Goal: Task Accomplishment & Management: Use online tool/utility

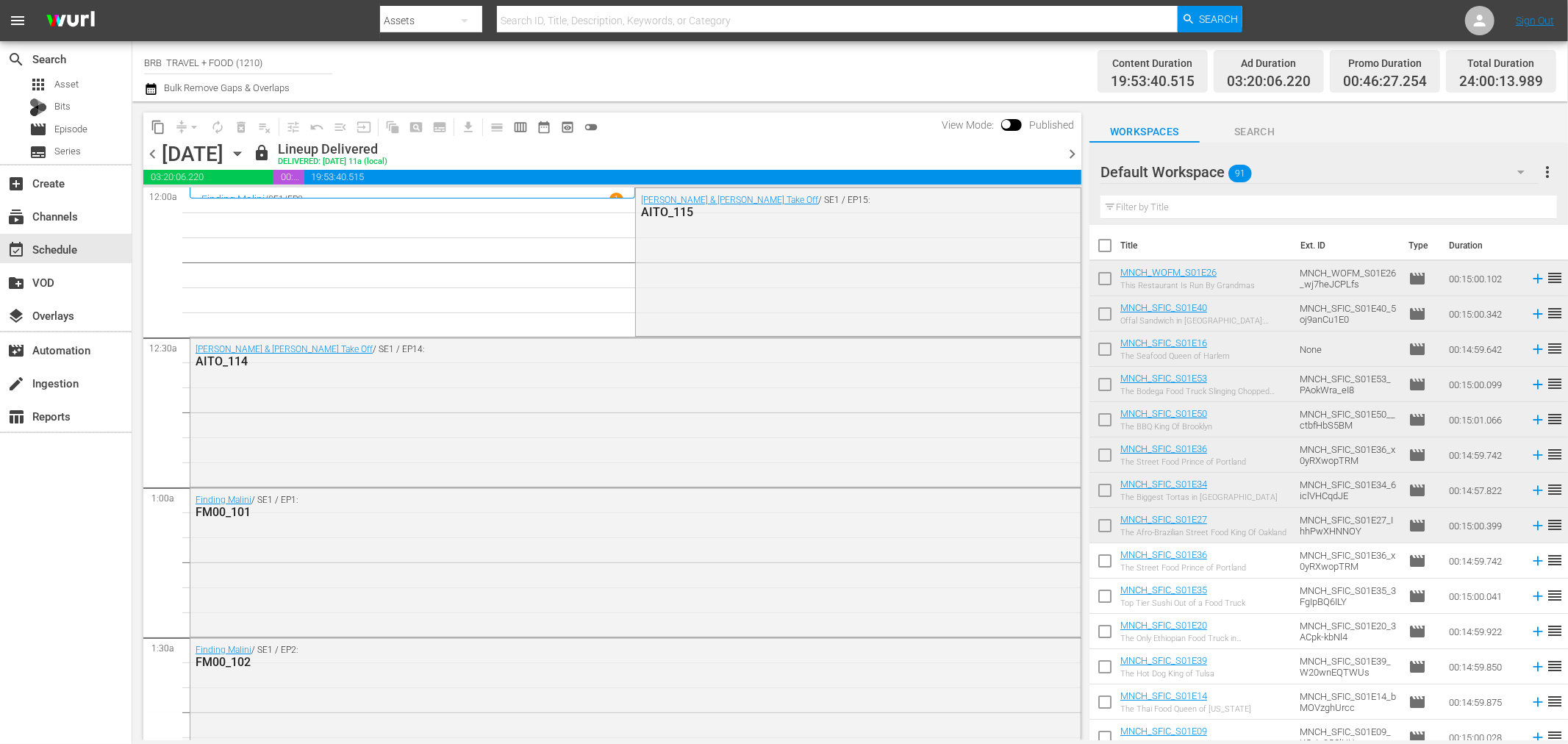
click at [155, 84] on icon "button" at bounding box center [151, 89] width 10 height 12
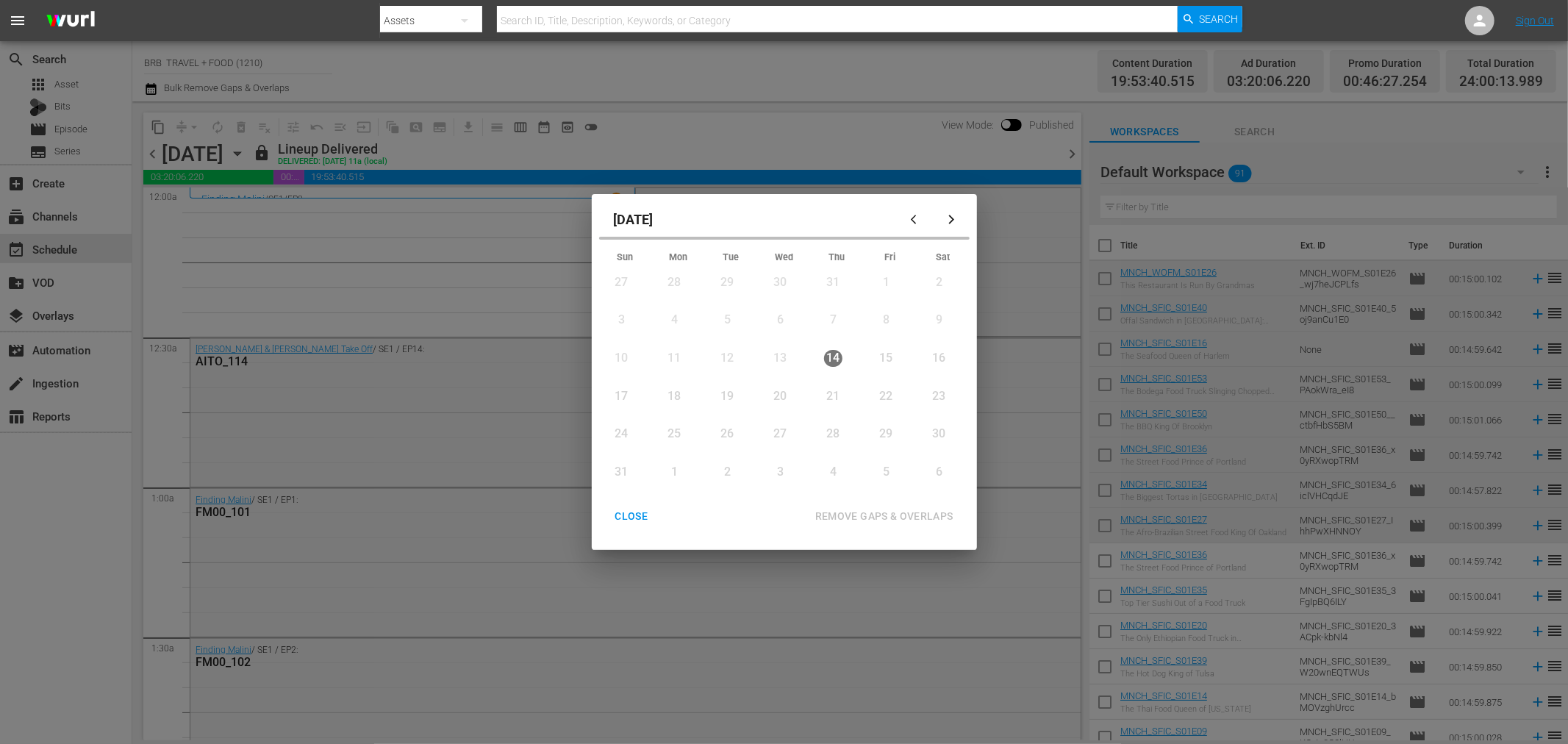
click at [882, 352] on div "15" at bounding box center [886, 358] width 19 height 17
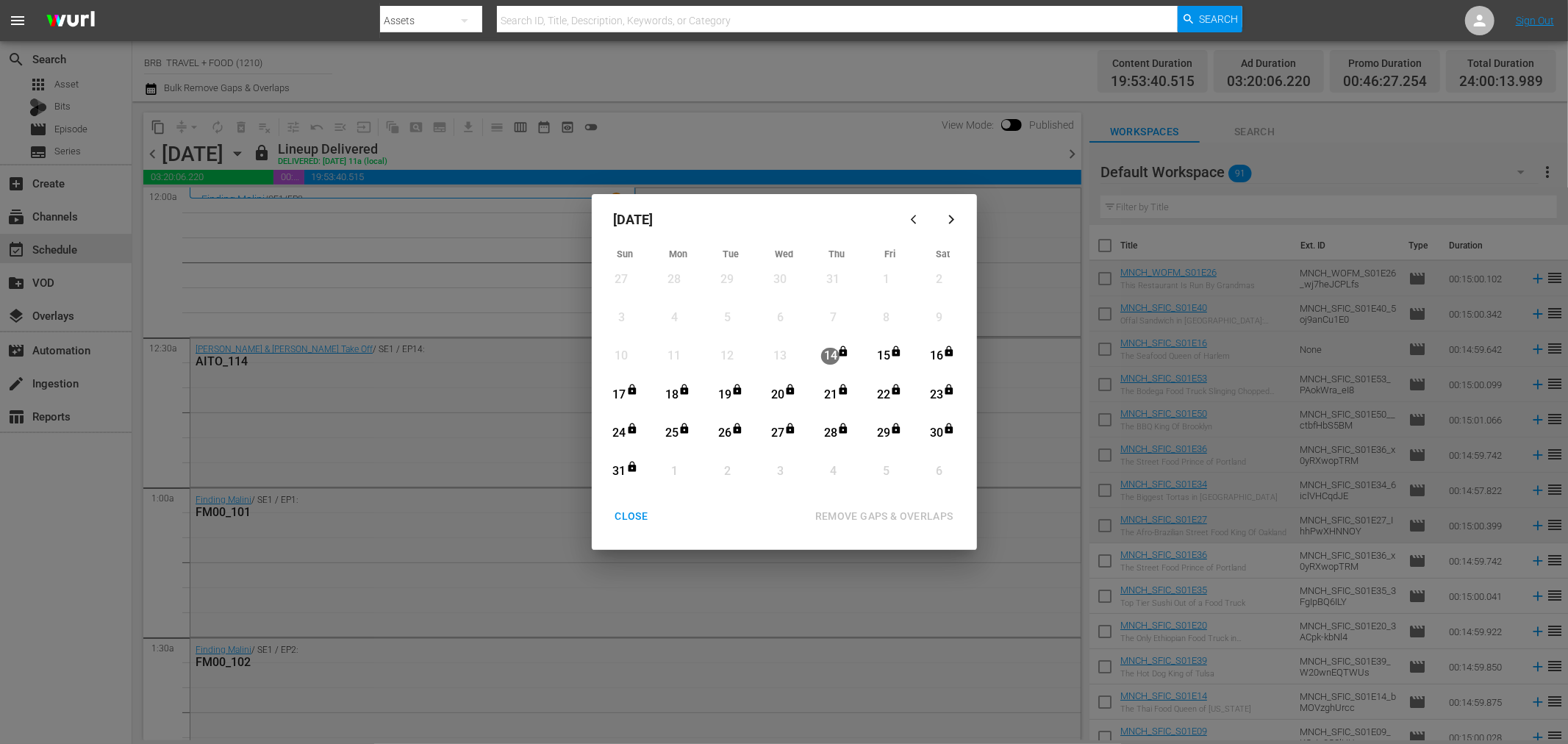
click at [880, 353] on div "15" at bounding box center [883, 356] width 19 height 17
click at [877, 523] on div "REMOVE GAPS & OVERLAPS" at bounding box center [884, 516] width 162 height 19
click at [633, 517] on div "CLOSE REMOVE GAPS & OVERLAPS" at bounding box center [785, 517] width 373 height 27
click at [704, 510] on div "REMOVE GAPS & OVERLAPS" at bounding box center [818, 517] width 305 height 27
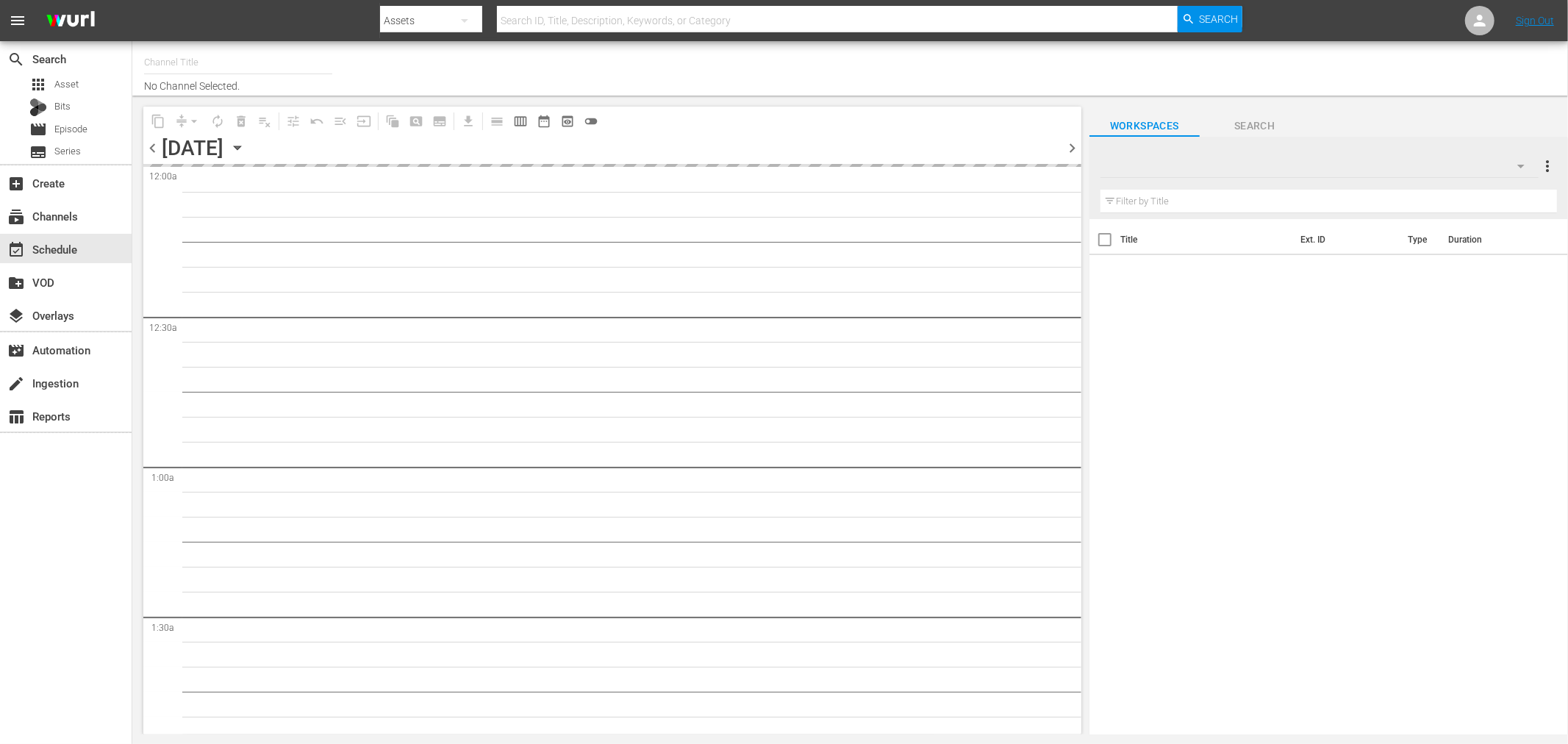
type input "BRB TRAVEL + FOOD (1210)"
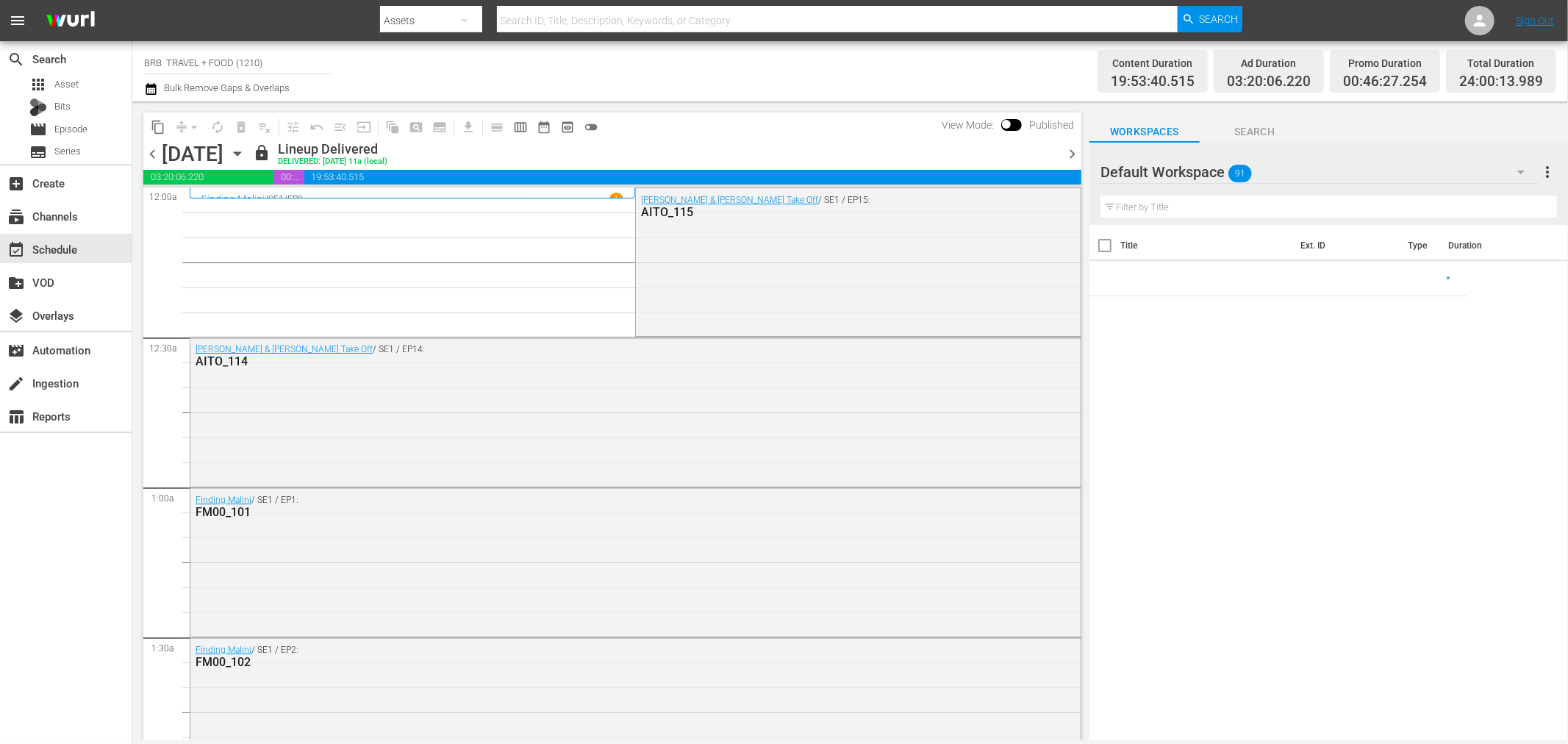
click at [246, 151] on icon "button" at bounding box center [237, 154] width 16 height 16
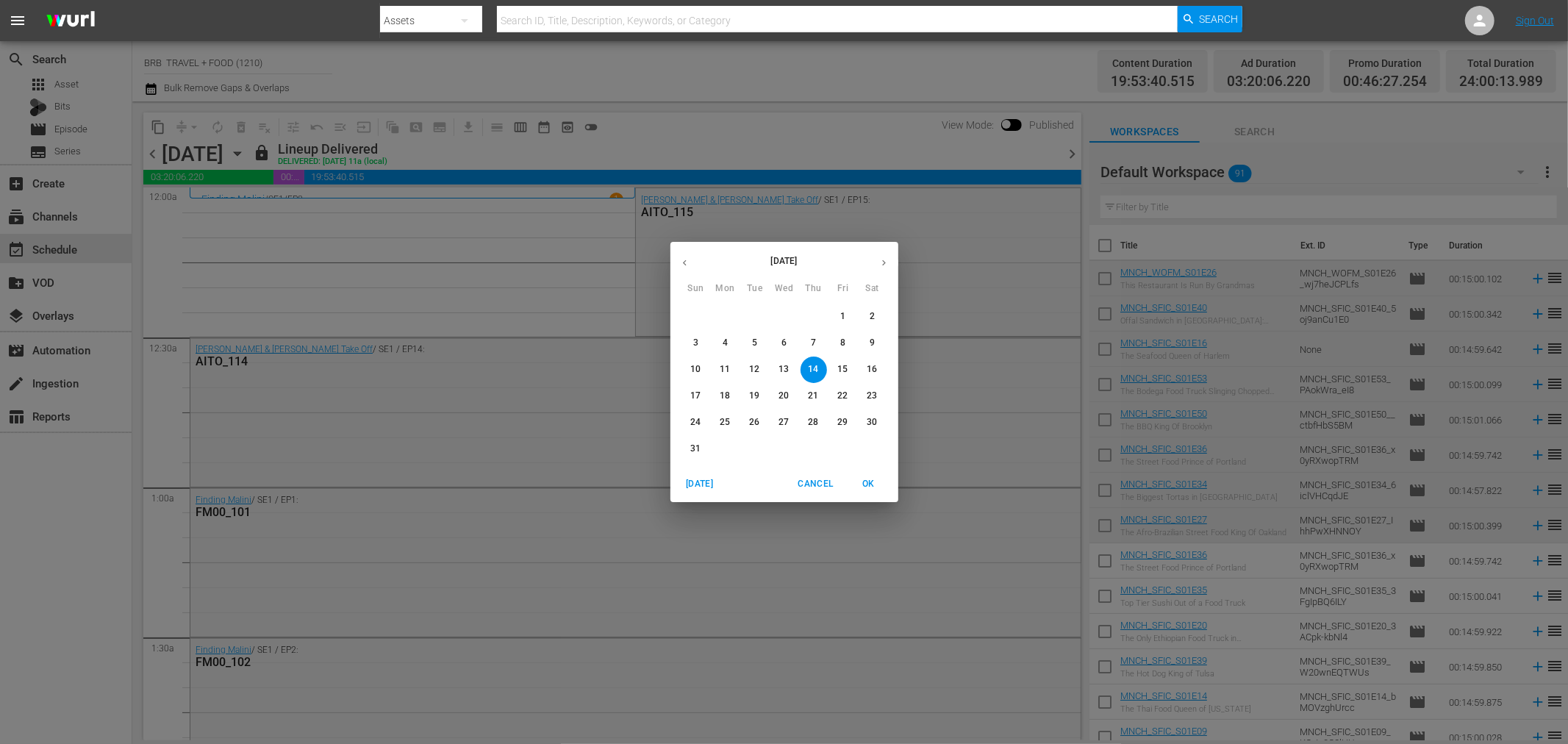
click at [840, 366] on p "15" at bounding box center [842, 370] width 10 height 13
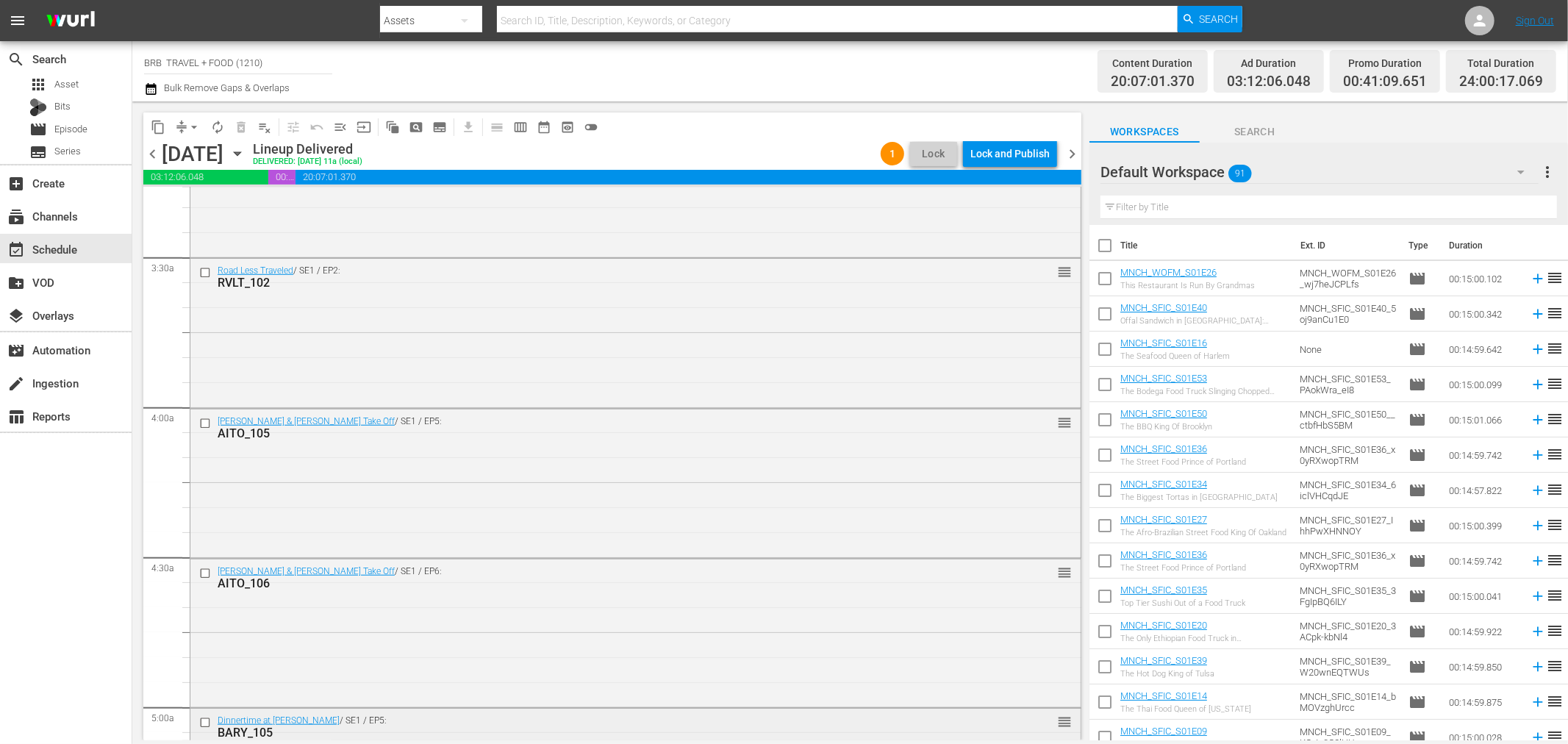
scroll to position [1307, 0]
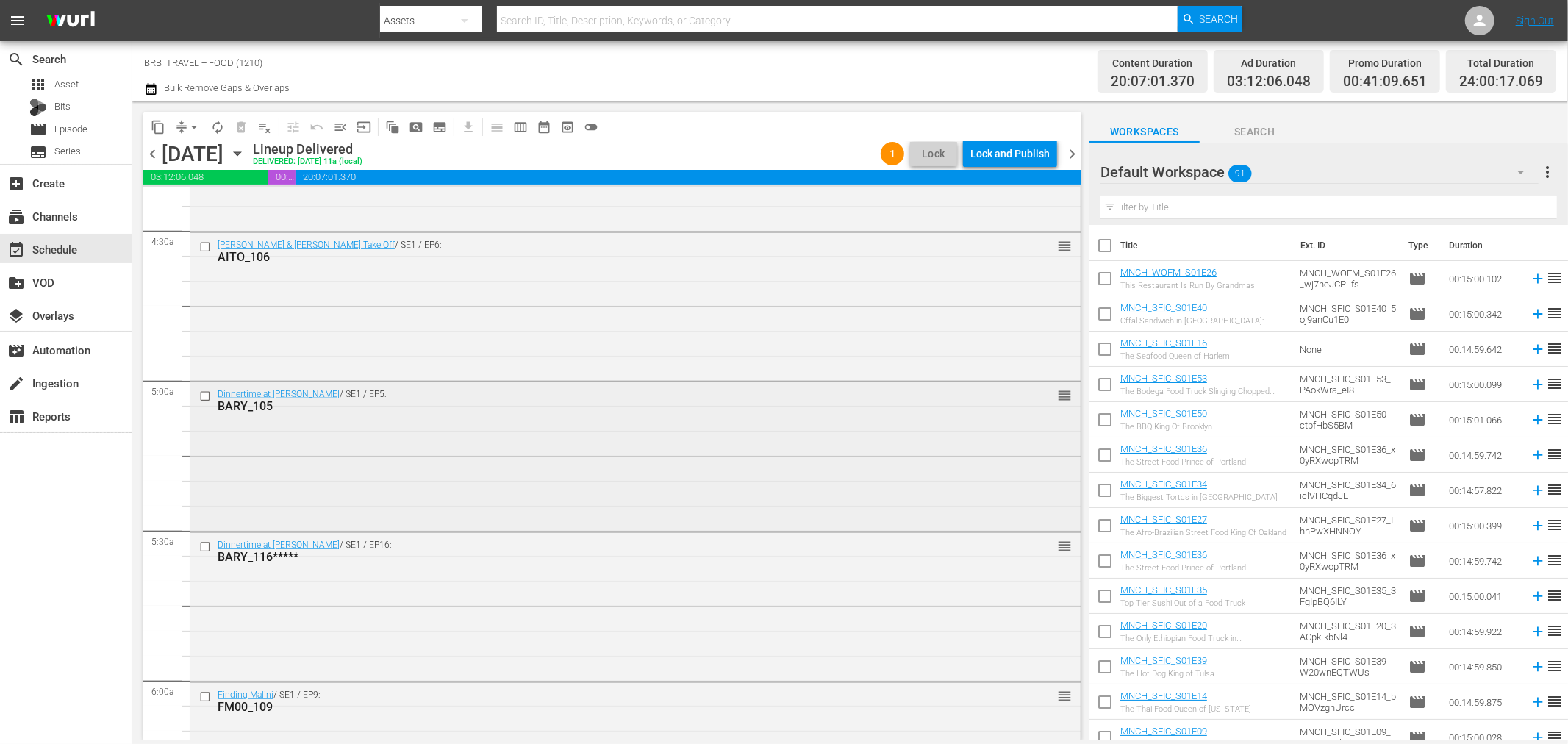
click at [203, 397] on input "checkbox" at bounding box center [207, 397] width 15 height 13
click at [204, 544] on input "checkbox" at bounding box center [207, 548] width 15 height 13
click at [201, 699] on input "checkbox" at bounding box center [207, 697] width 15 height 13
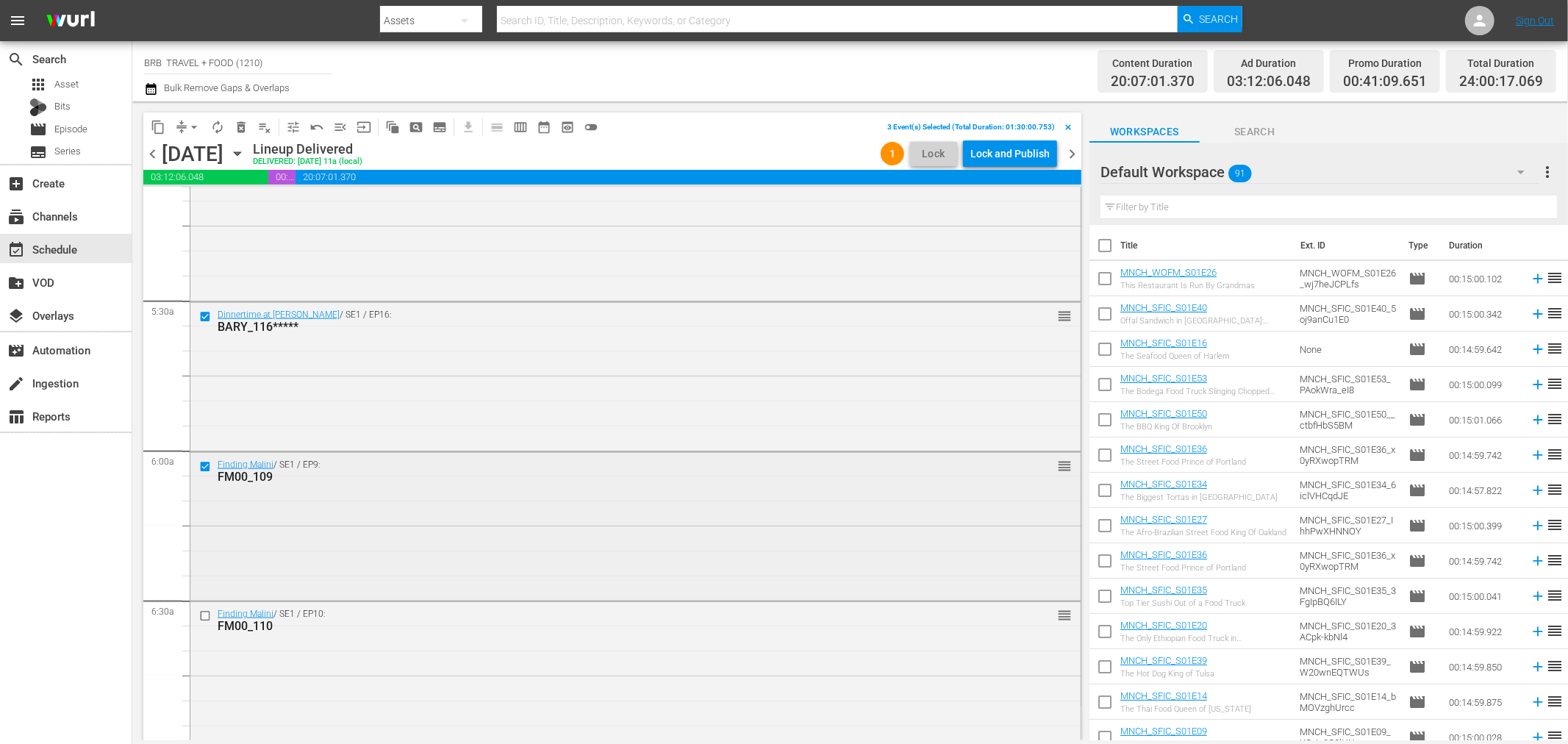
scroll to position [1552, 0]
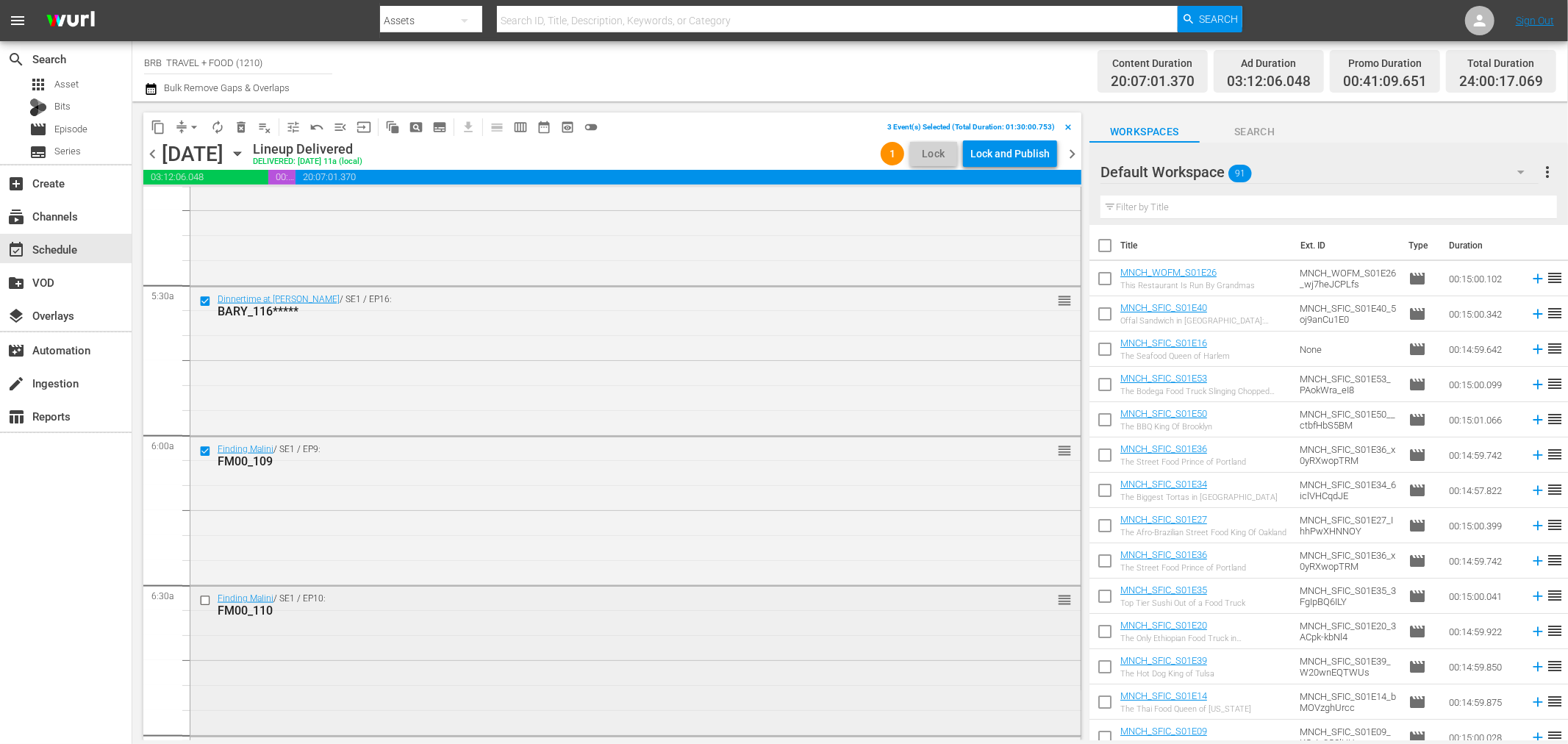
click at [206, 601] on input "checkbox" at bounding box center [207, 601] width 15 height 13
click at [238, 126] on span "delete_forever_outlined" at bounding box center [241, 127] width 14 height 14
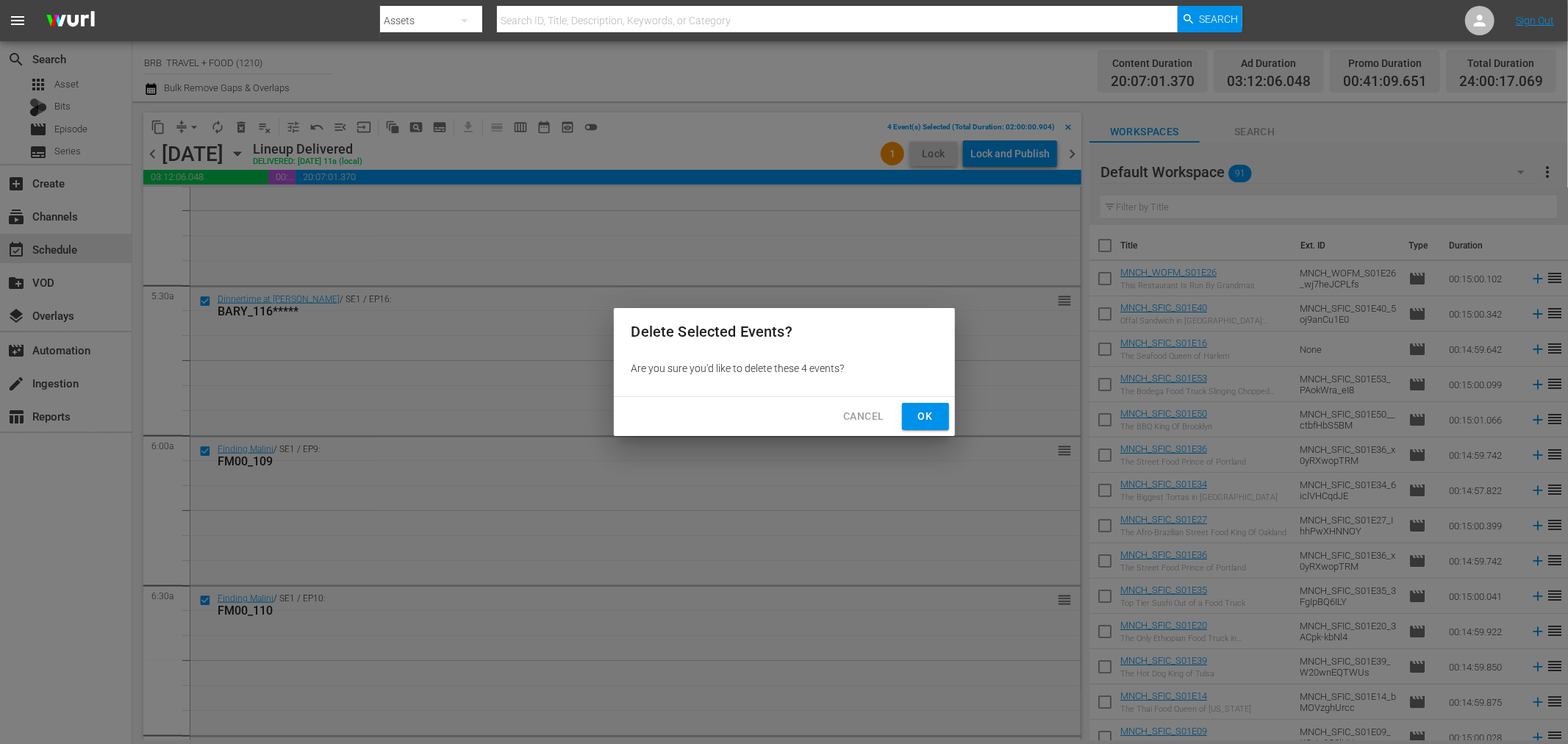
click at [922, 420] on span "Ok" at bounding box center [925, 416] width 23 height 19
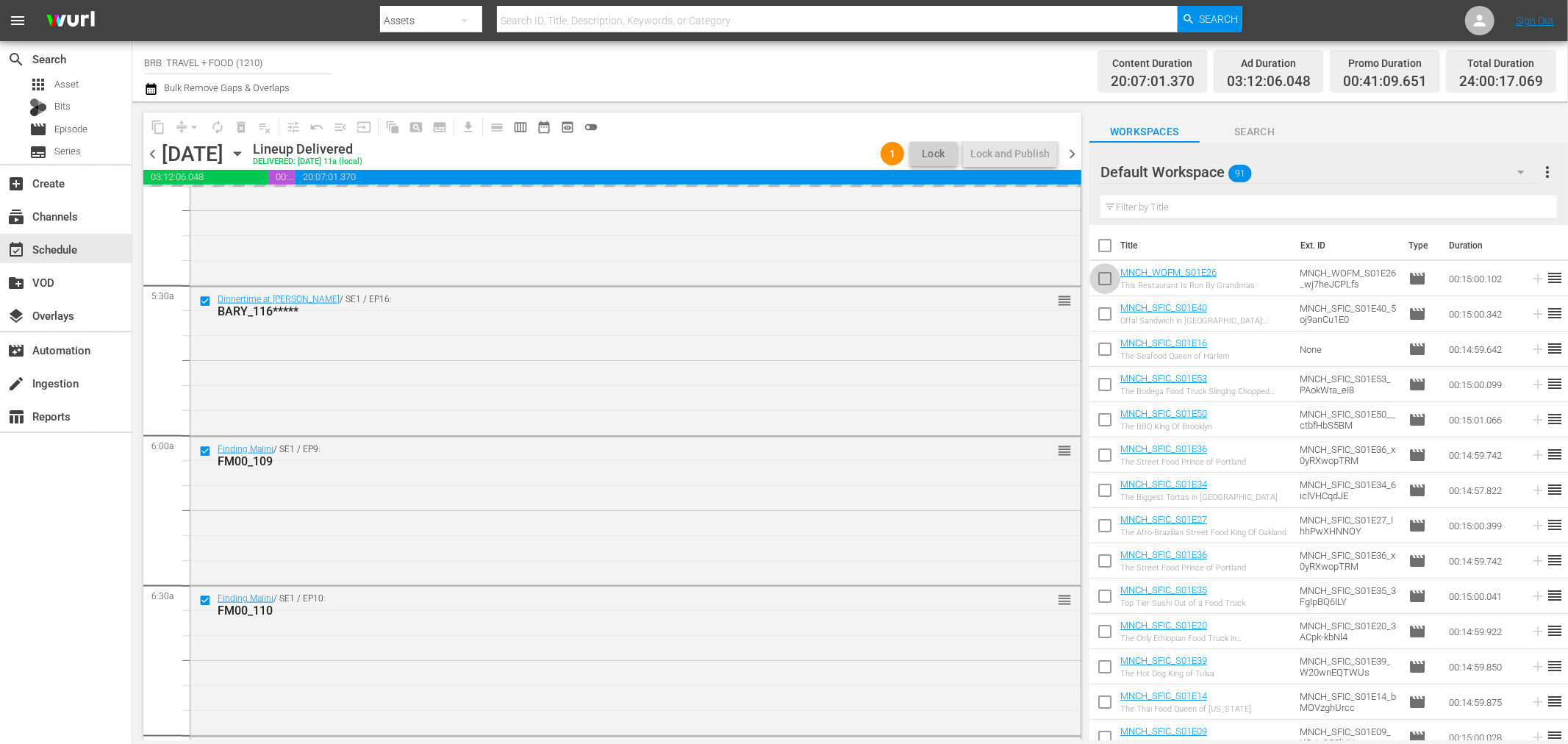
click at [1106, 280] on input "checkbox" at bounding box center [1105, 282] width 31 height 31
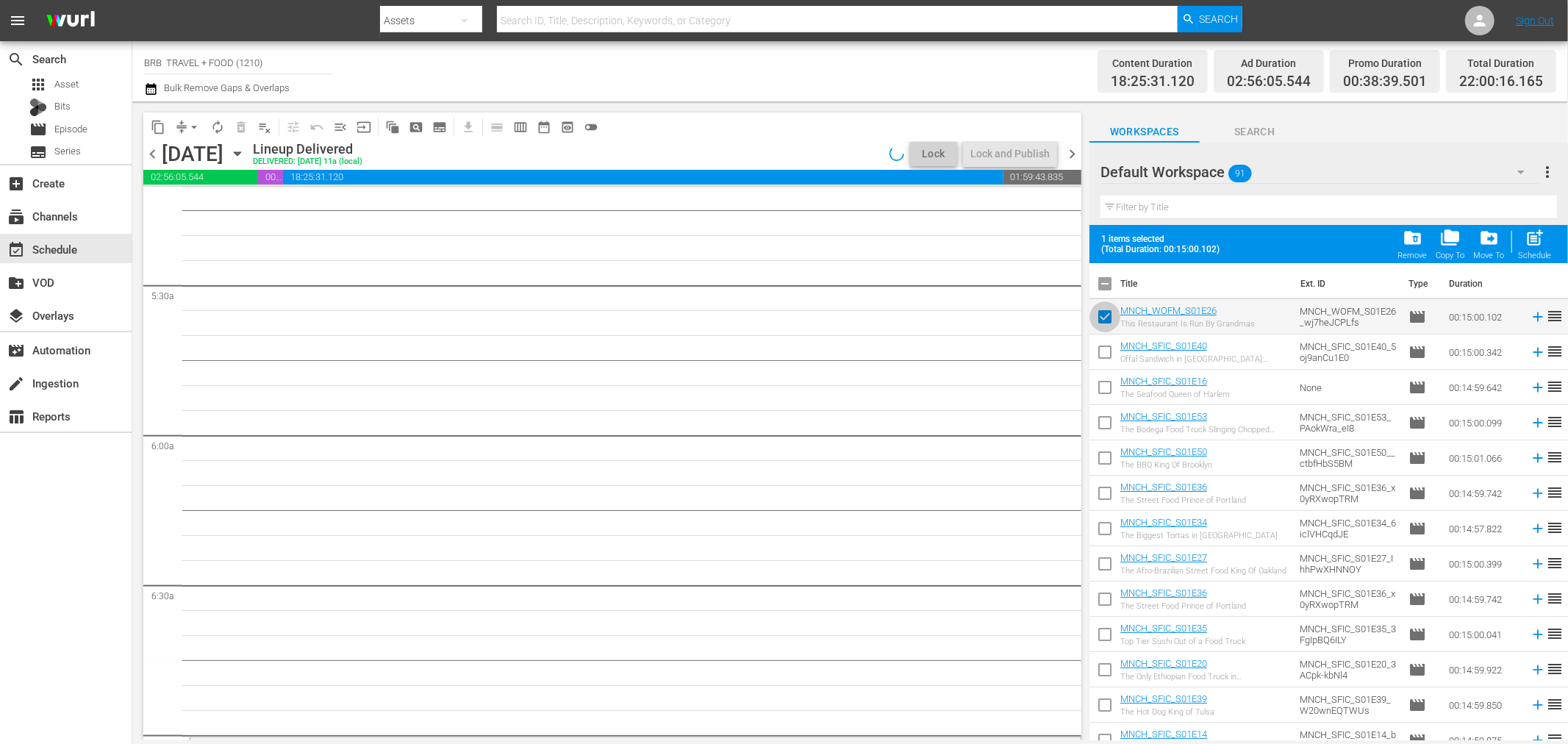
click at [1108, 319] on input "checkbox" at bounding box center [1105, 320] width 31 height 31
checkbox input "false"
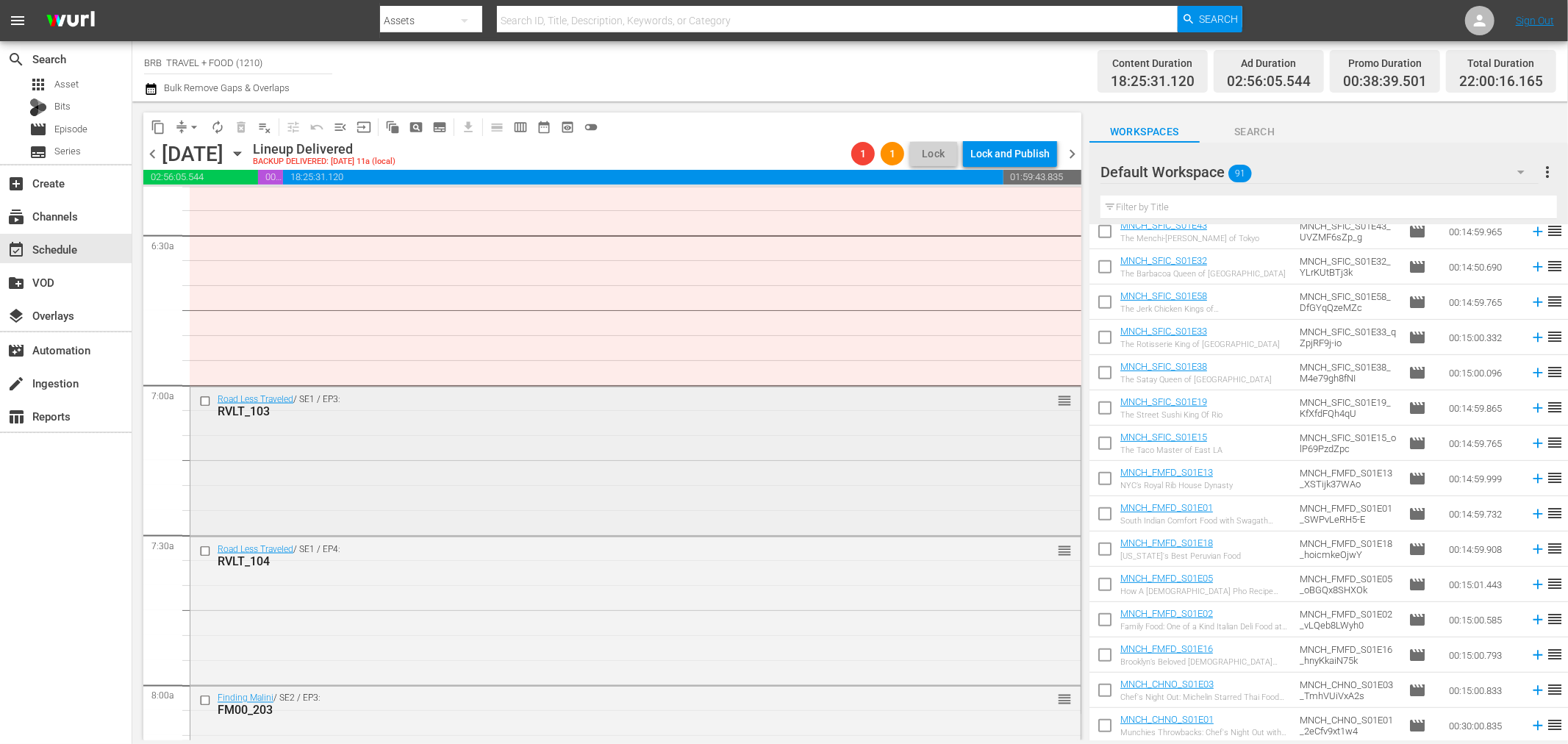
scroll to position [1961, 0]
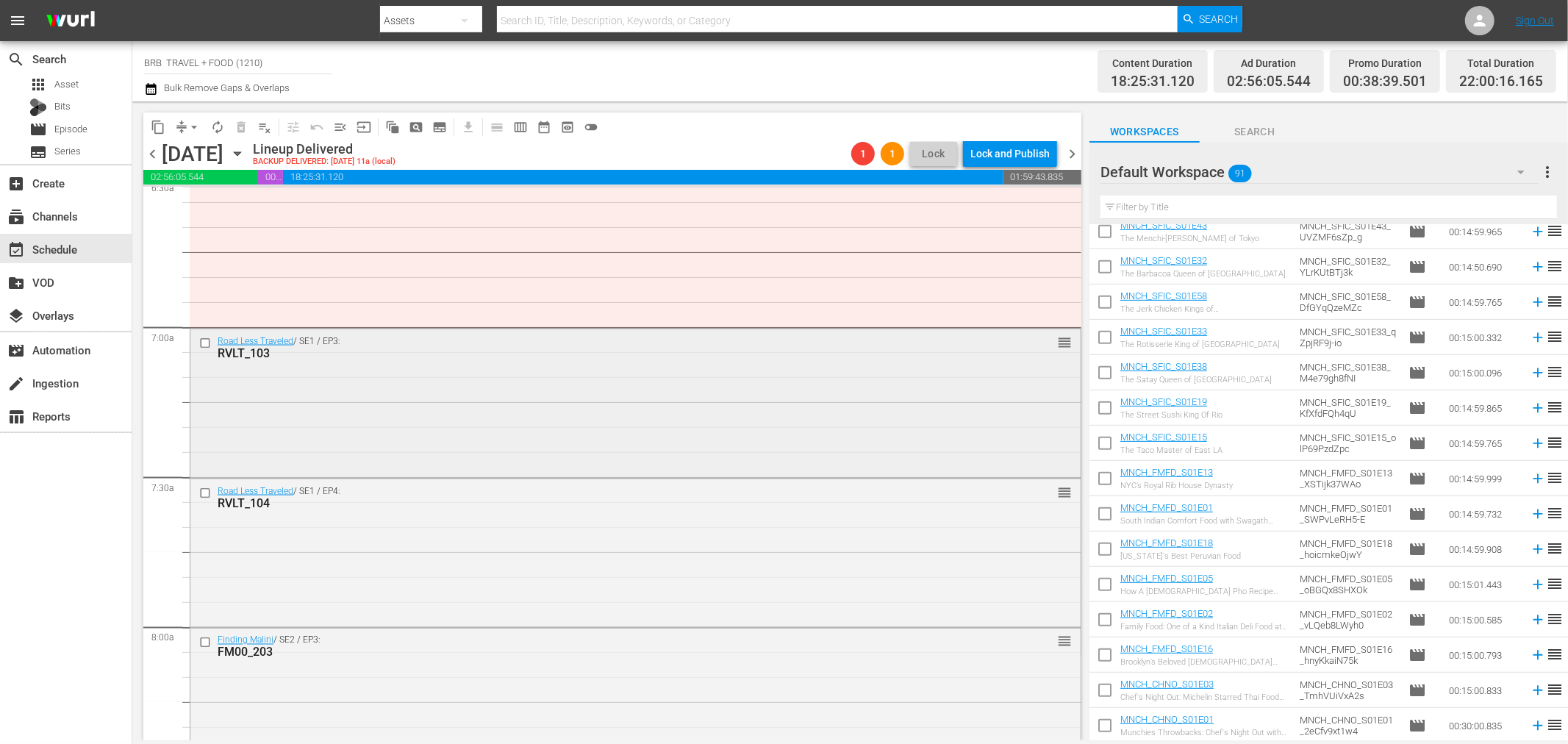
click at [204, 342] on input "checkbox" at bounding box center [207, 344] width 15 height 13
click at [202, 491] on input "checkbox" at bounding box center [207, 494] width 15 height 13
click at [203, 644] on input "checkbox" at bounding box center [207, 643] width 15 height 13
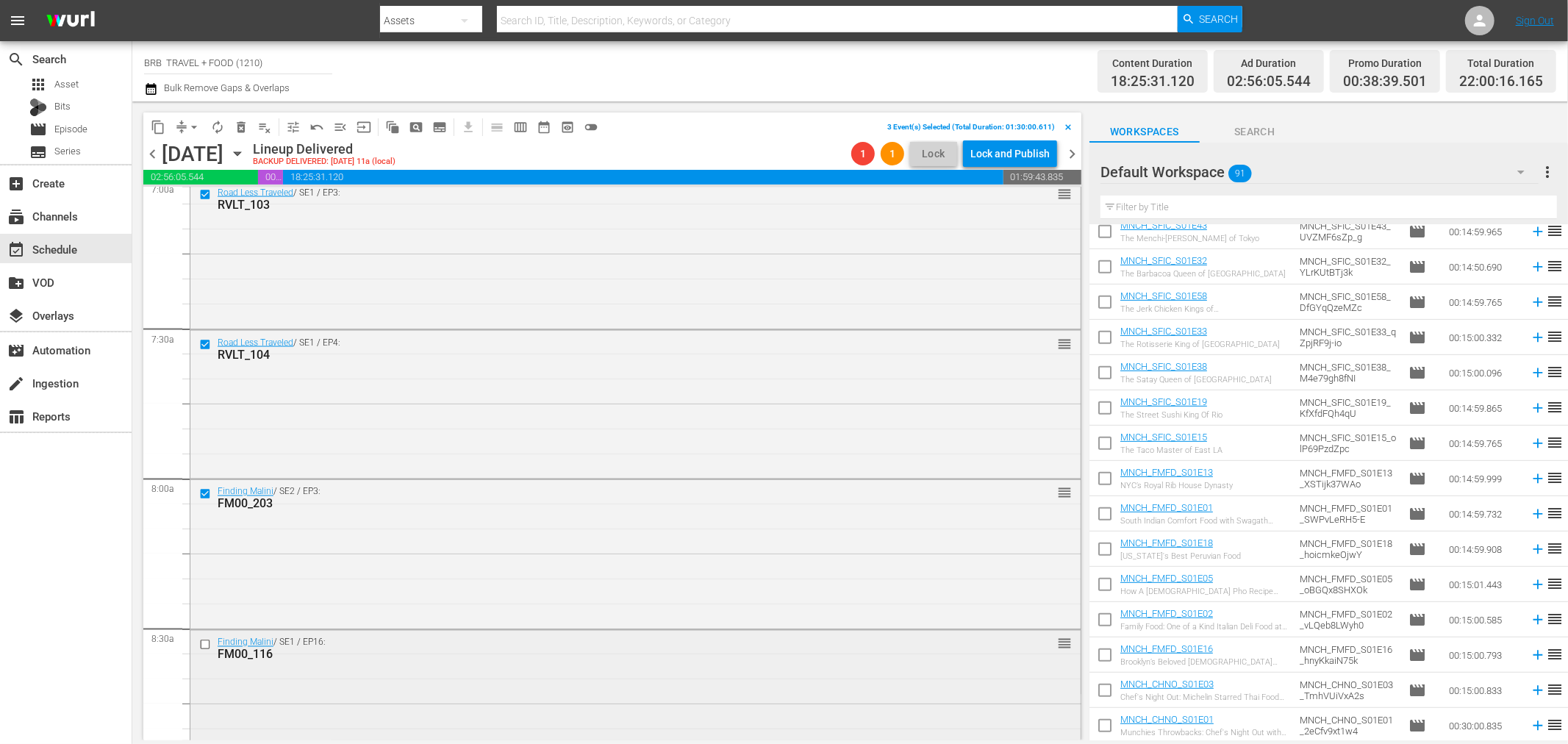
scroll to position [2124, 0]
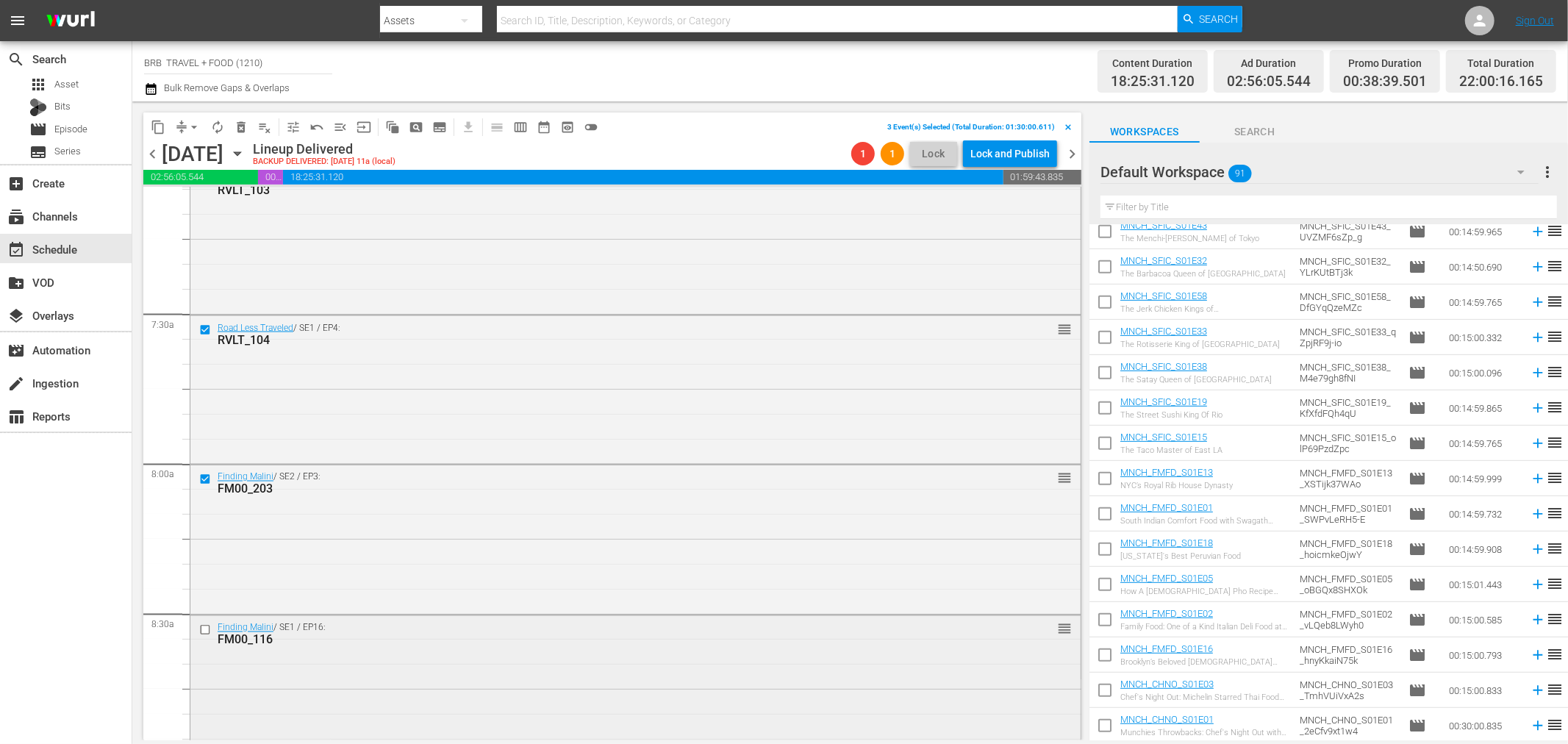
click at [204, 630] on input "checkbox" at bounding box center [207, 630] width 15 height 13
click at [239, 131] on span "delete_forever_outlined" at bounding box center [241, 127] width 14 height 14
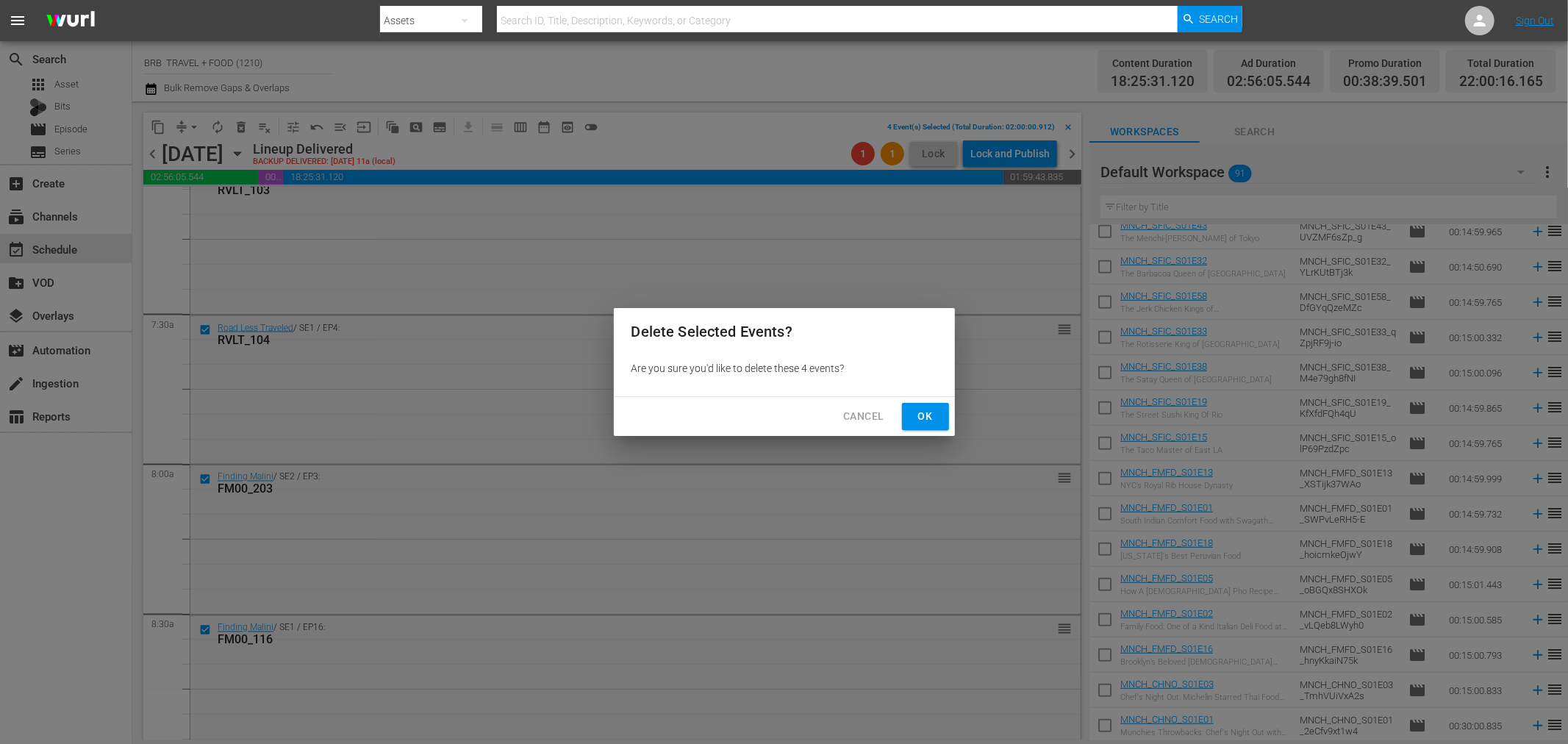
drag, startPoint x: 929, startPoint y: 420, endPoint x: 1030, endPoint y: 432, distance: 101.7
click at [929, 420] on span "Ok" at bounding box center [925, 416] width 23 height 19
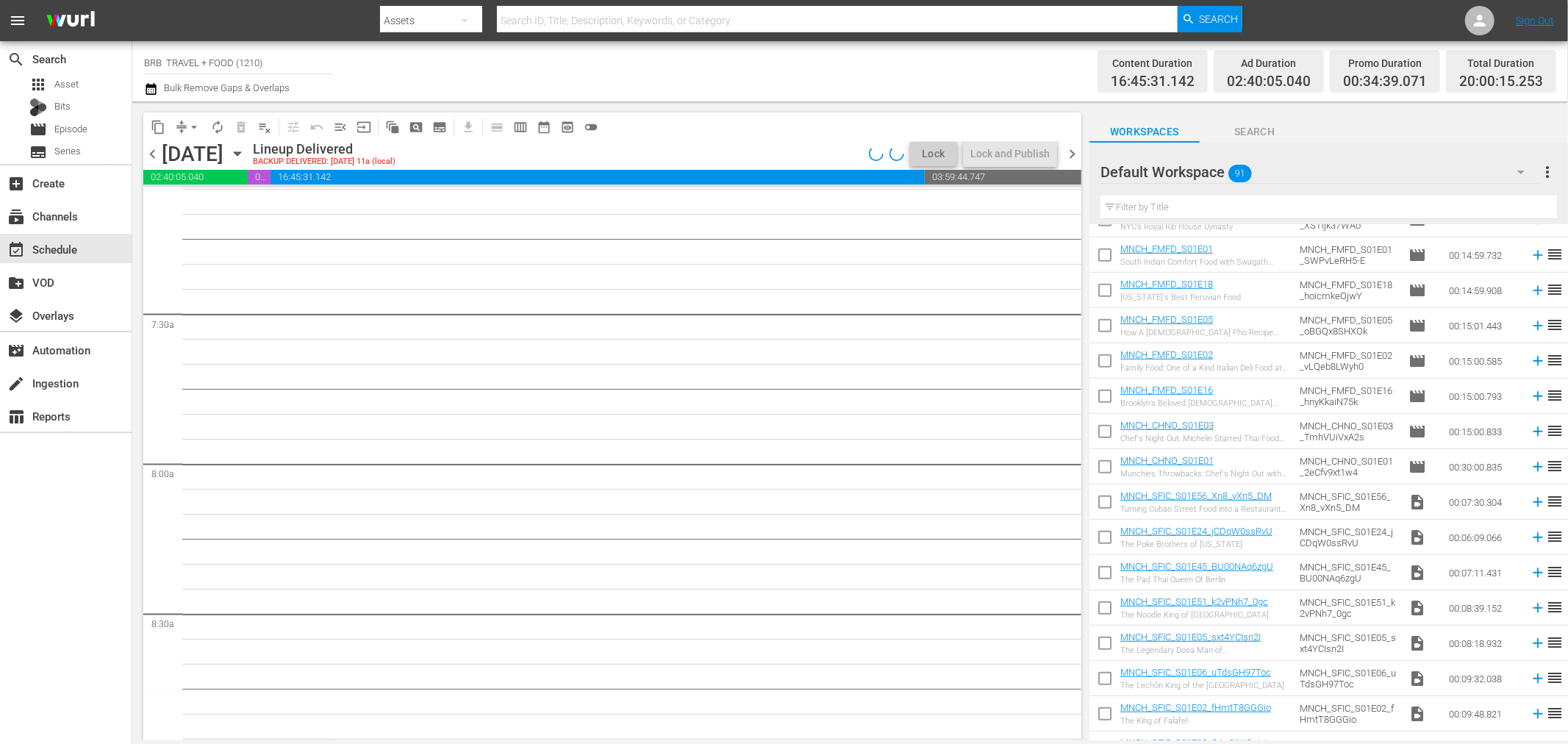
scroll to position [854, 0]
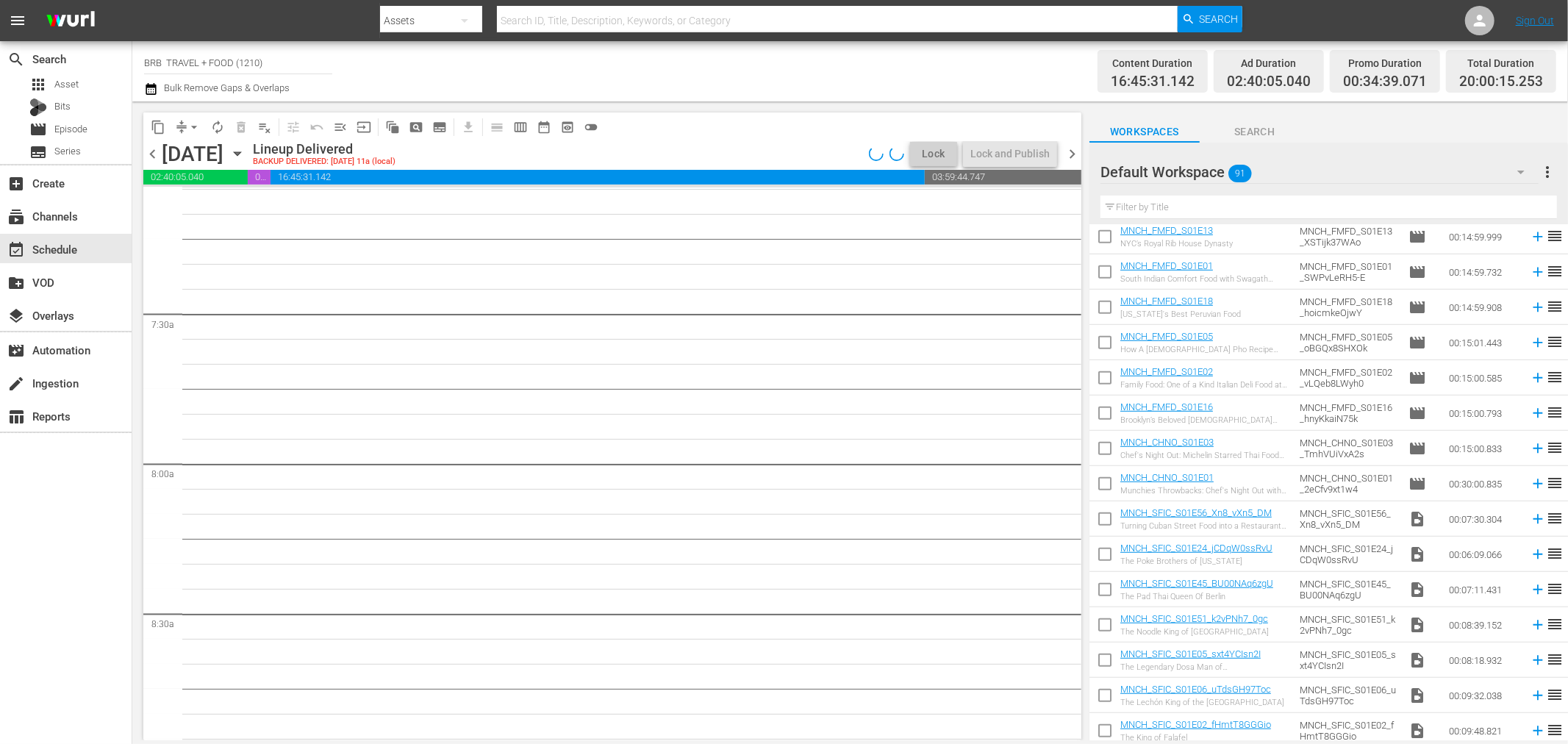
click at [1104, 486] on input "checkbox" at bounding box center [1105, 486] width 31 height 31
checkbox input "true"
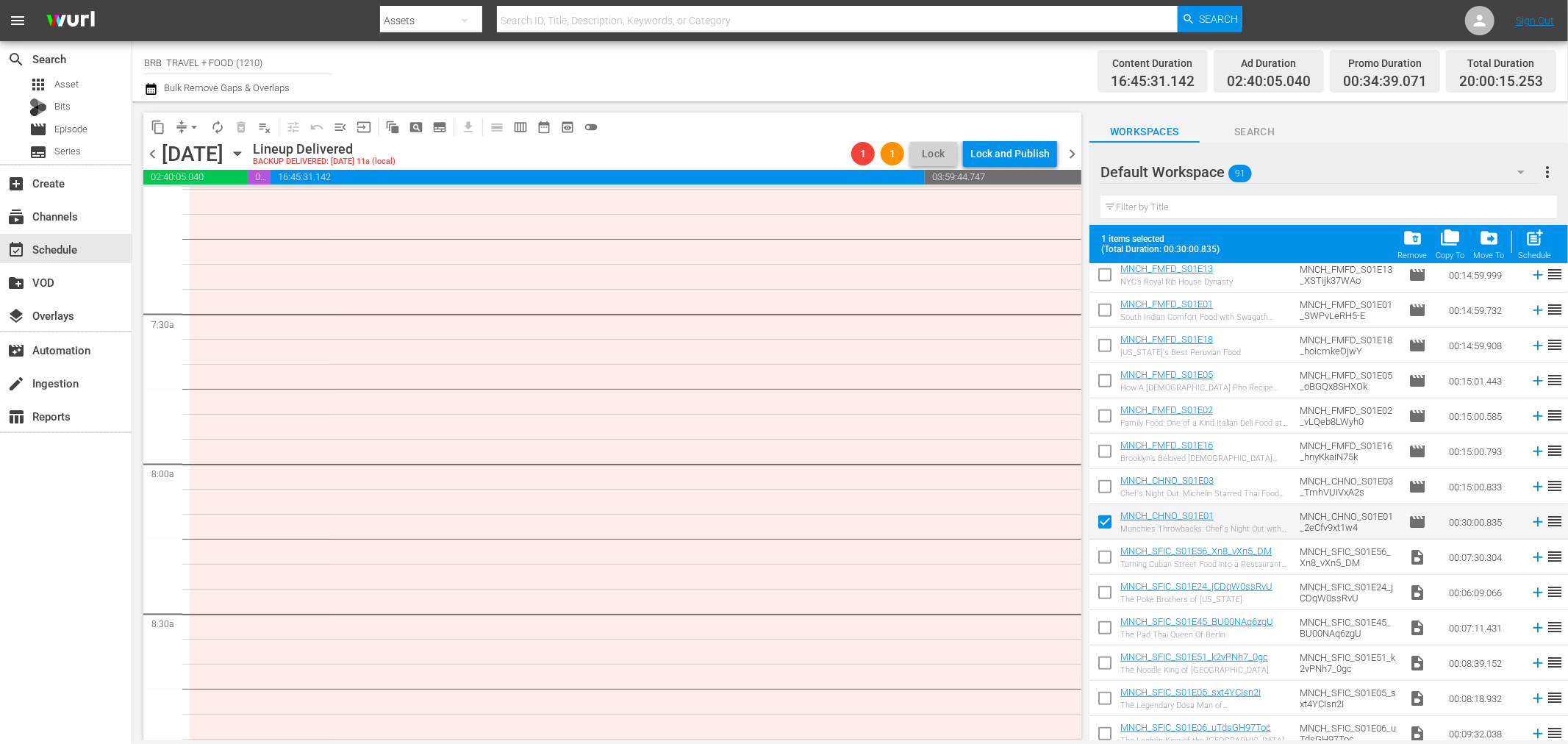
click at [1104, 483] on input "checkbox" at bounding box center [1105, 490] width 31 height 31
checkbox input "true"
click at [1106, 454] on input "checkbox" at bounding box center [1105, 454] width 31 height 31
checkbox input "true"
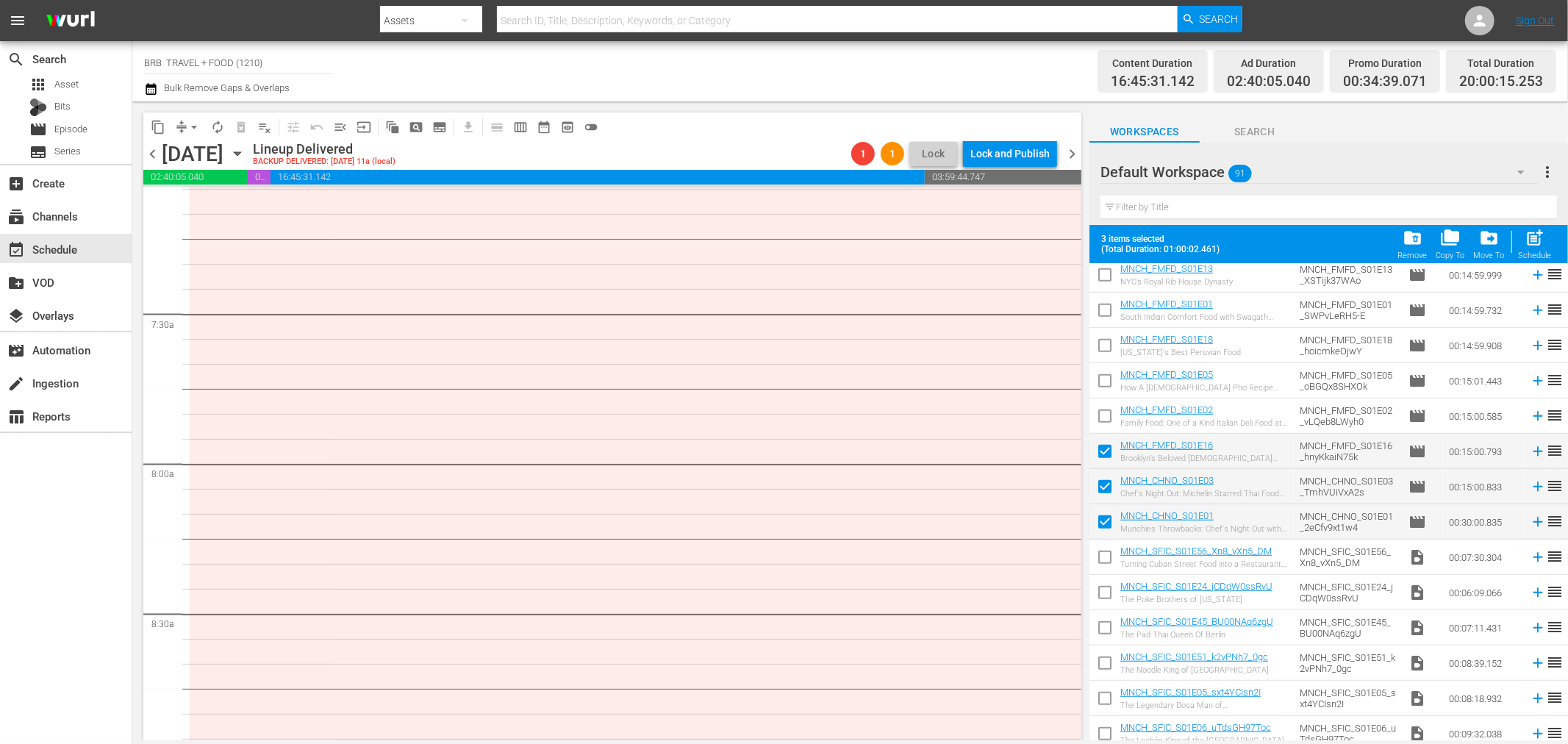
click at [1108, 417] on input "checkbox" at bounding box center [1105, 419] width 31 height 31
checkbox input "true"
click at [1108, 379] on input "checkbox" at bounding box center [1105, 384] width 31 height 31
checkbox input "true"
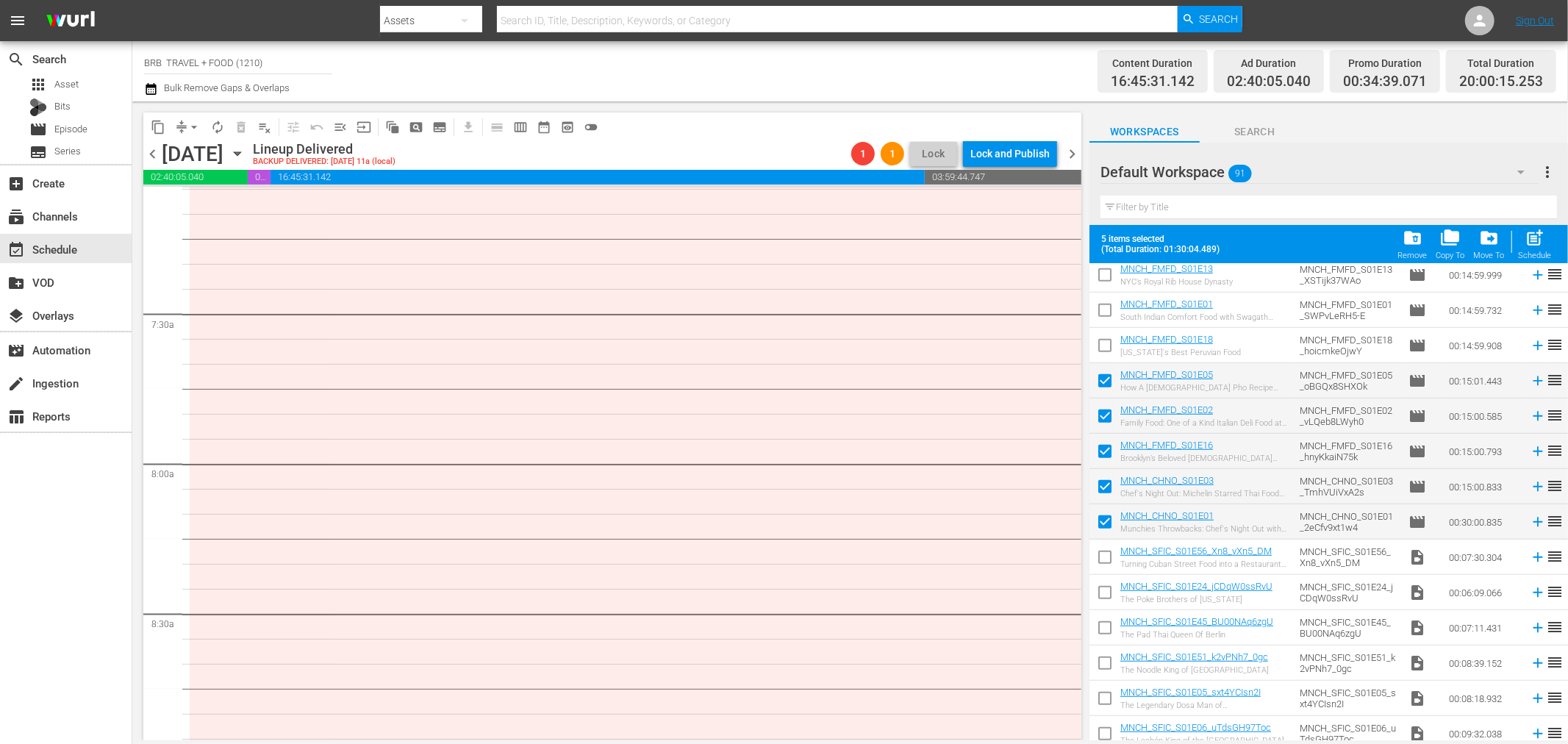
click at [1107, 344] on input "checkbox" at bounding box center [1105, 349] width 31 height 31
checkbox input "true"
click at [1100, 303] on input "checkbox" at bounding box center [1105, 313] width 31 height 31
checkbox input "true"
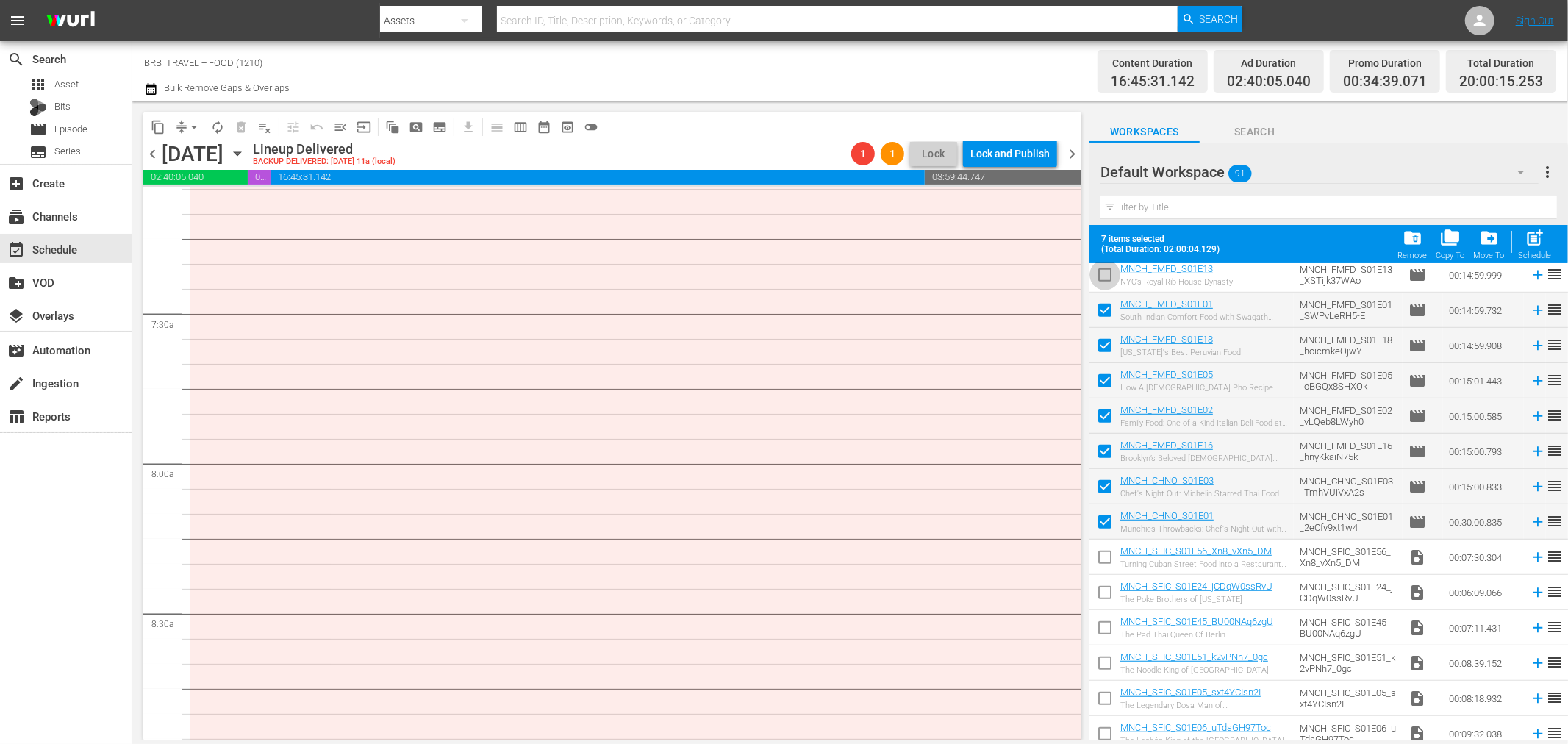
click at [1104, 276] on input "checkbox" at bounding box center [1105, 278] width 31 height 31
checkbox input "true"
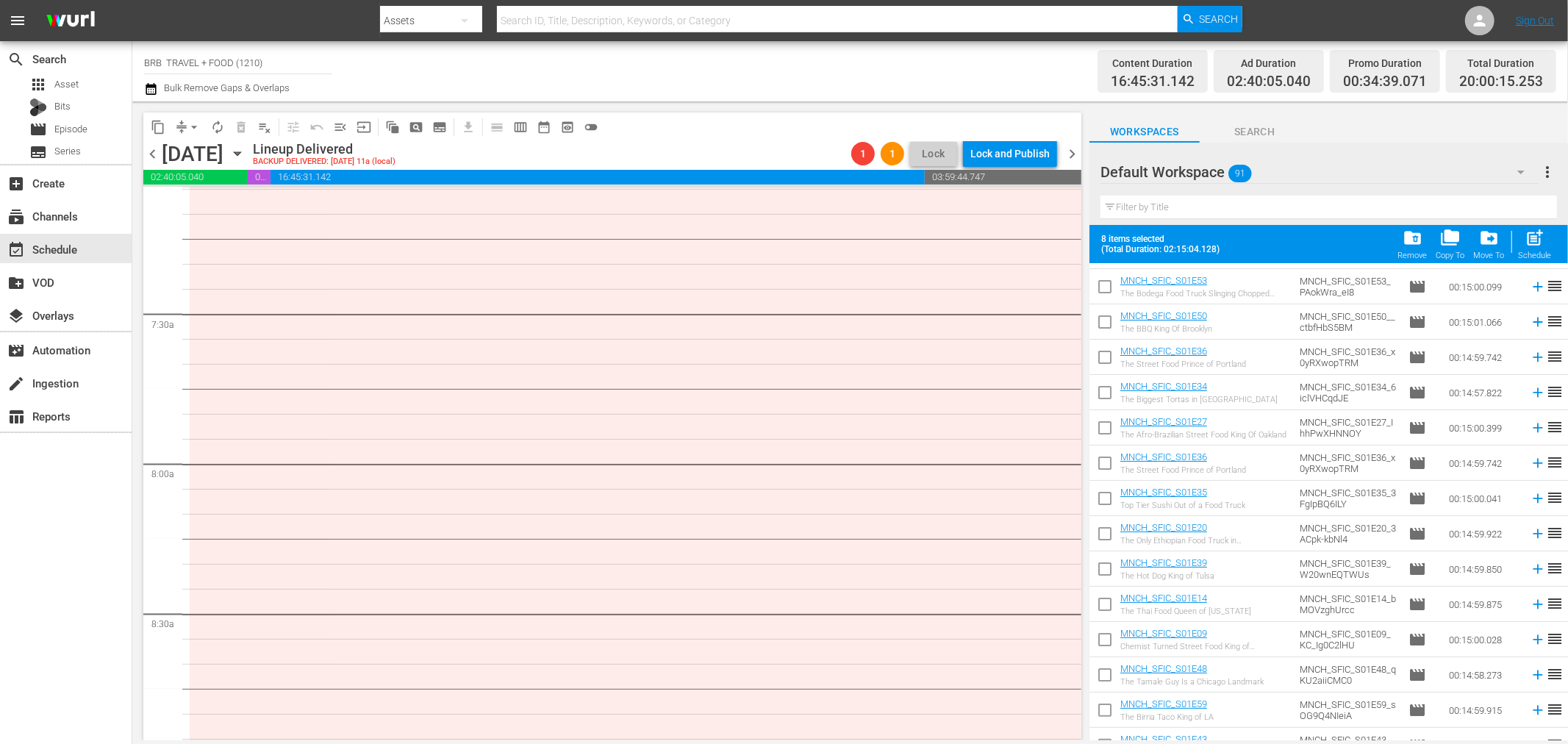
scroll to position [0, 0]
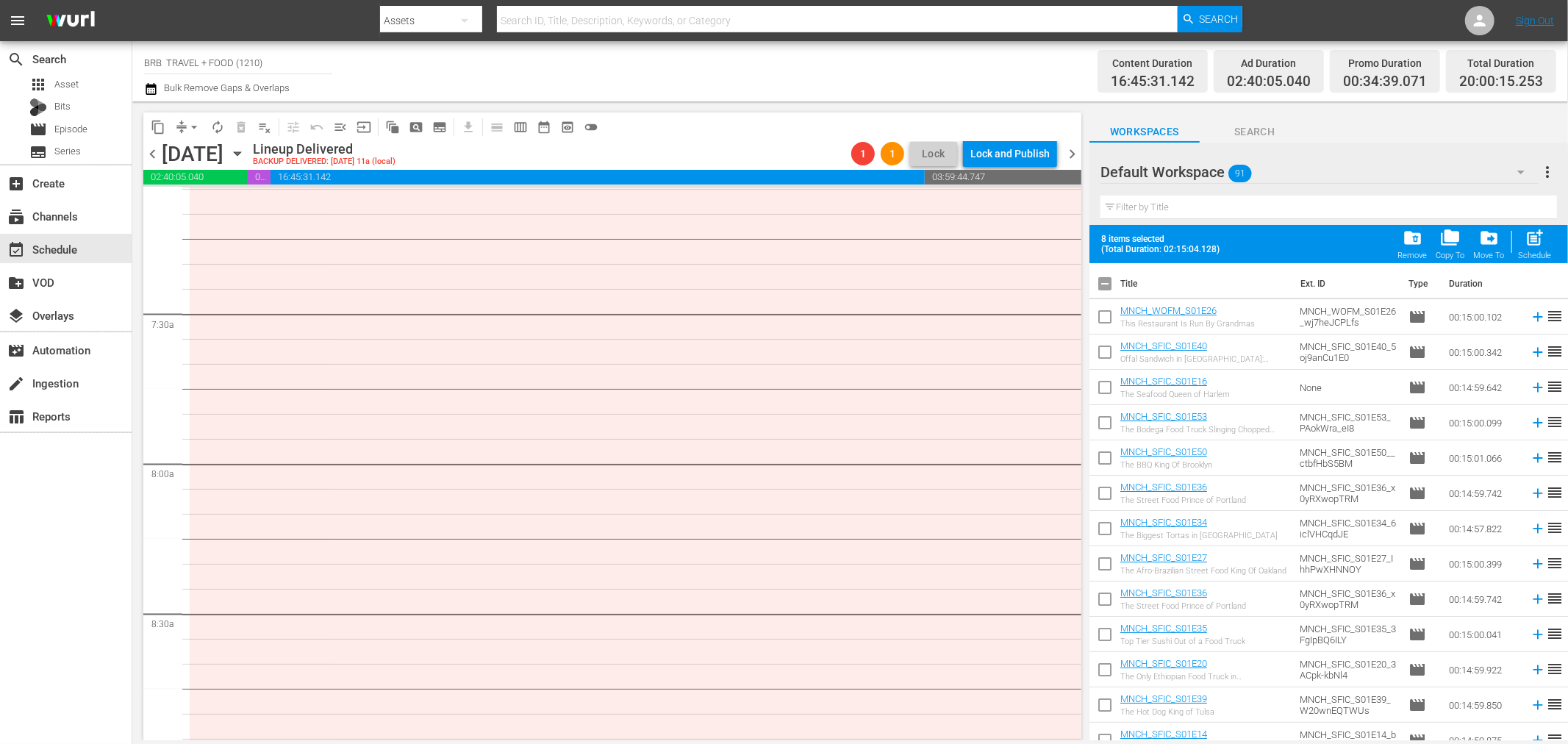
click at [1104, 320] on input "checkbox" at bounding box center [1105, 320] width 31 height 31
checkbox input "true"
click at [1104, 349] on input "checkbox" at bounding box center [1105, 355] width 31 height 31
checkbox input "true"
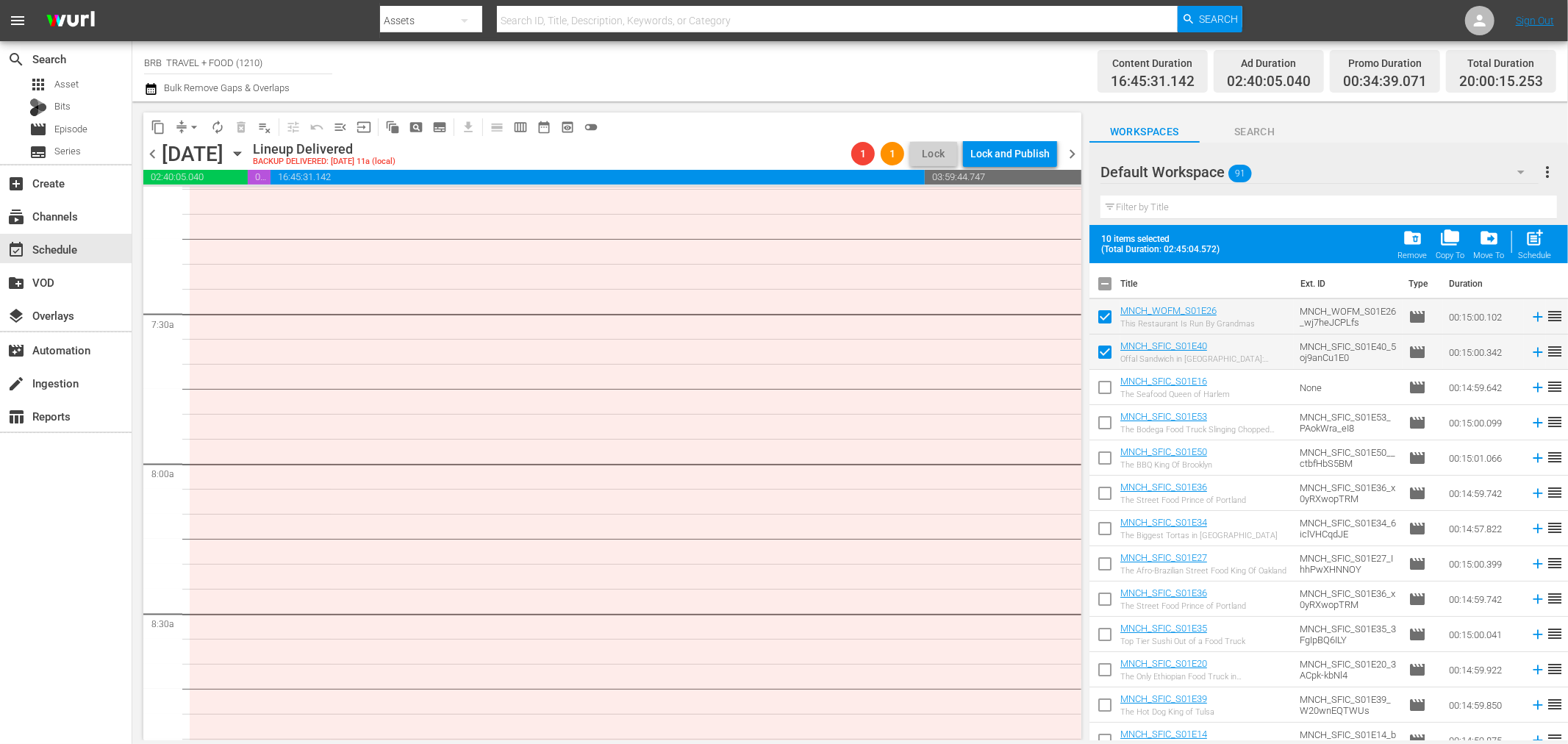
click at [1104, 384] on input "checkbox" at bounding box center [1105, 391] width 31 height 31
checkbox input "true"
click at [1100, 428] on input "checkbox" at bounding box center [1105, 426] width 31 height 31
checkbox input "true"
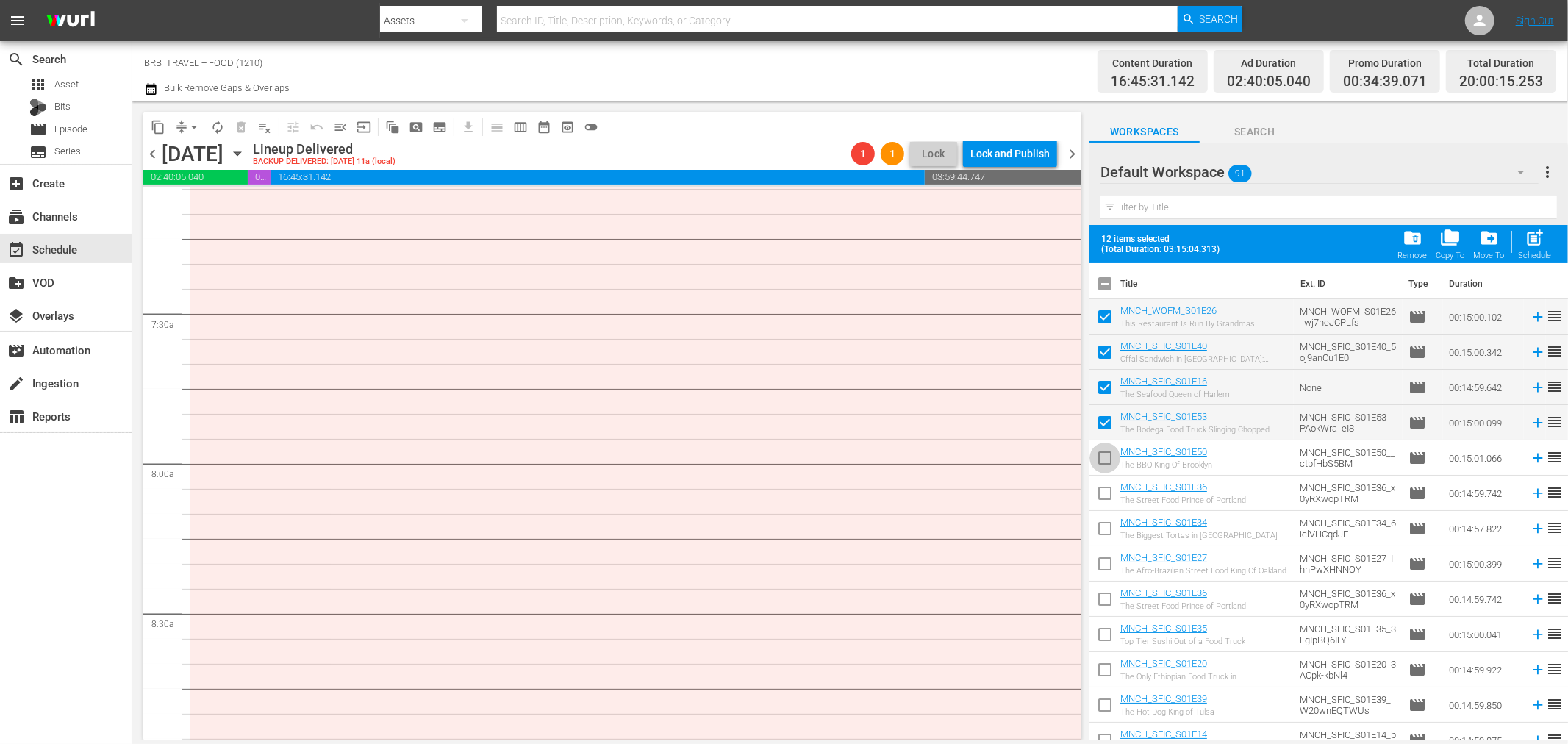
drag, startPoint x: 1103, startPoint y: 461, endPoint x: 1104, endPoint y: 481, distance: 20.0
click at [1104, 461] on input "checkbox" at bounding box center [1105, 461] width 31 height 31
checkbox input "true"
click at [1103, 483] on input "checkbox" at bounding box center [1105, 496] width 31 height 31
checkbox input "true"
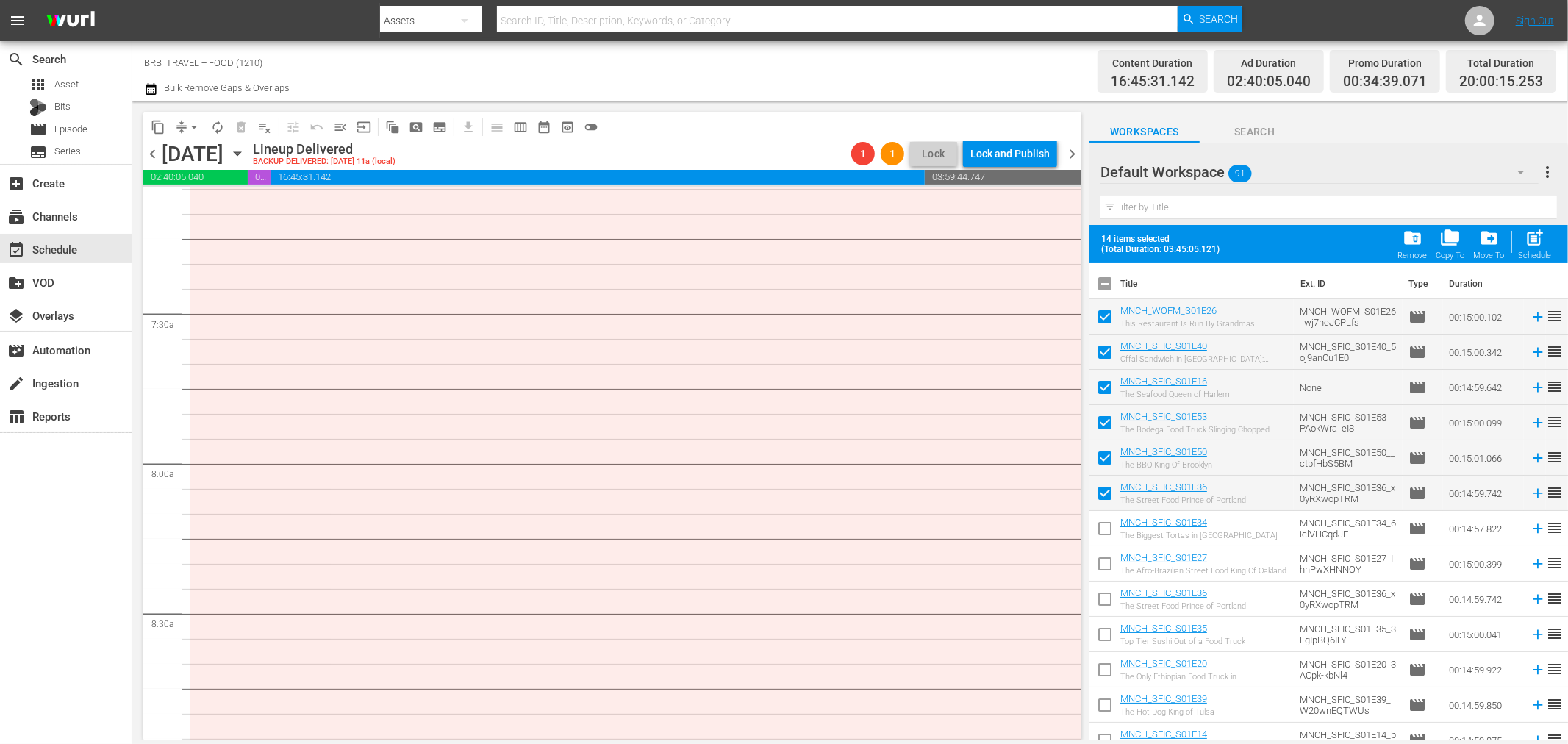
click at [1103, 527] on input "checkbox" at bounding box center [1105, 531] width 31 height 31
checkbox input "true"
click at [1101, 561] on input "checkbox" at bounding box center [1105, 567] width 31 height 31
checkbox input "true"
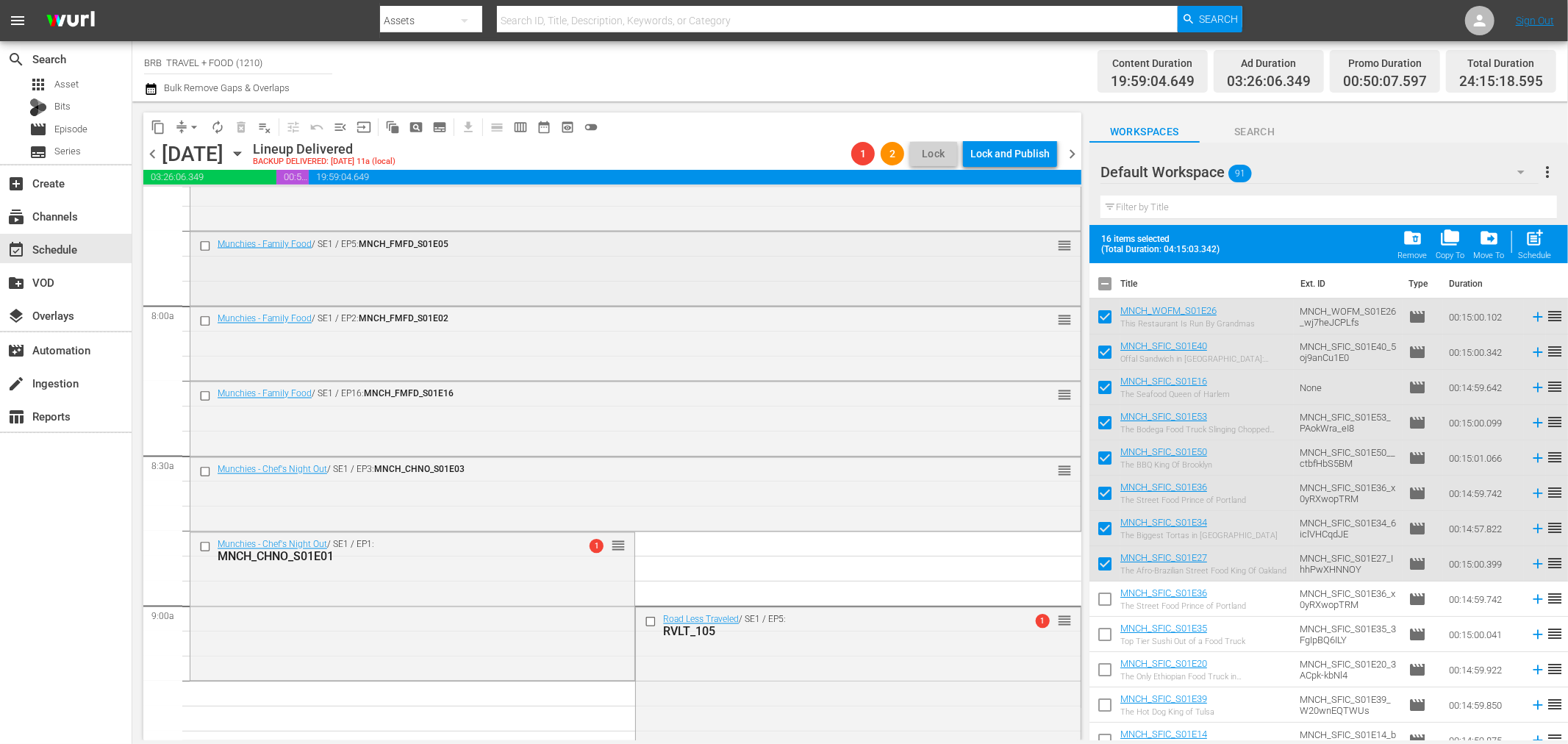
scroll to position [2288, 0]
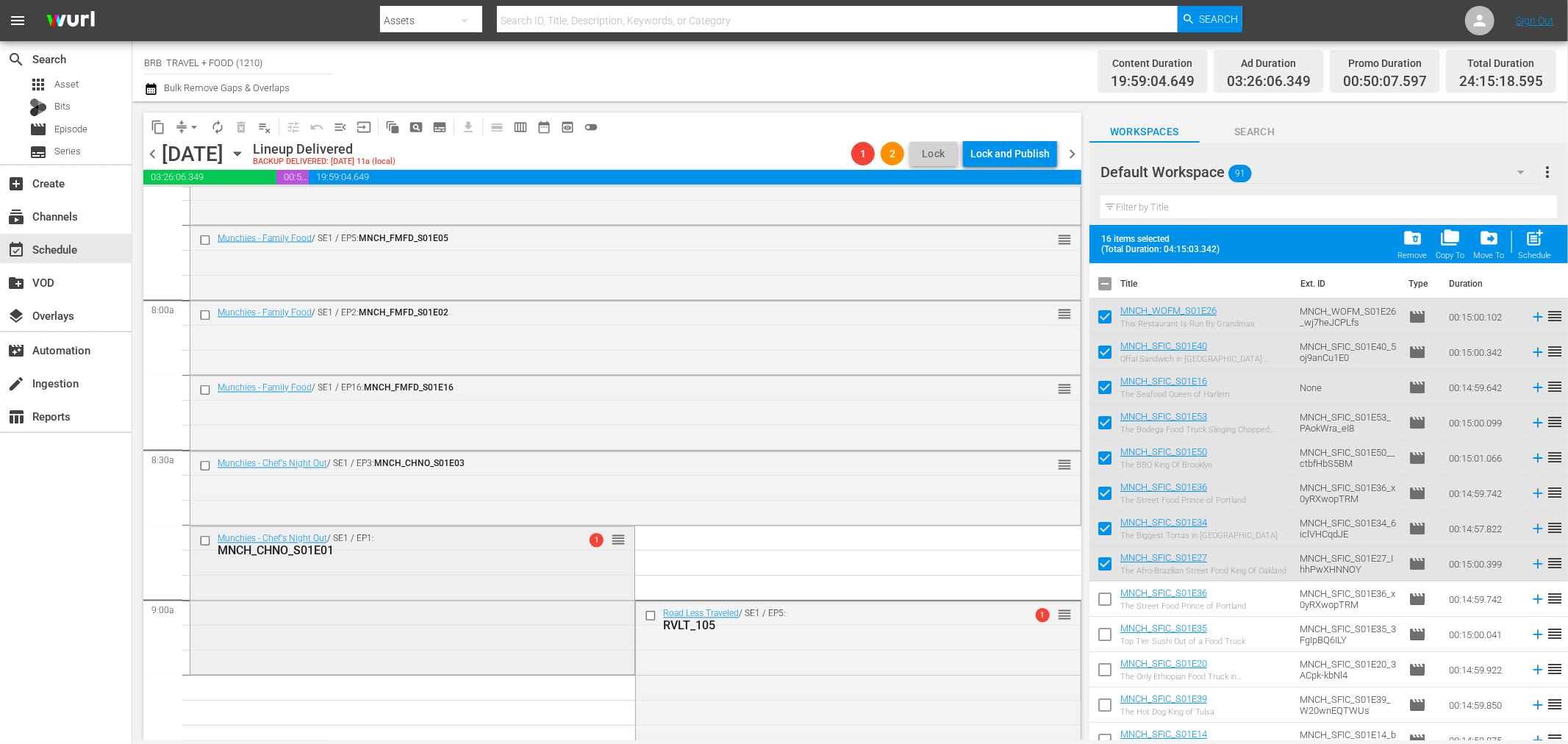
click at [485, 575] on div "Munchies - Chef's Night Out / SE1 / EP1: MNCH_CHNO_S01E01 1 reorder" at bounding box center [413, 600] width 444 height 146
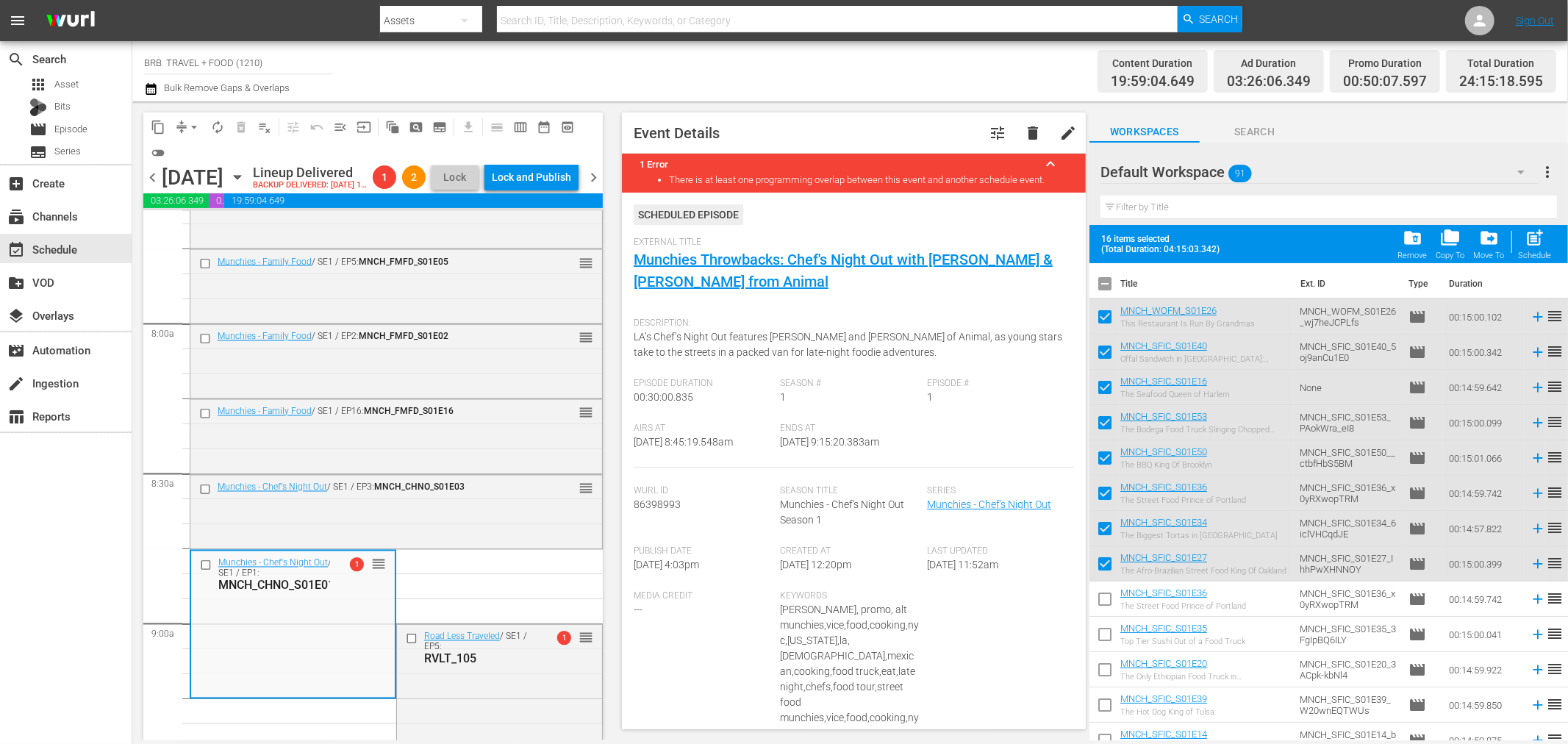
scroll to position [2533, 0]
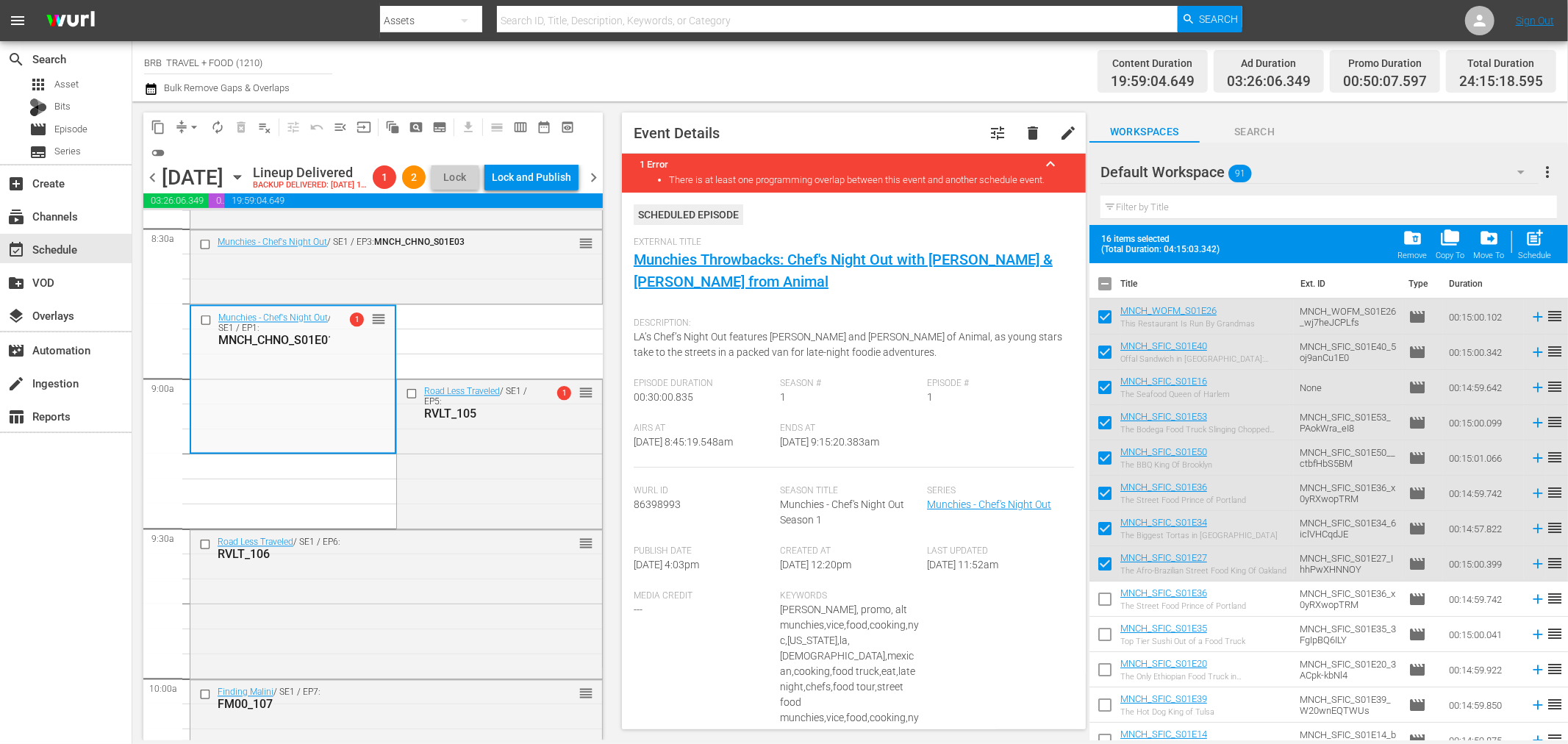
click at [295, 344] on div "Munchies - Chef's Night Out / SE1 / EP1: MNCH_CHNO_S01E01 1 reorder" at bounding box center [292, 379] width 204 height 146
click at [1024, 130] on span "delete" at bounding box center [1033, 133] width 18 height 18
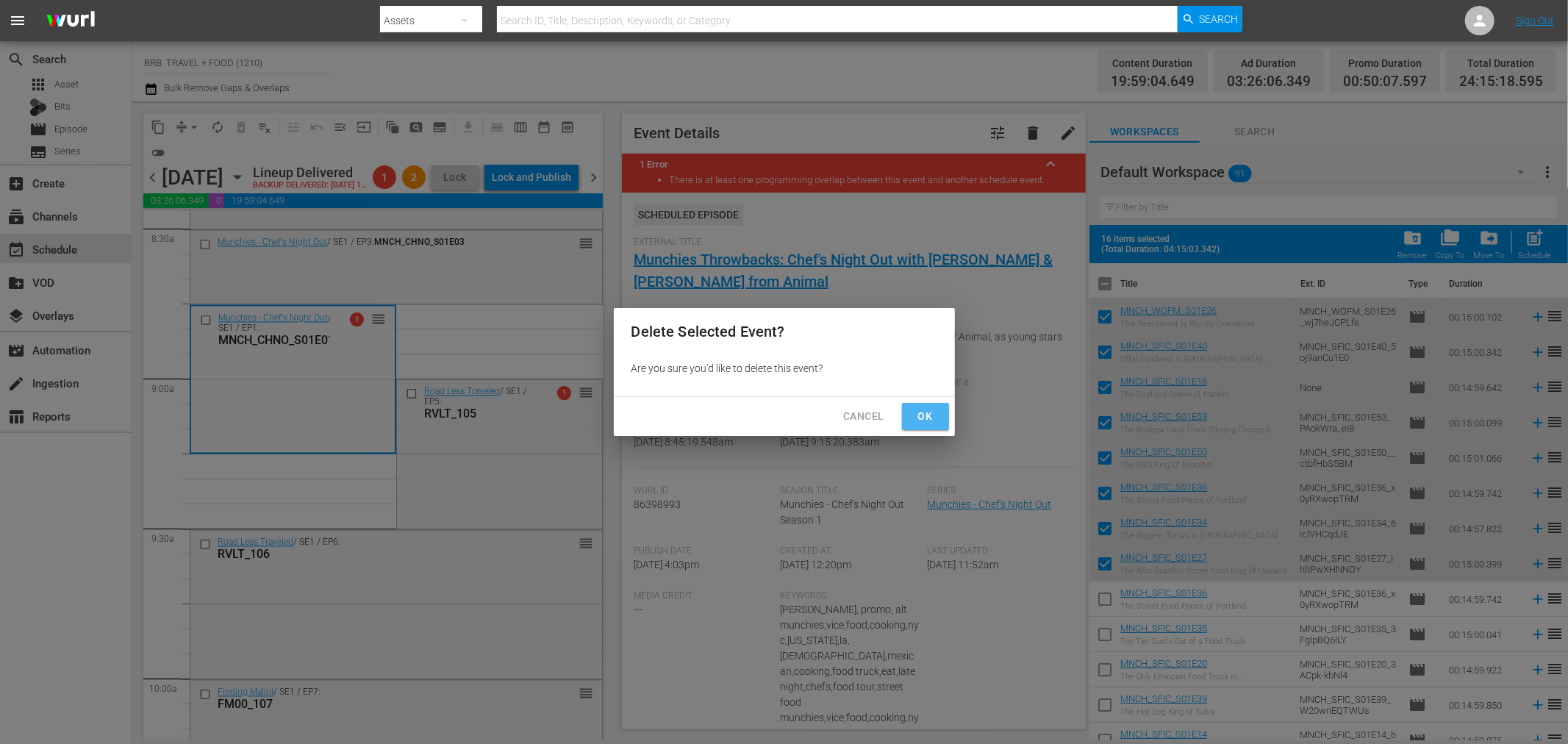
click at [930, 422] on span "Ok" at bounding box center [925, 416] width 23 height 19
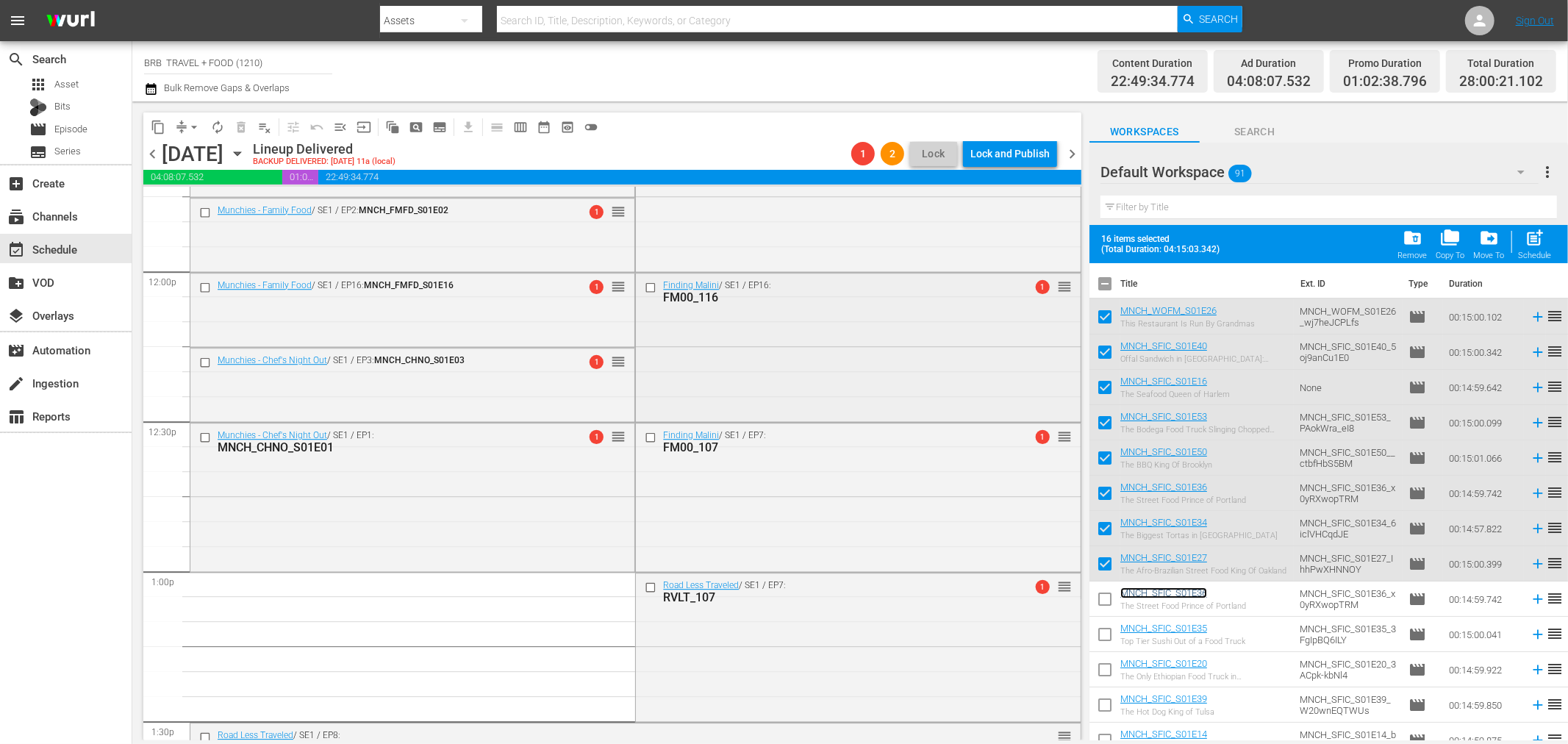
scroll to position [3595, 0]
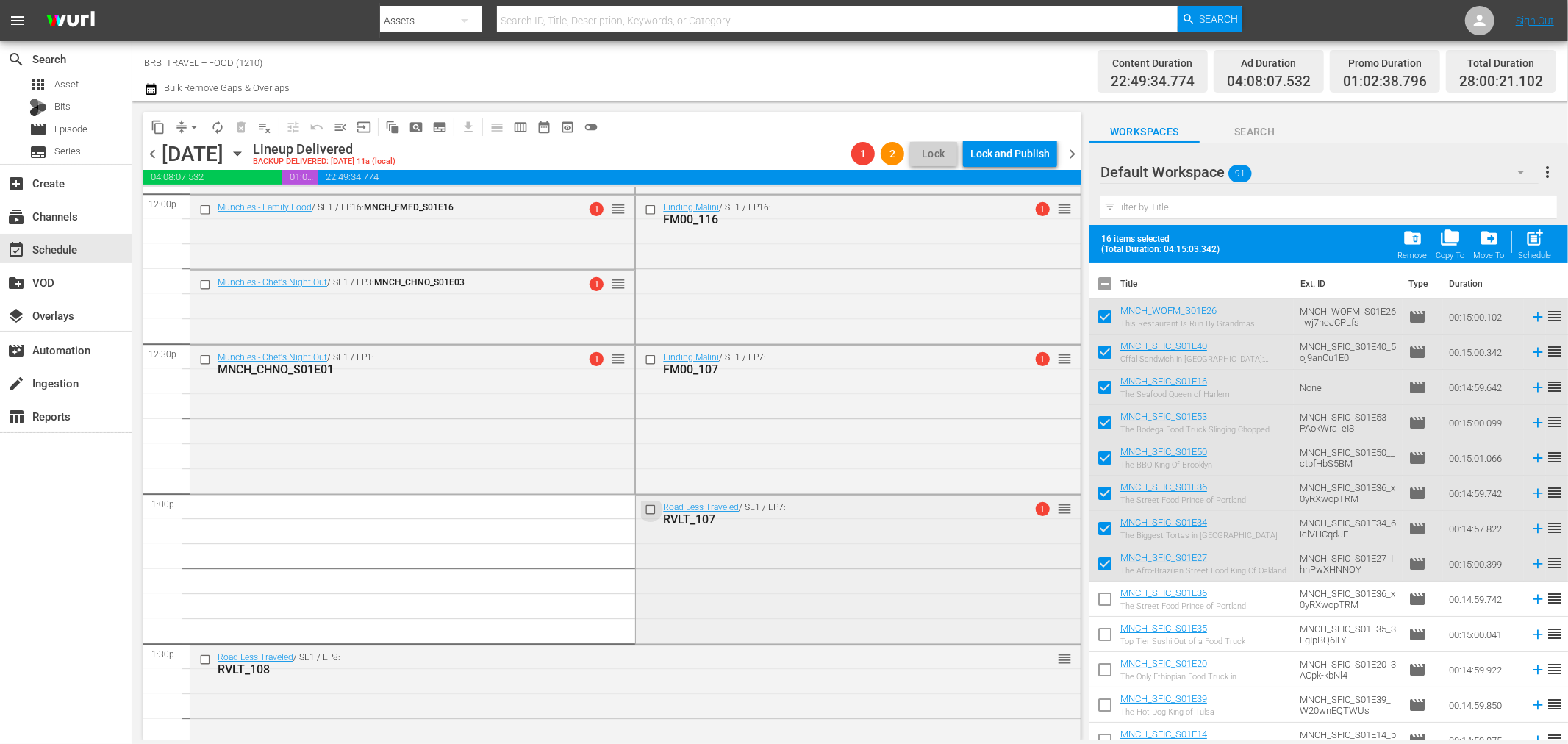
click at [650, 504] on input "checkbox" at bounding box center [652, 510] width 15 height 13
click at [646, 357] on input "checkbox" at bounding box center [652, 360] width 15 height 13
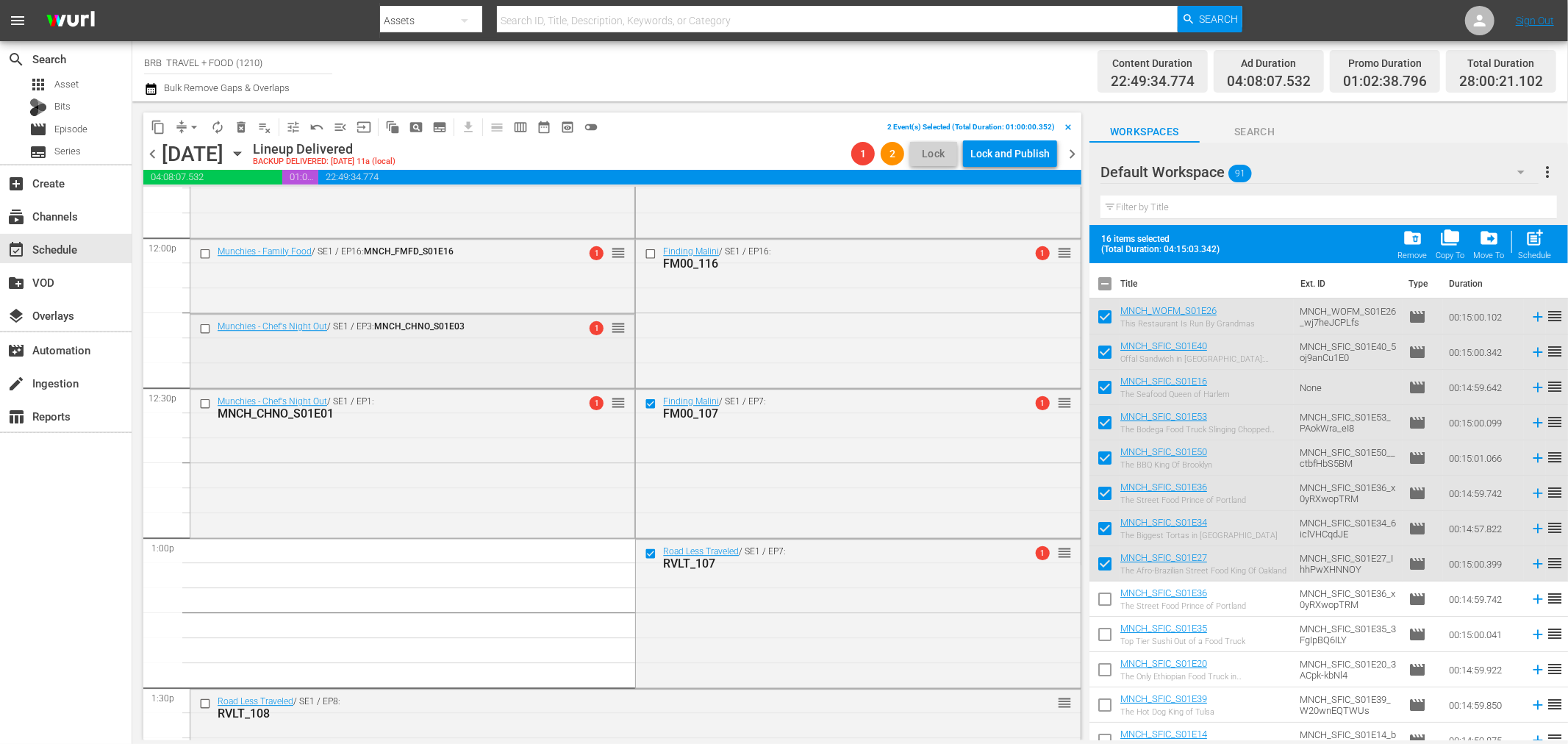
scroll to position [3432, 0]
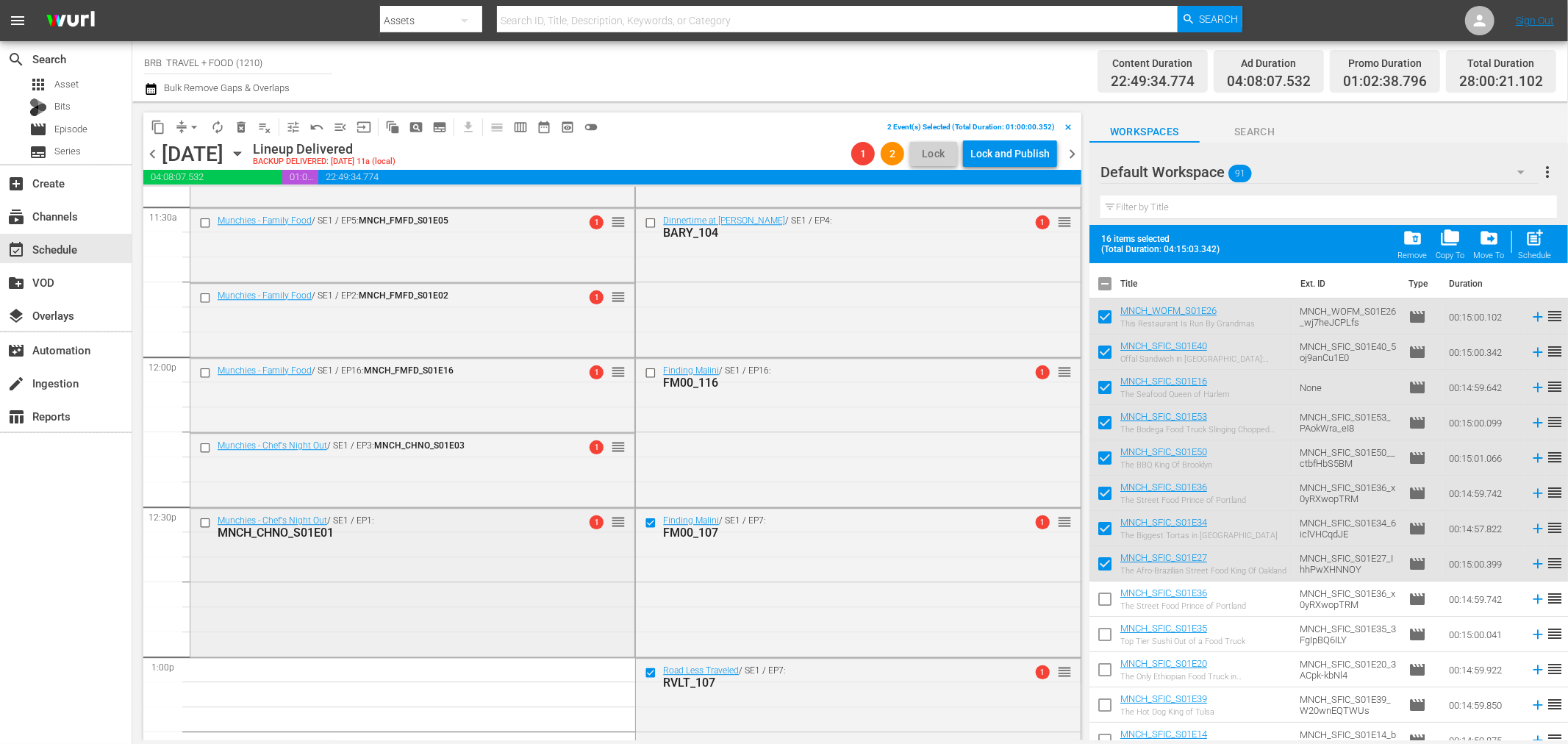
click at [204, 523] on input "checkbox" at bounding box center [207, 523] width 15 height 13
click at [645, 372] on input "checkbox" at bounding box center [652, 373] width 15 height 13
click at [645, 674] on input "checkbox" at bounding box center [652, 673] width 15 height 13
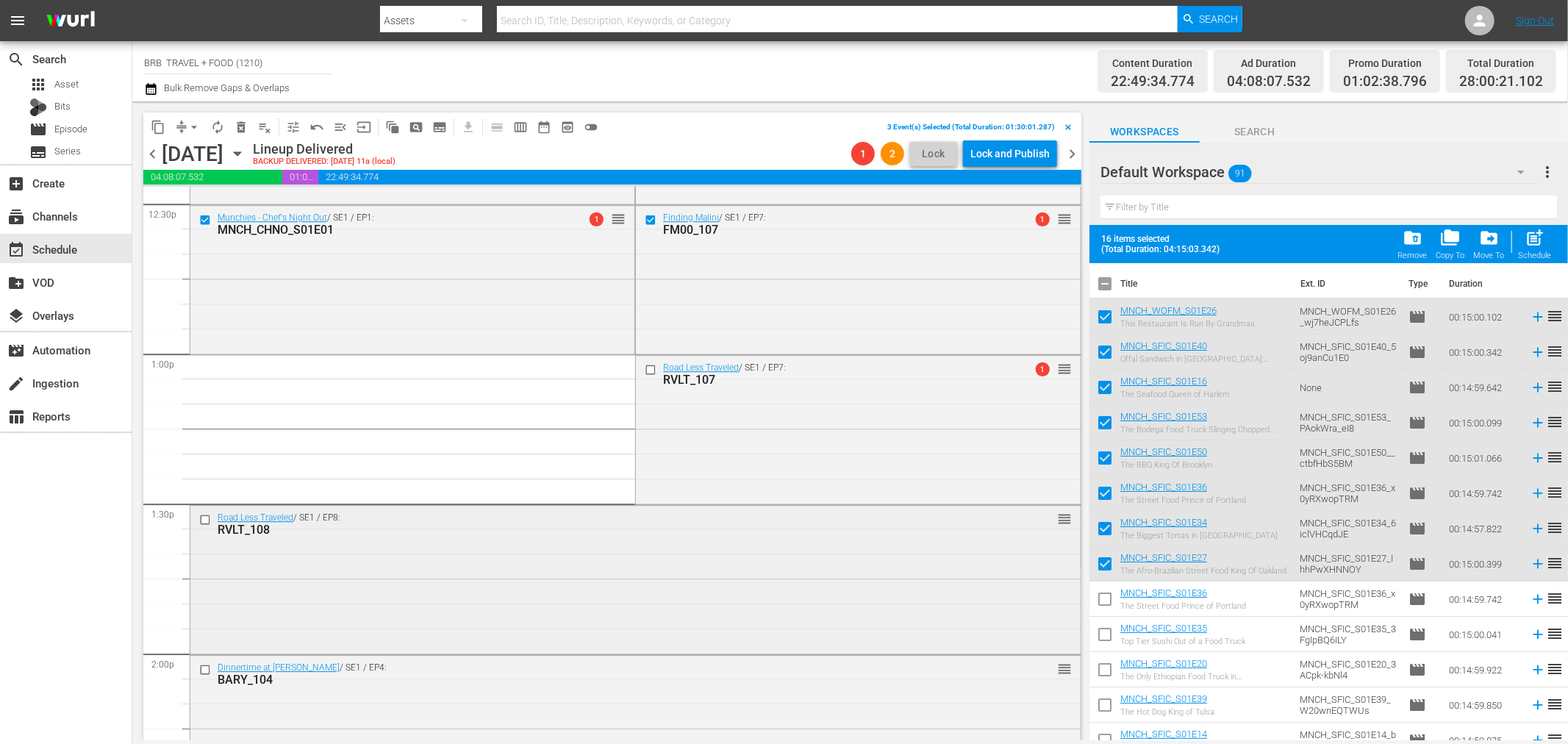
scroll to position [3546, 0]
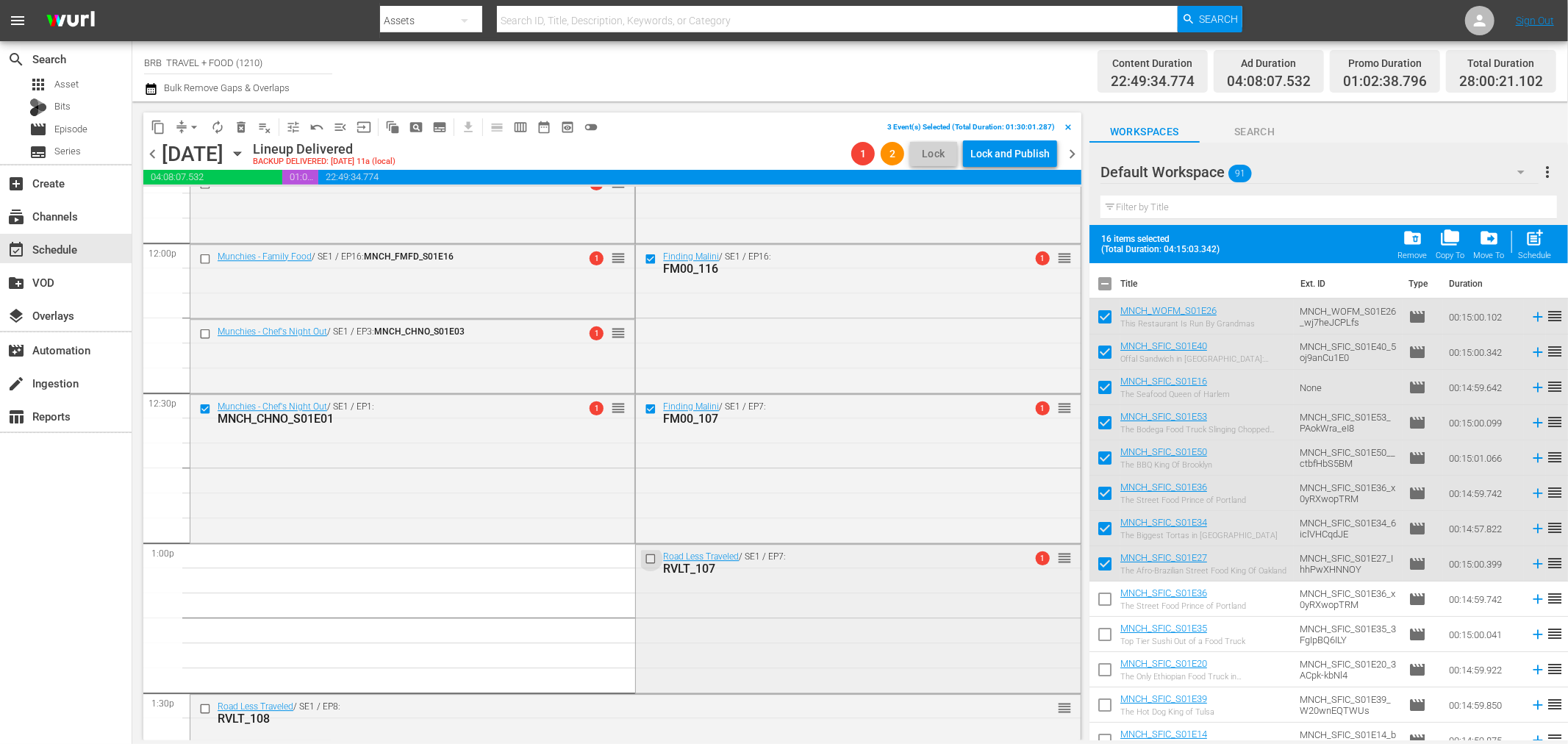
click at [645, 560] on input "checkbox" at bounding box center [652, 560] width 15 height 13
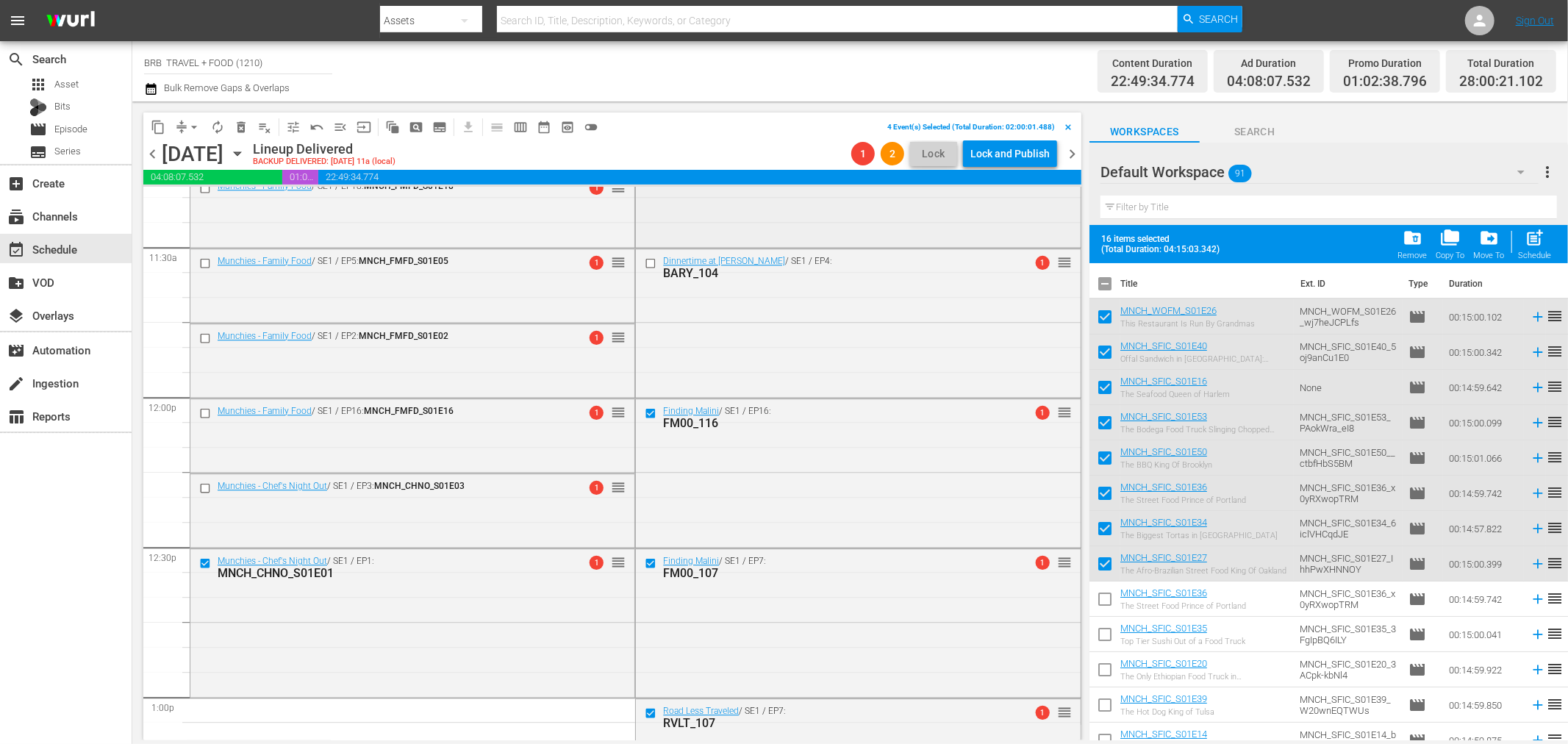
scroll to position [3300, 0]
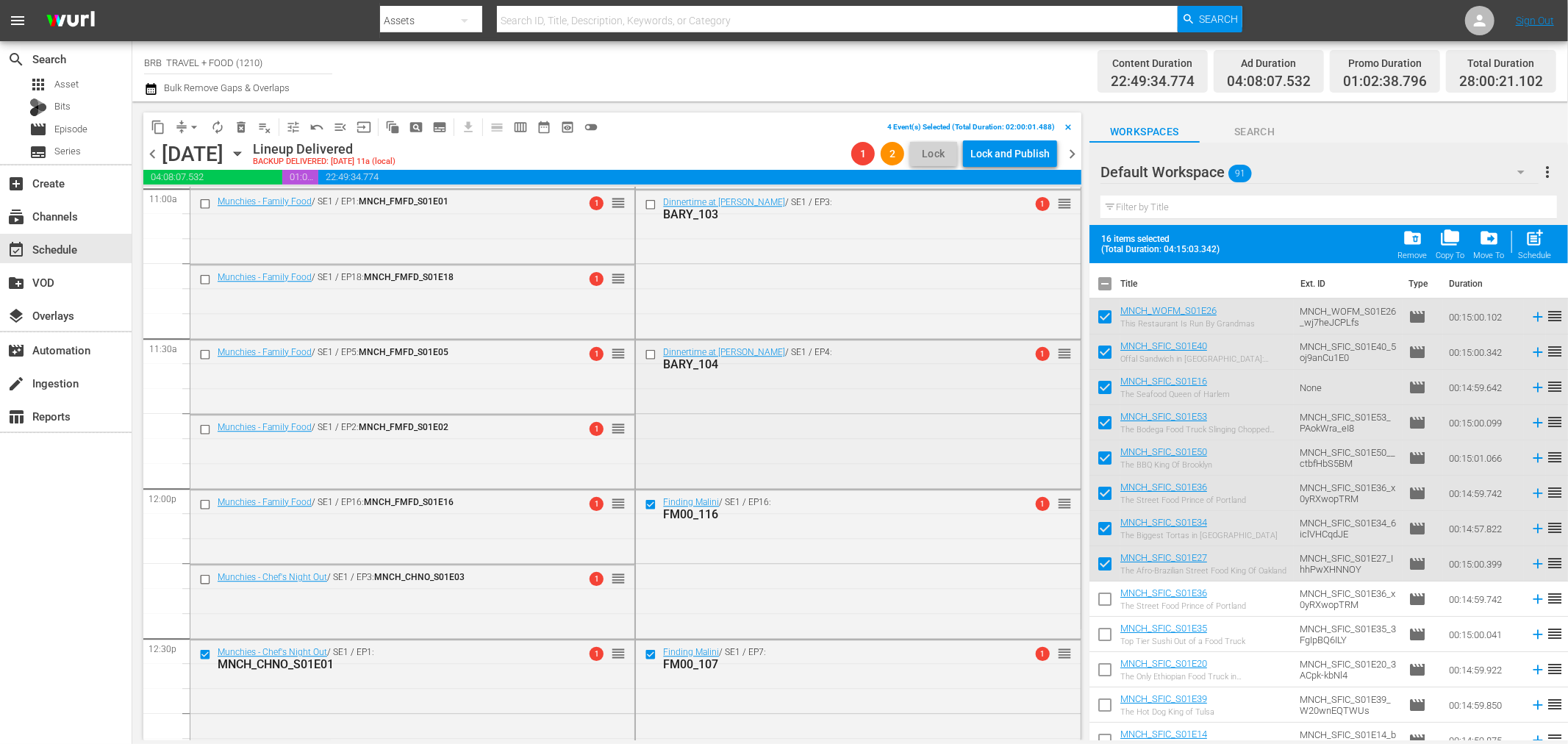
click at [645, 350] on input "checkbox" at bounding box center [652, 355] width 15 height 13
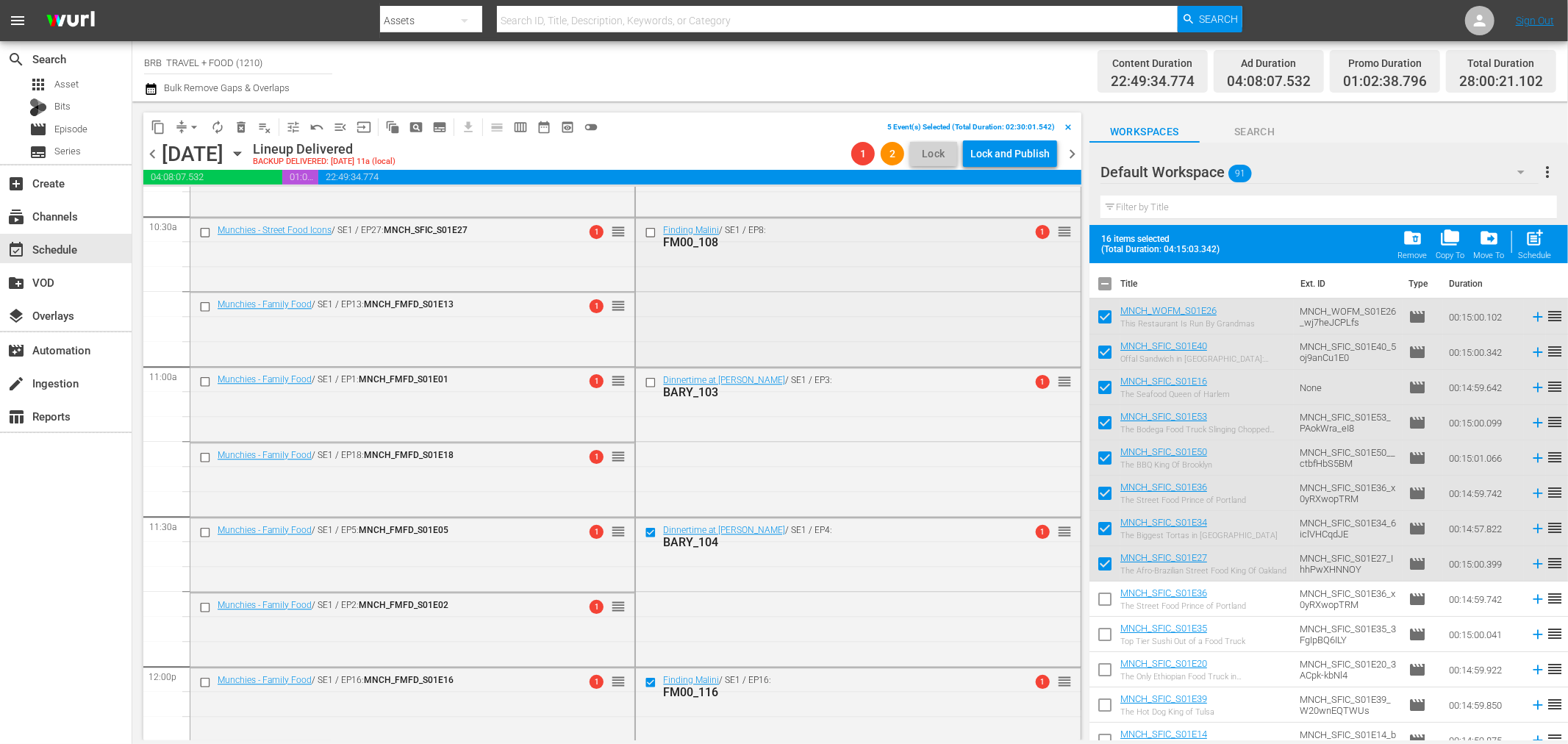
scroll to position [3055, 0]
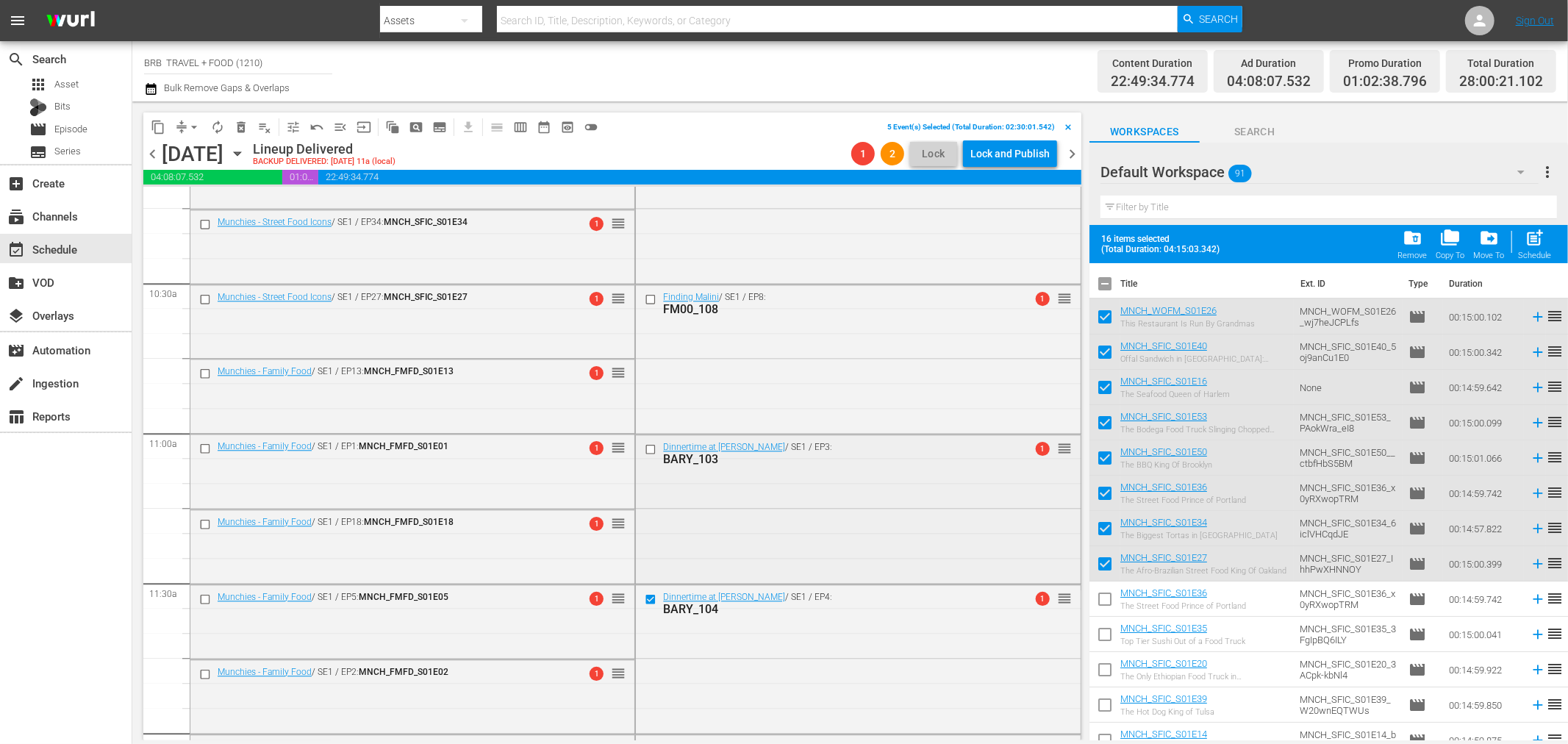
click at [645, 449] on input "checkbox" at bounding box center [652, 450] width 15 height 13
click at [645, 302] on input "checkbox" at bounding box center [652, 300] width 15 height 13
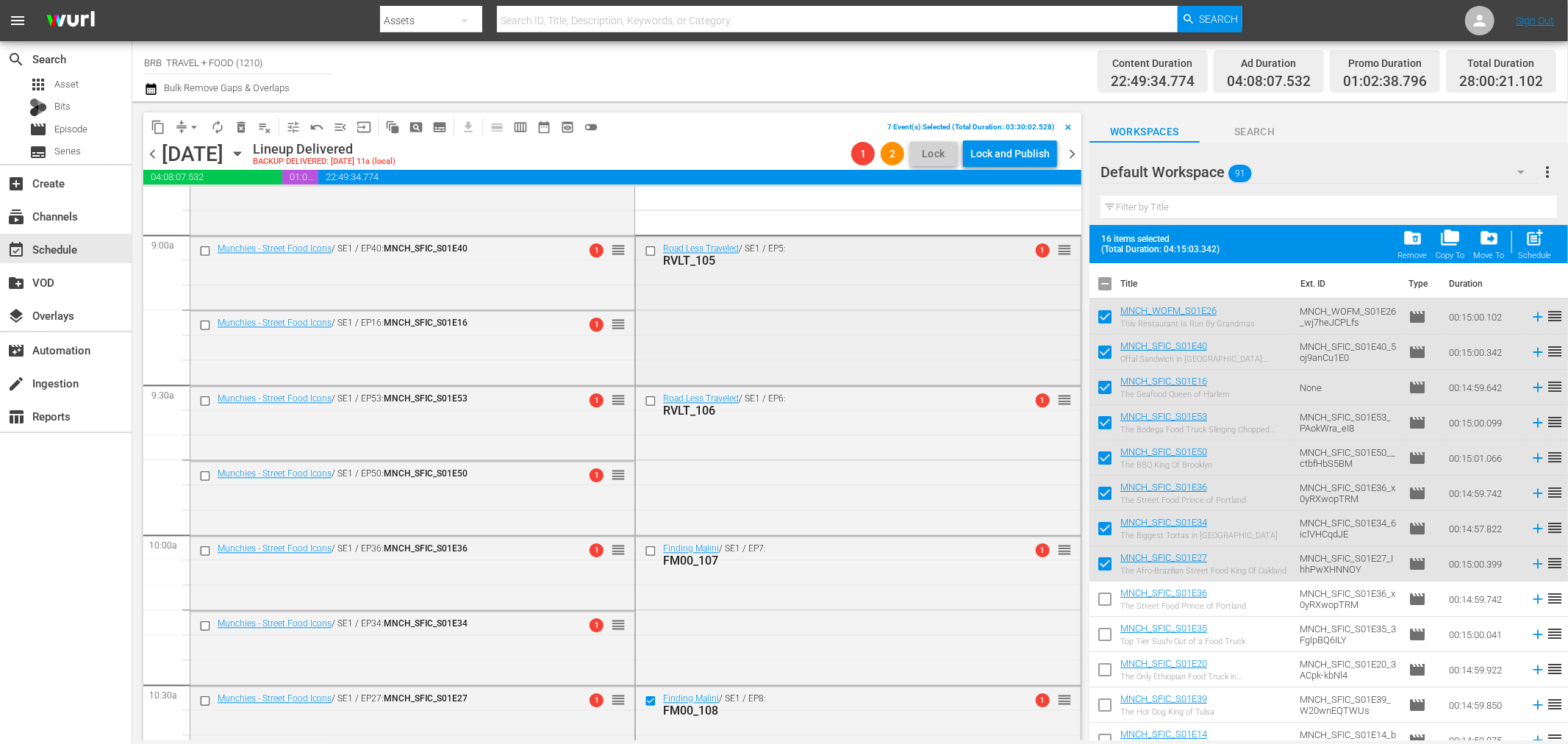
scroll to position [2646, 0]
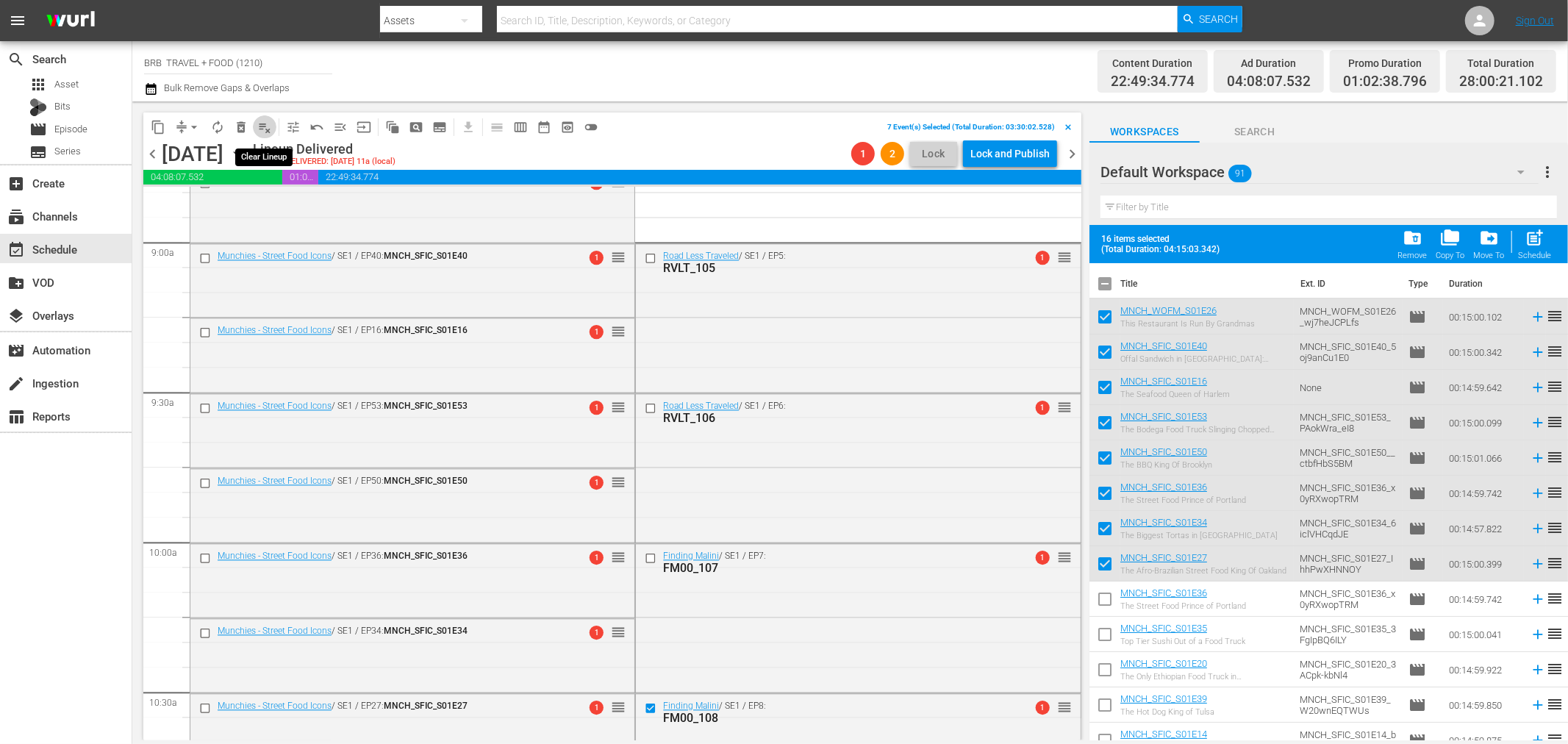
click at [266, 122] on span "playlist_remove_outlined" at bounding box center [265, 127] width 14 height 14
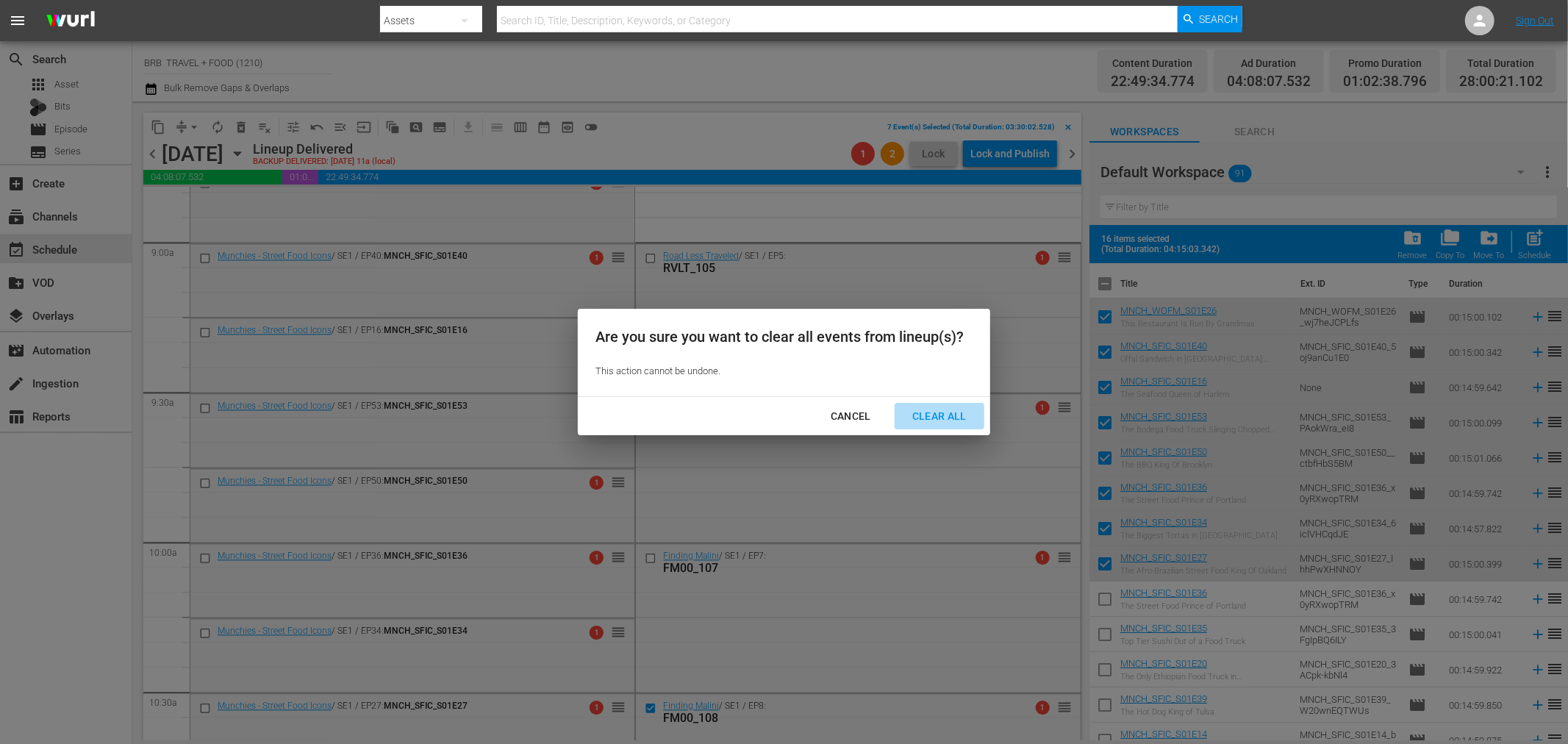
click at [944, 416] on div "Clear All" at bounding box center [939, 416] width 78 height 19
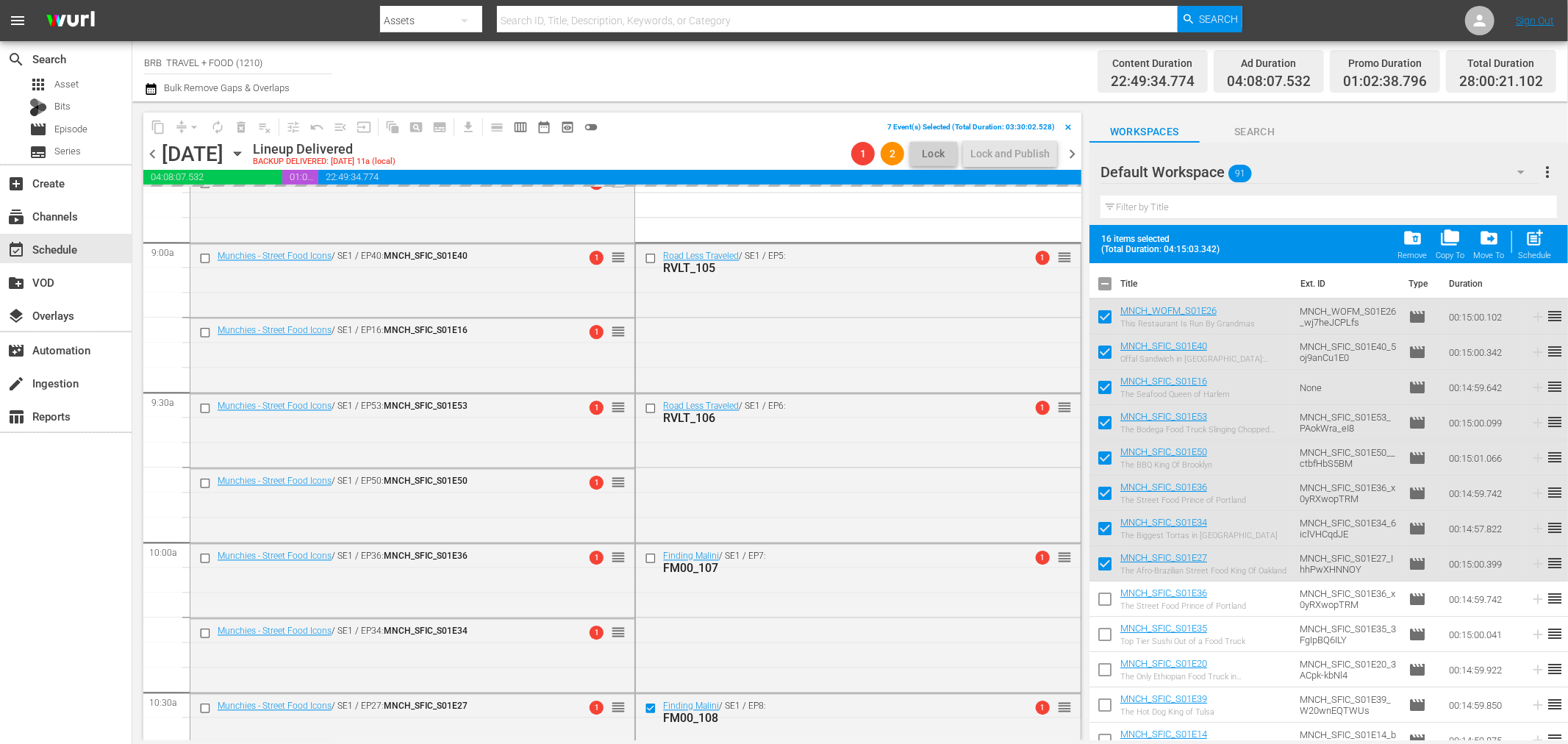
click at [246, 155] on icon "button" at bounding box center [237, 154] width 16 height 16
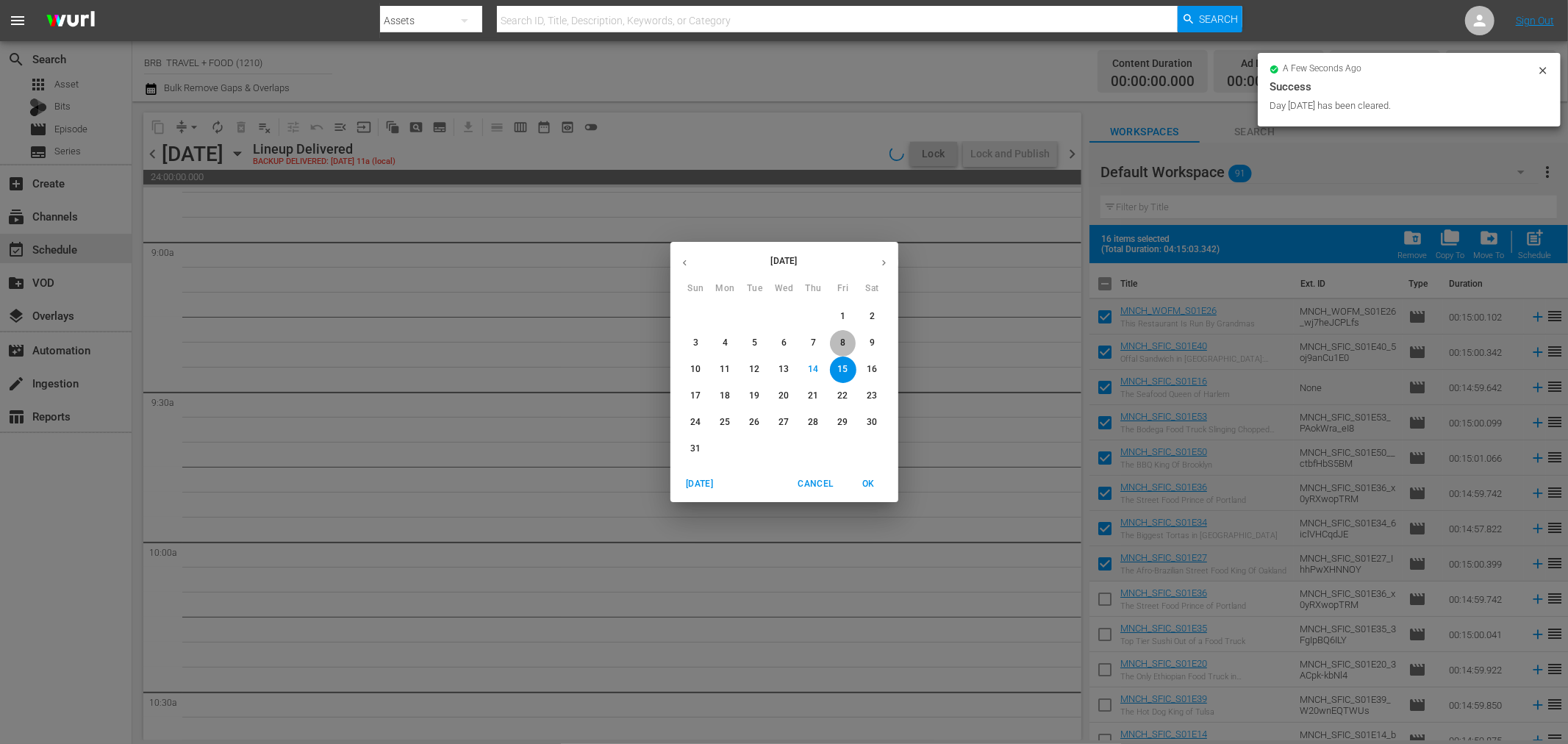
click at [844, 341] on p "8" at bounding box center [843, 343] width 5 height 13
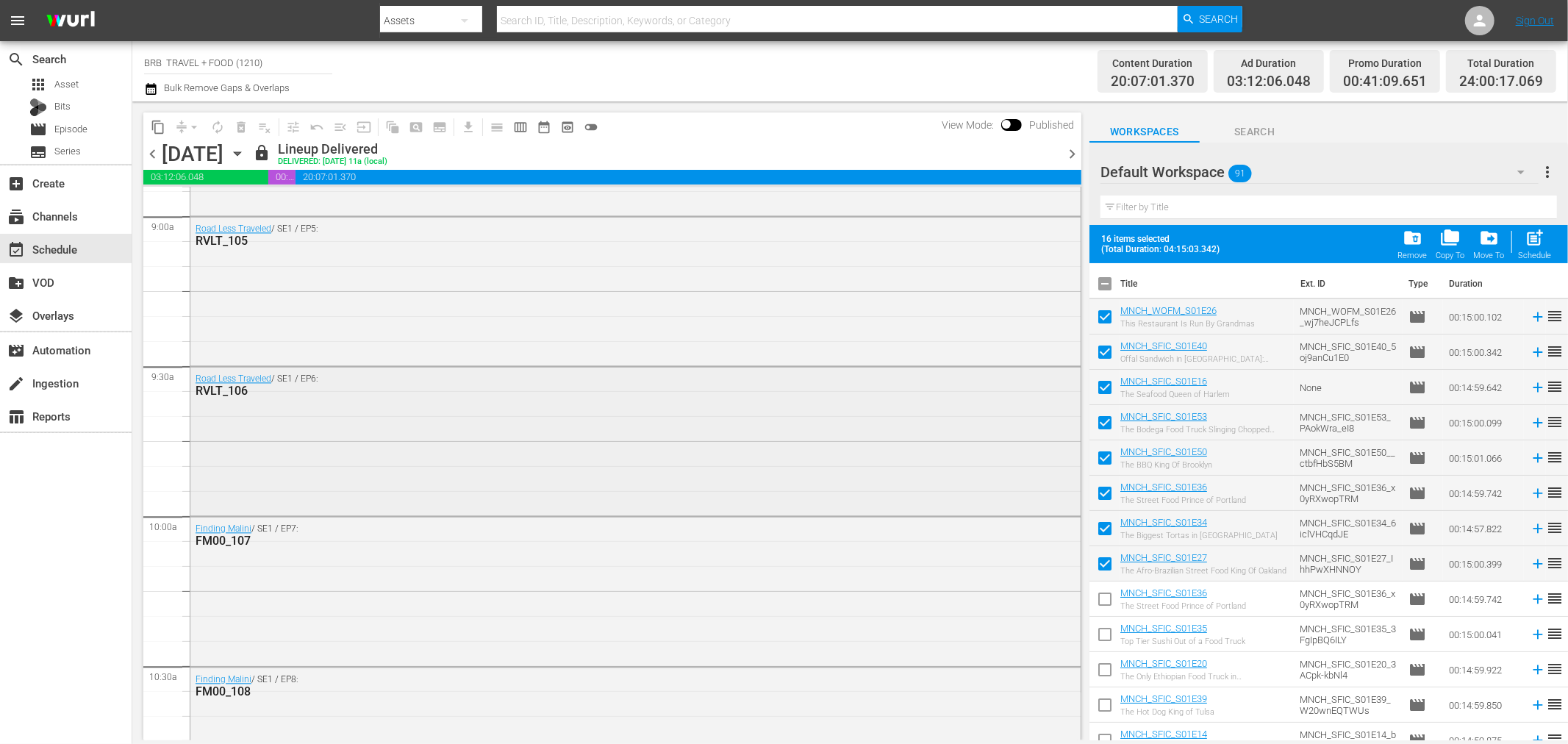
scroll to position [2646, 0]
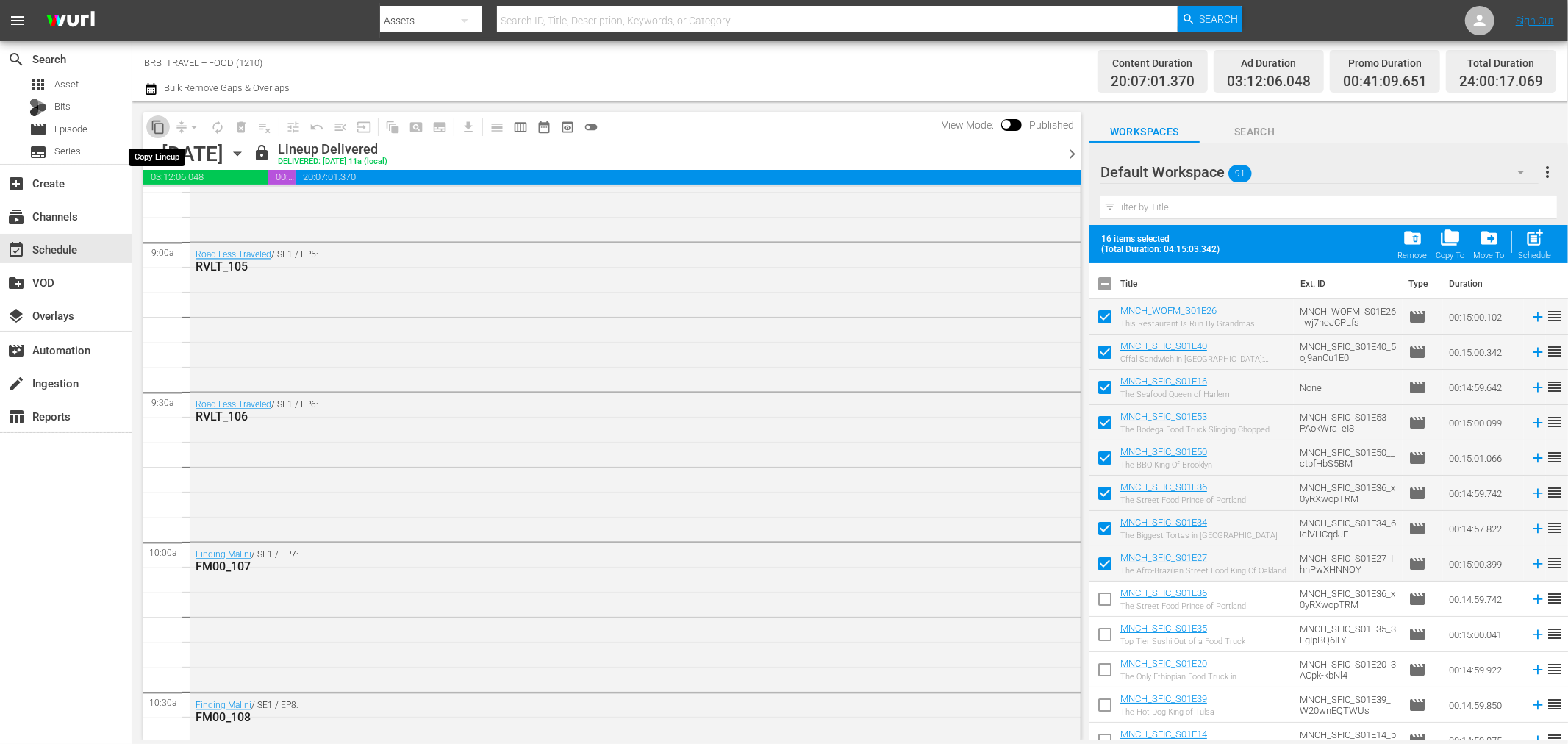
click at [162, 125] on span "content_copy" at bounding box center [158, 127] width 14 height 14
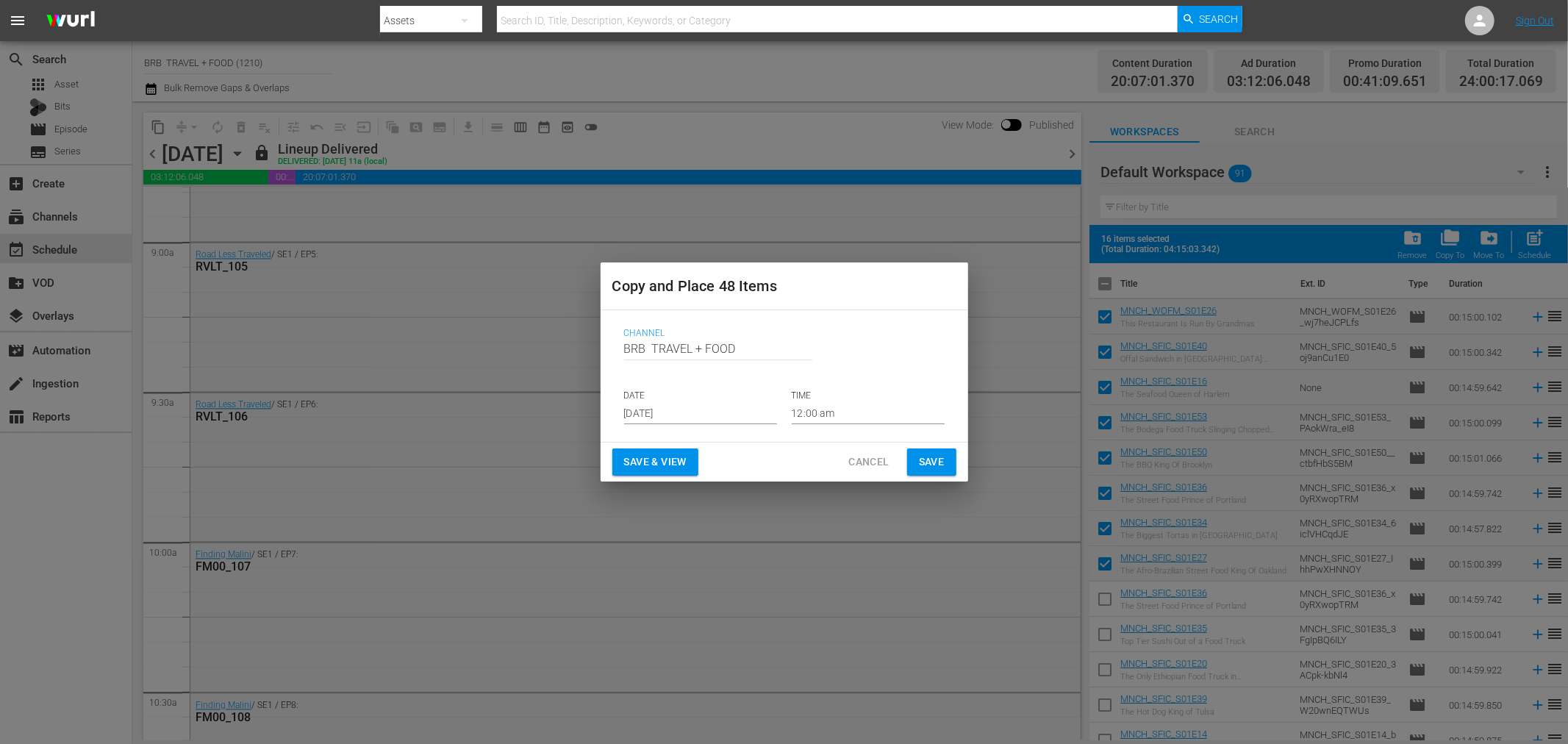
click at [685, 415] on input "[DATE]" at bounding box center [700, 413] width 153 height 22
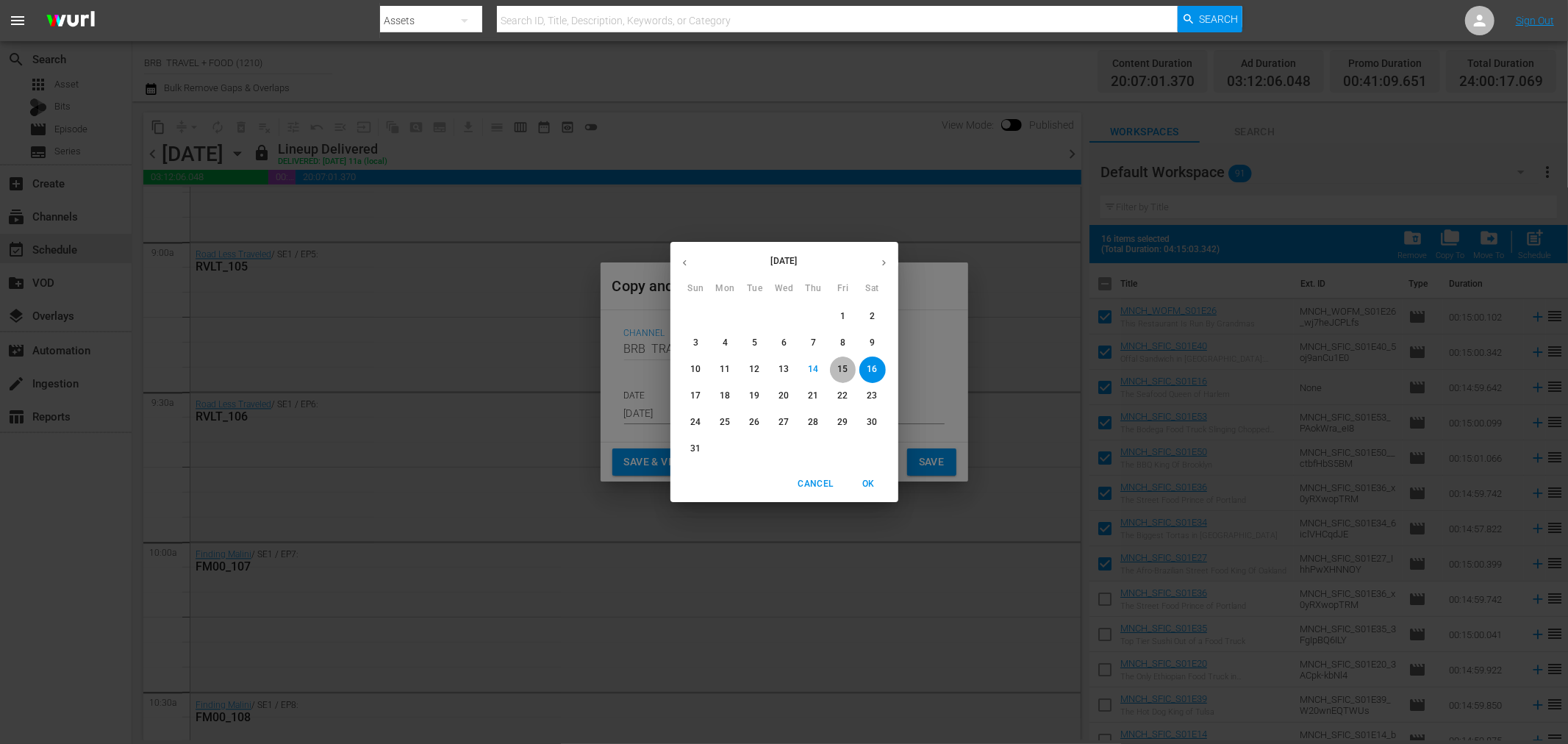
click at [843, 371] on p "15" at bounding box center [842, 370] width 10 height 13
type input "[DATE]"
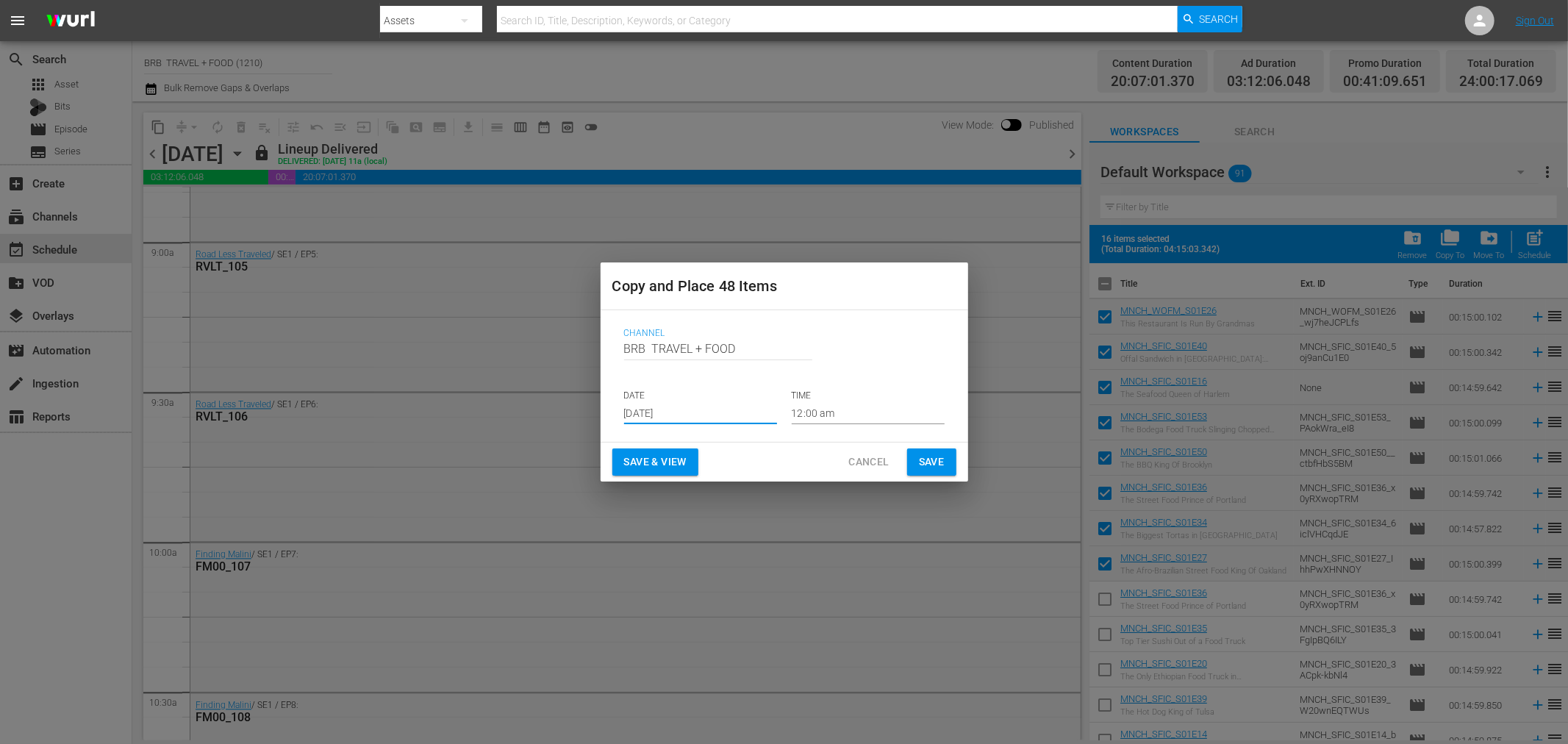
click at [648, 459] on span "Save & View" at bounding box center [655, 462] width 63 height 19
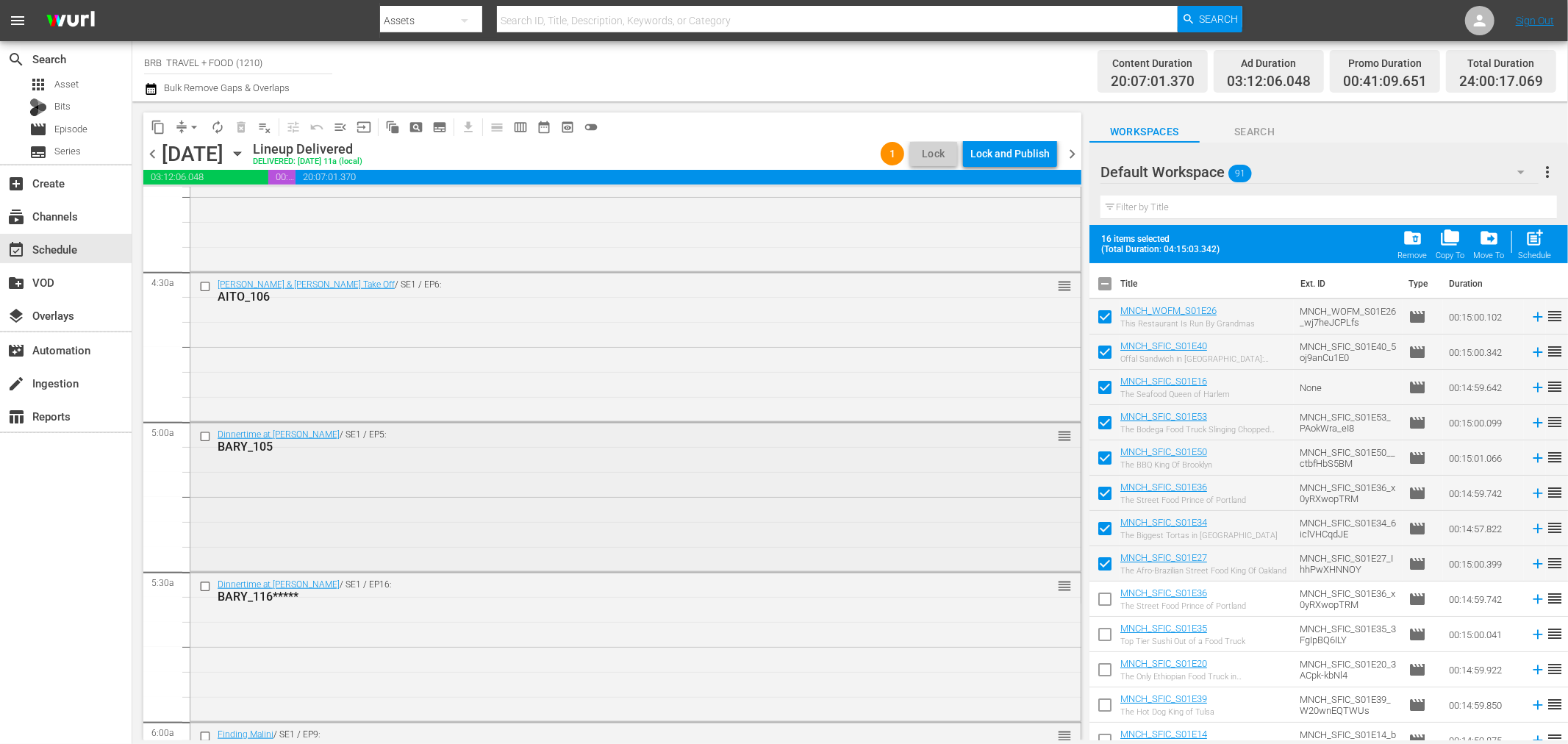
scroll to position [1389, 0]
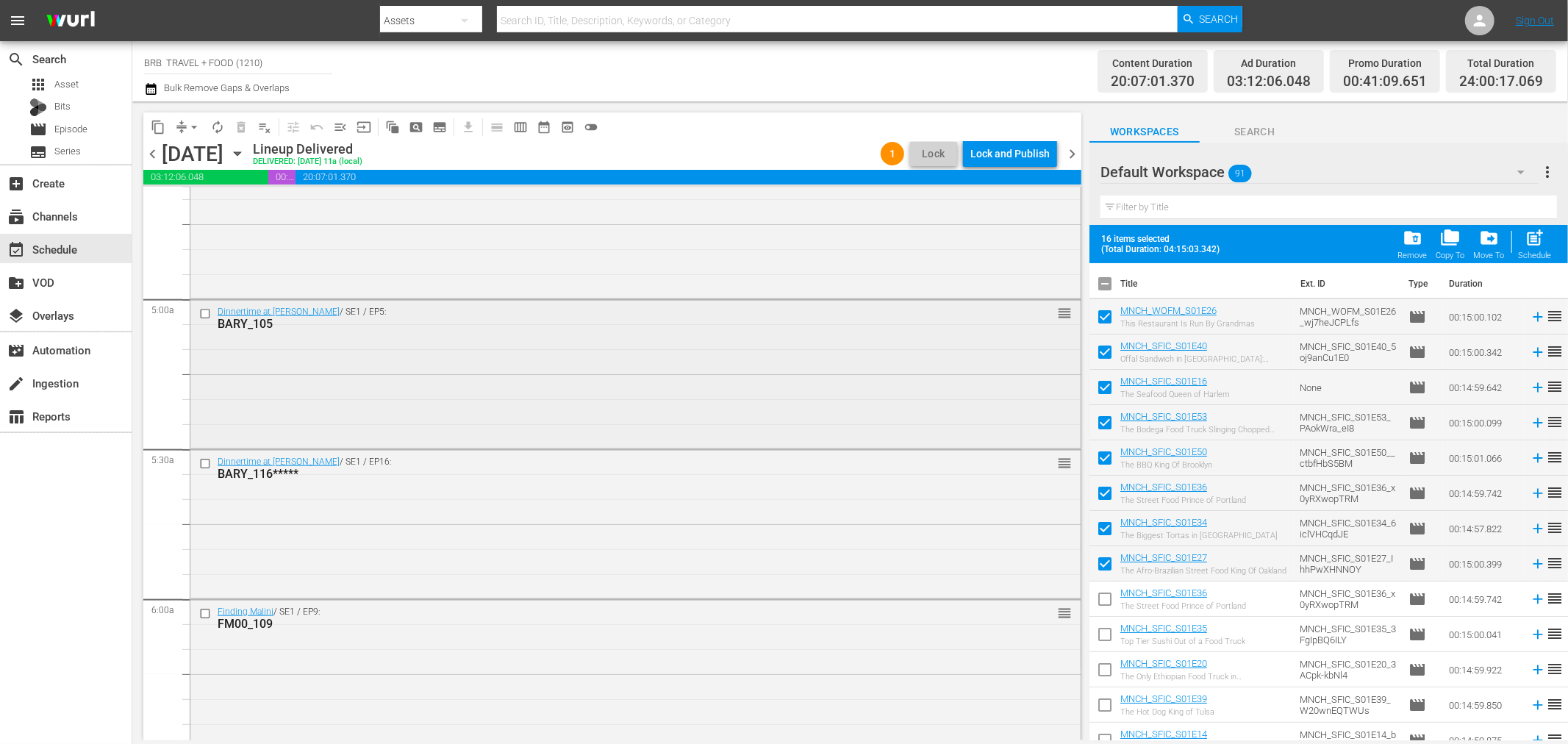
click at [206, 310] on input "checkbox" at bounding box center [207, 315] width 15 height 13
click at [200, 463] on input "checkbox" at bounding box center [207, 465] width 15 height 13
click at [206, 613] on input "checkbox" at bounding box center [207, 614] width 15 height 13
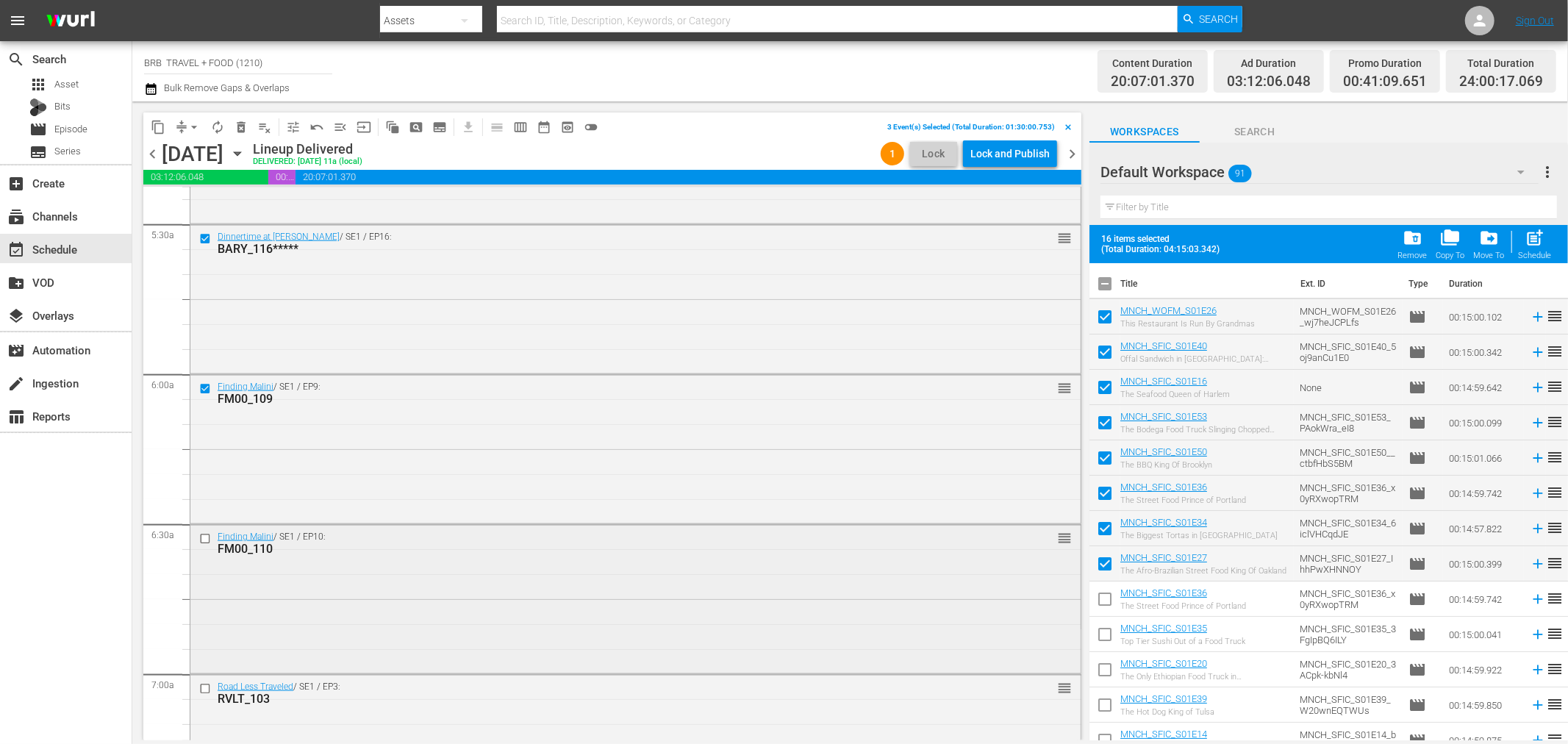
scroll to position [1635, 0]
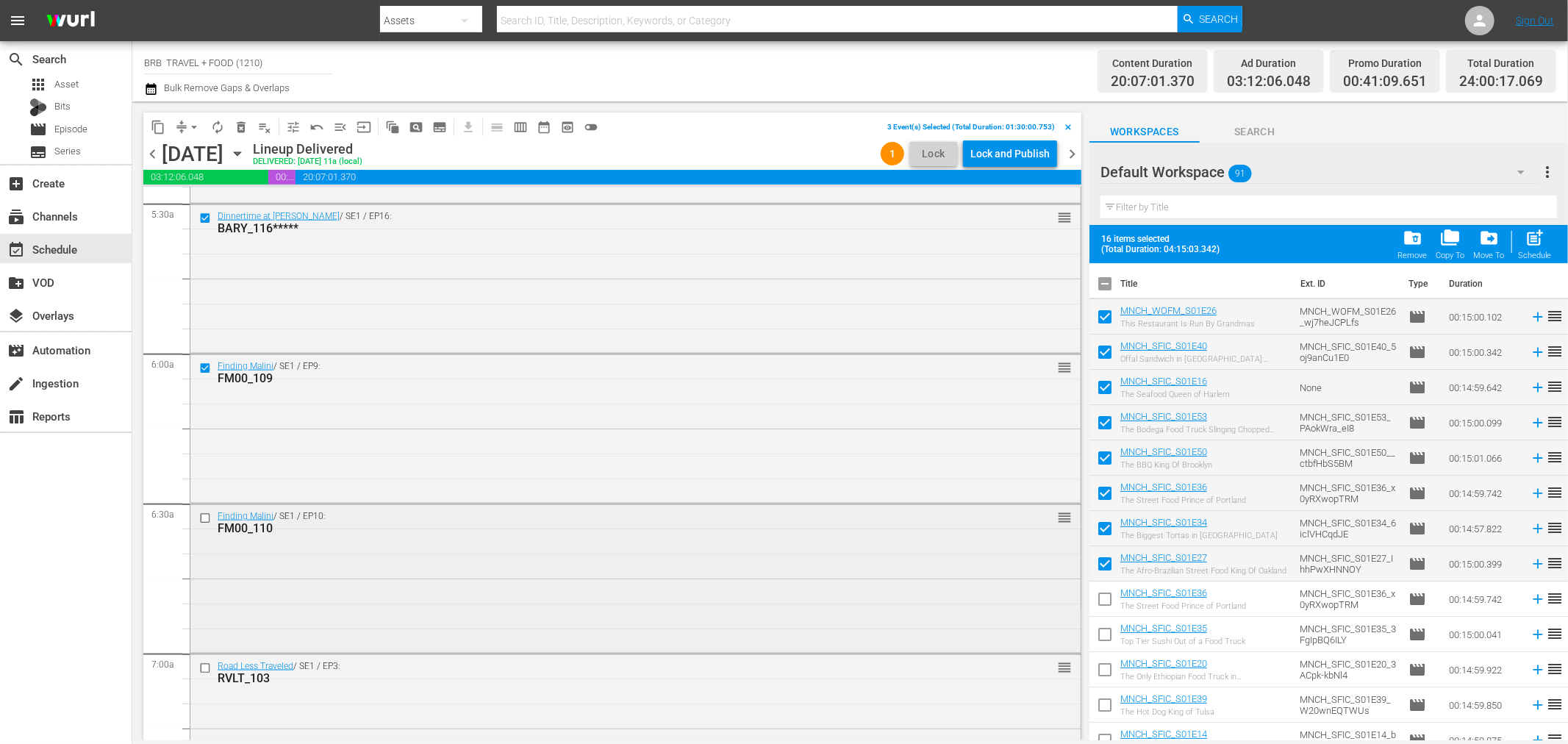
click at [202, 523] on input "checkbox" at bounding box center [207, 519] width 15 height 13
click at [201, 668] on input "checkbox" at bounding box center [207, 669] width 15 height 13
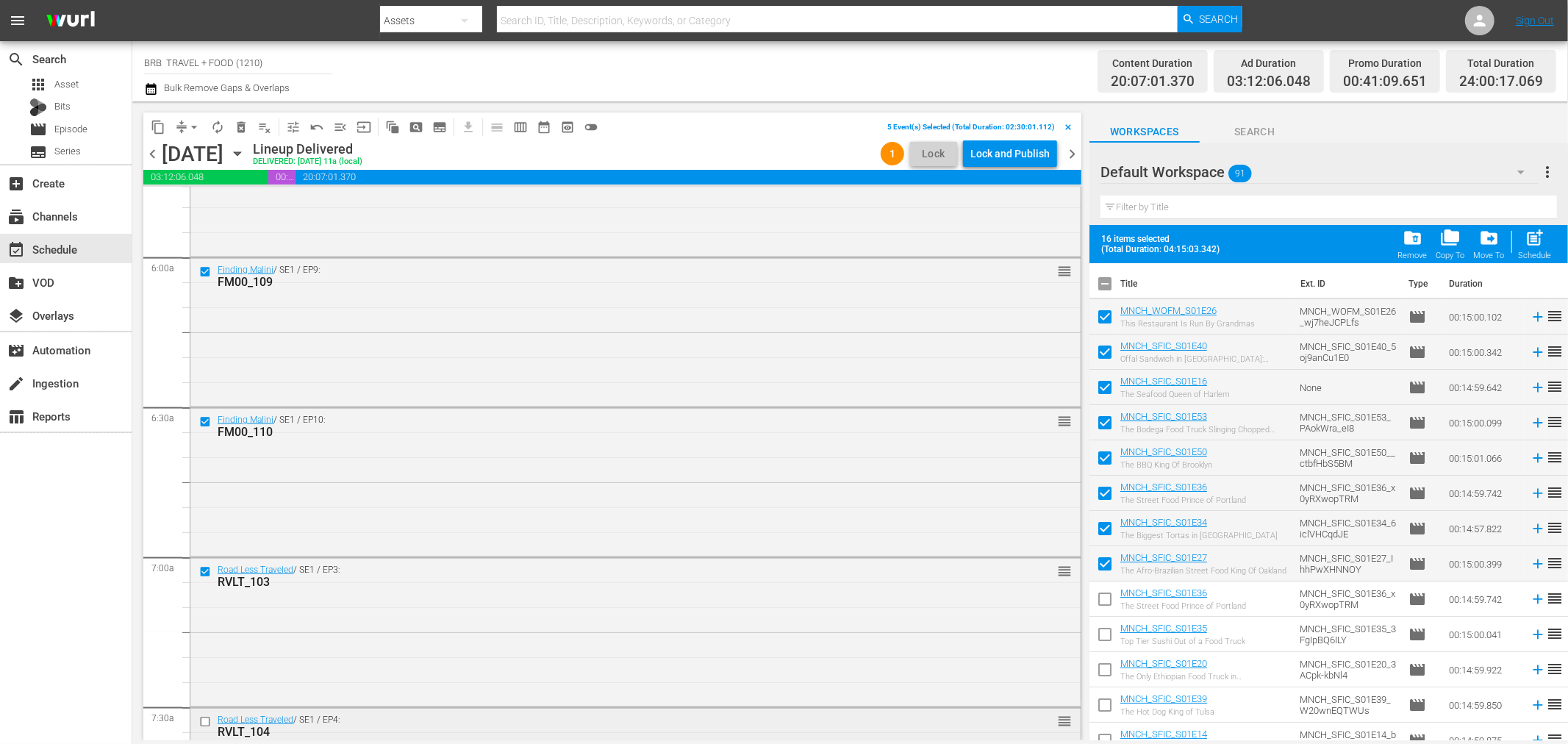
scroll to position [1879, 0]
click at [202, 574] on input "checkbox" at bounding box center [207, 573] width 15 height 13
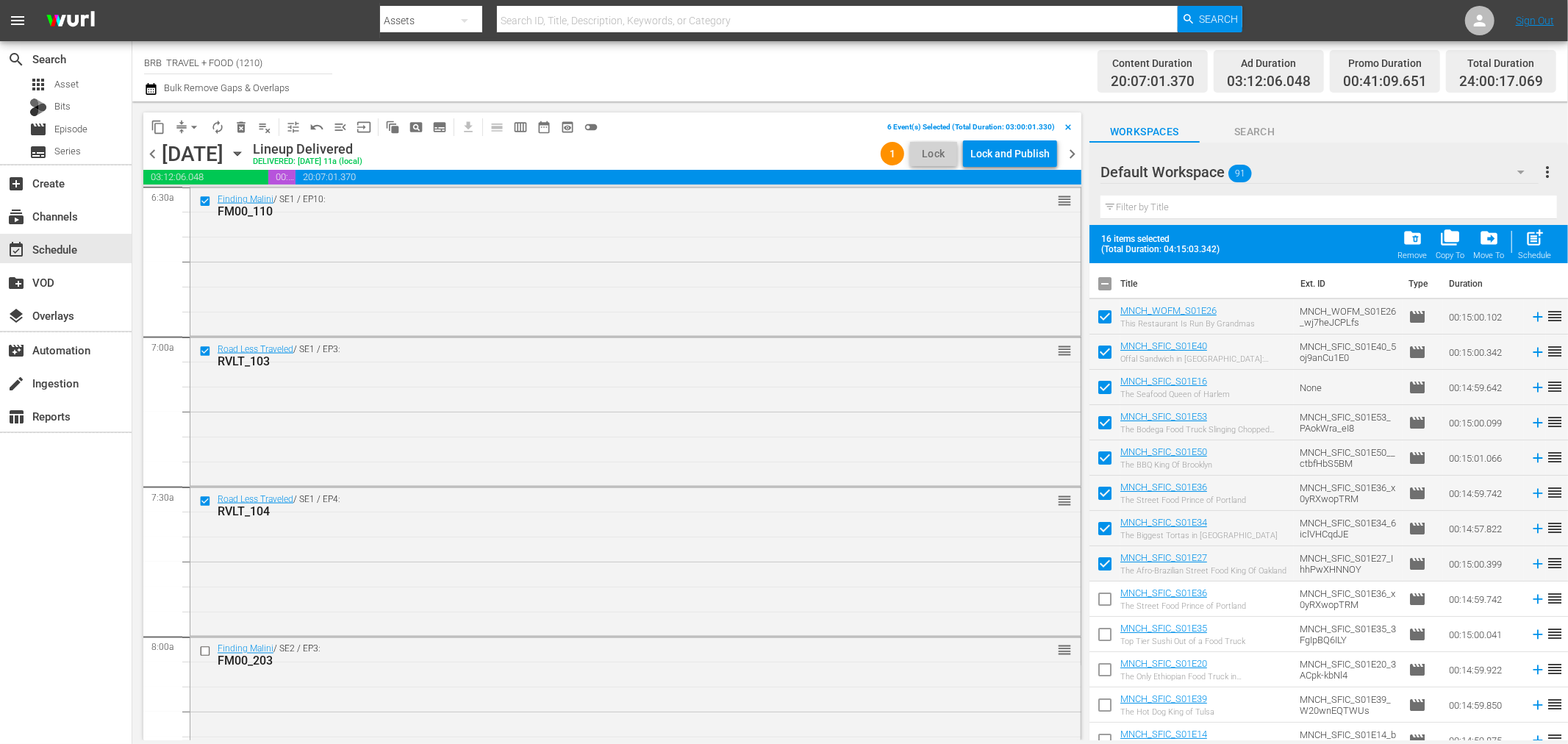
scroll to position [2124, 0]
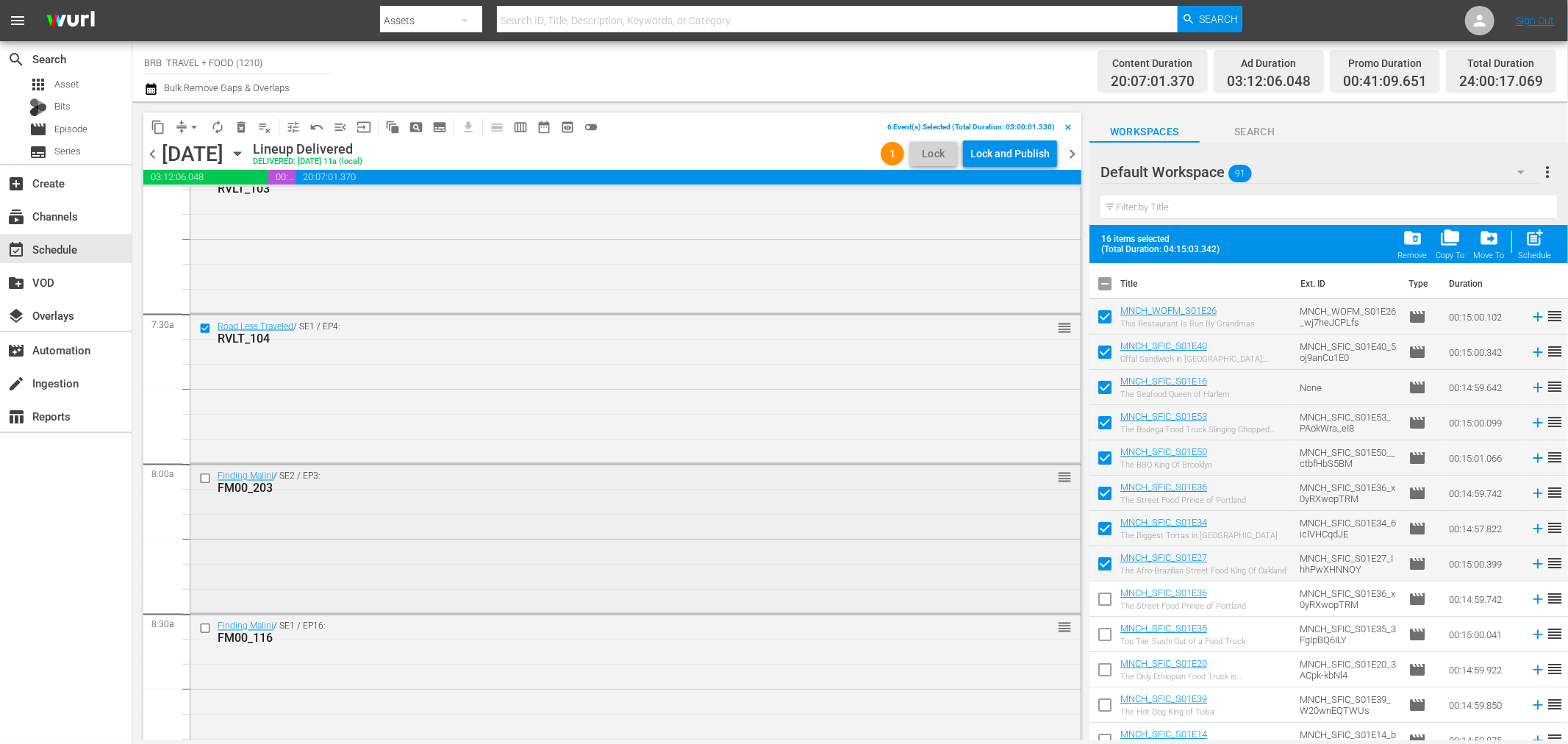
click at [204, 480] on input "checkbox" at bounding box center [207, 479] width 15 height 13
click at [204, 626] on input "checkbox" at bounding box center [207, 630] width 15 height 13
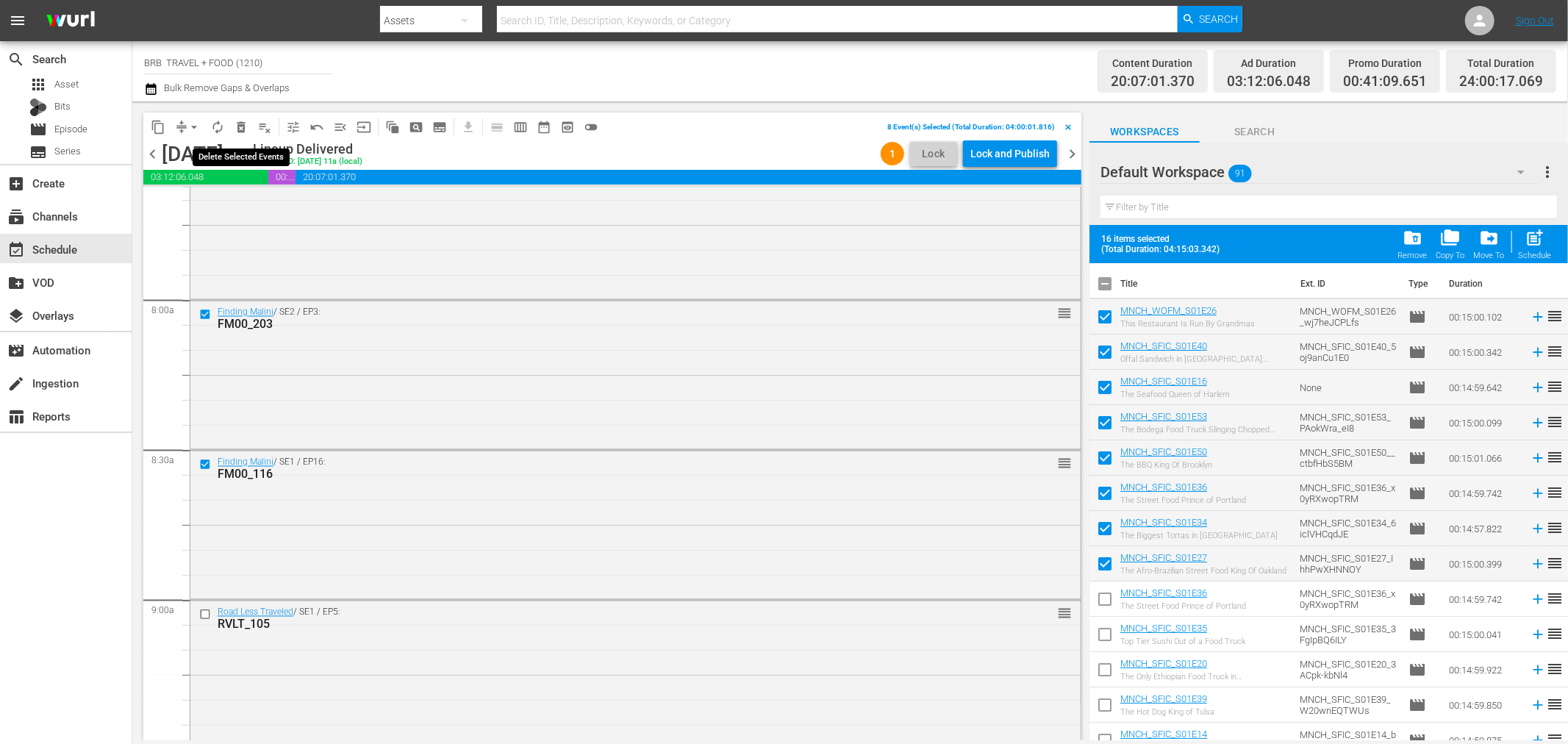
click at [245, 126] on span "delete_forever_outlined" at bounding box center [241, 127] width 14 height 14
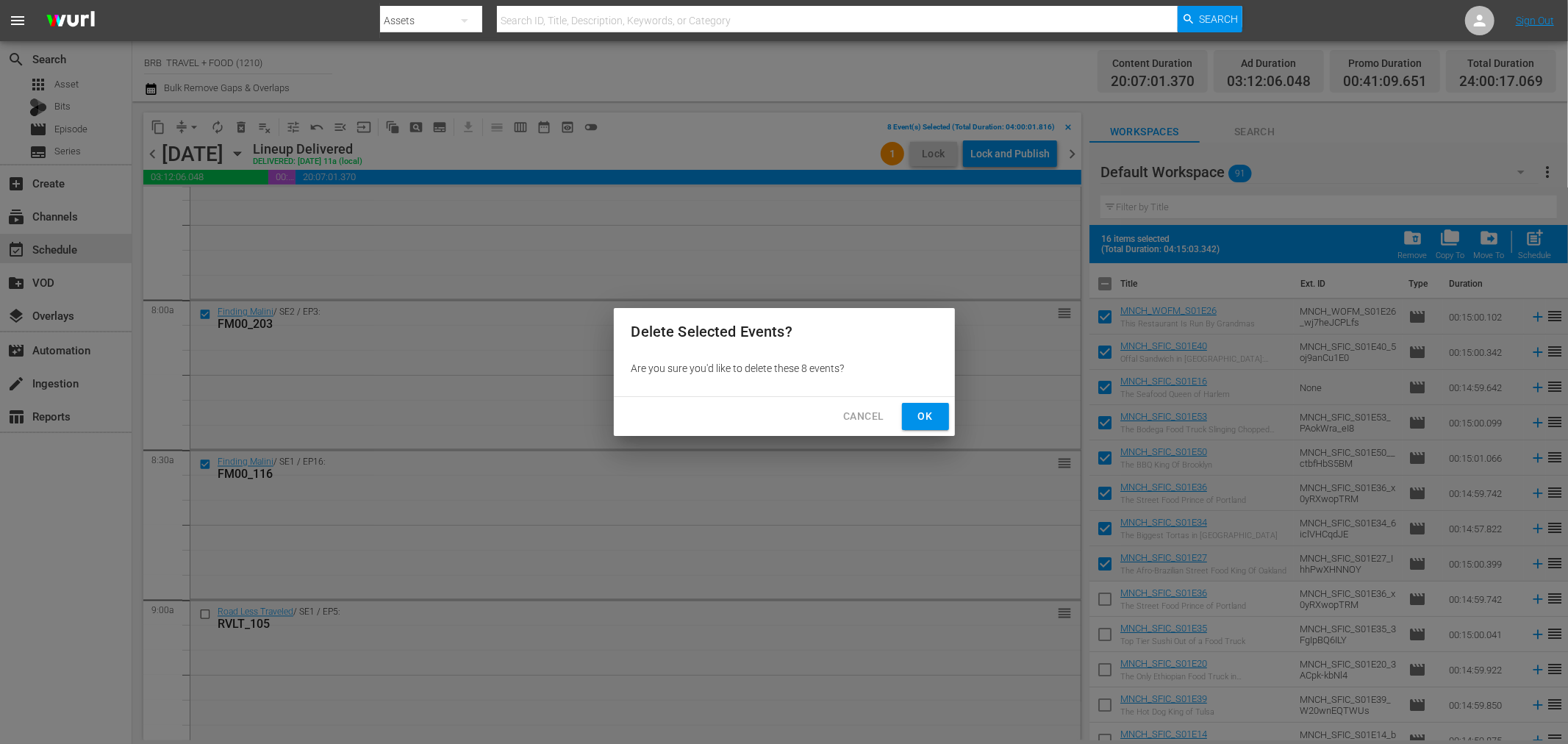
click at [917, 420] on span "Ok" at bounding box center [925, 416] width 23 height 19
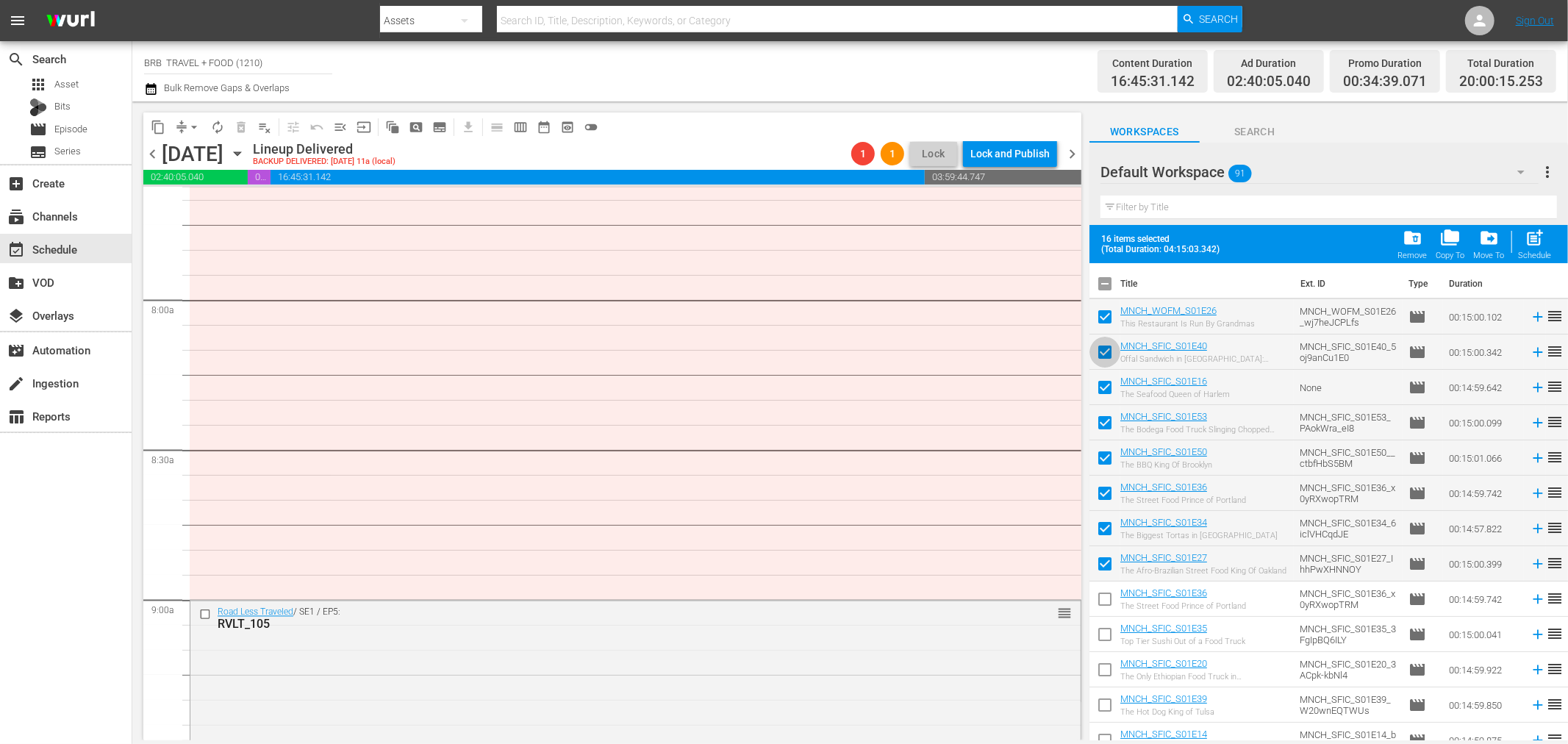
click at [1110, 355] on input "checkbox" at bounding box center [1105, 355] width 31 height 31
checkbox input "false"
click at [1106, 424] on input "checkbox" at bounding box center [1105, 426] width 31 height 31
checkbox input "false"
click at [1100, 493] on input "checkbox" at bounding box center [1105, 496] width 31 height 31
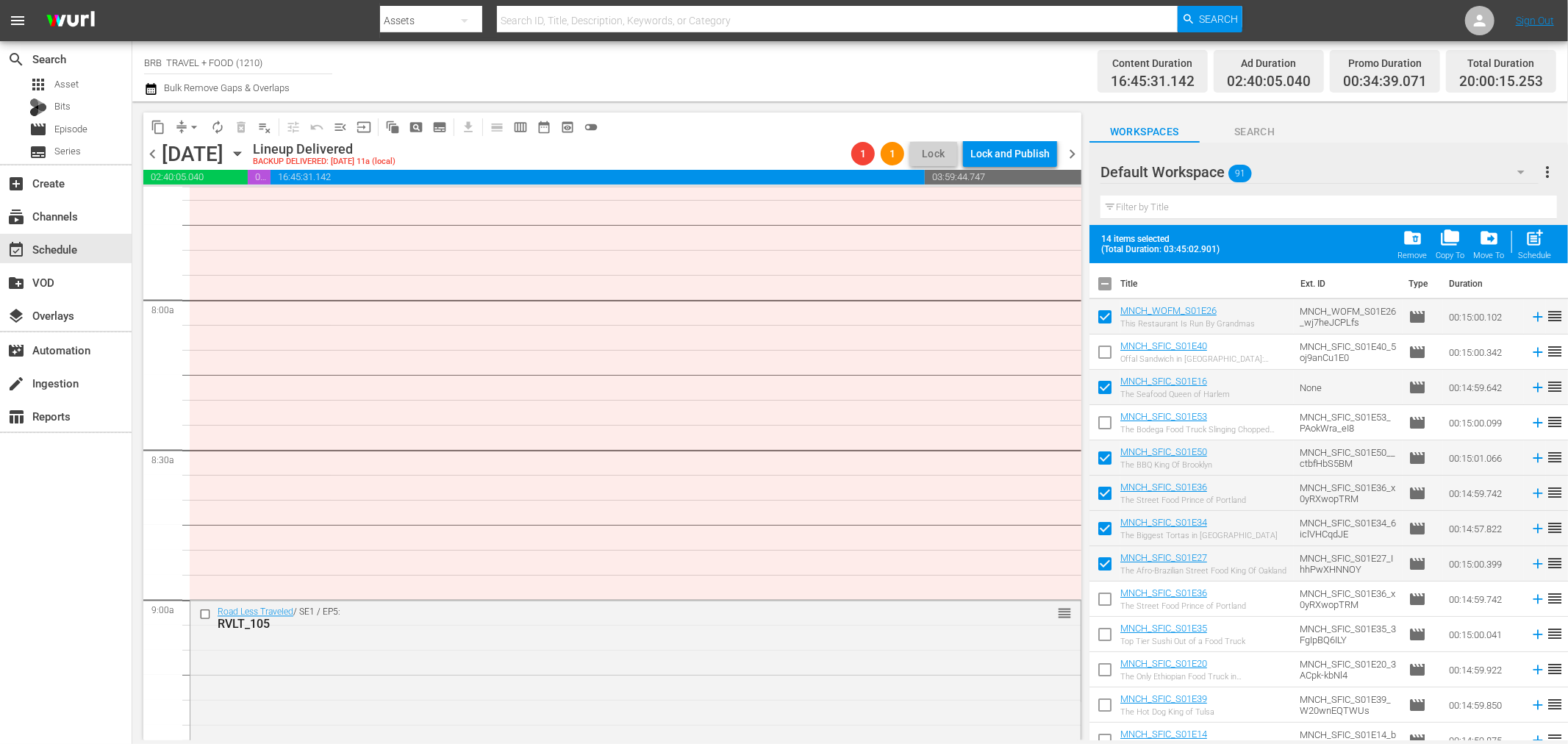
checkbox input "false"
click at [1104, 563] on input "checkbox" at bounding box center [1105, 567] width 31 height 31
checkbox input "false"
click at [1105, 600] on input "checkbox" at bounding box center [1105, 602] width 31 height 31
checkbox input "true"
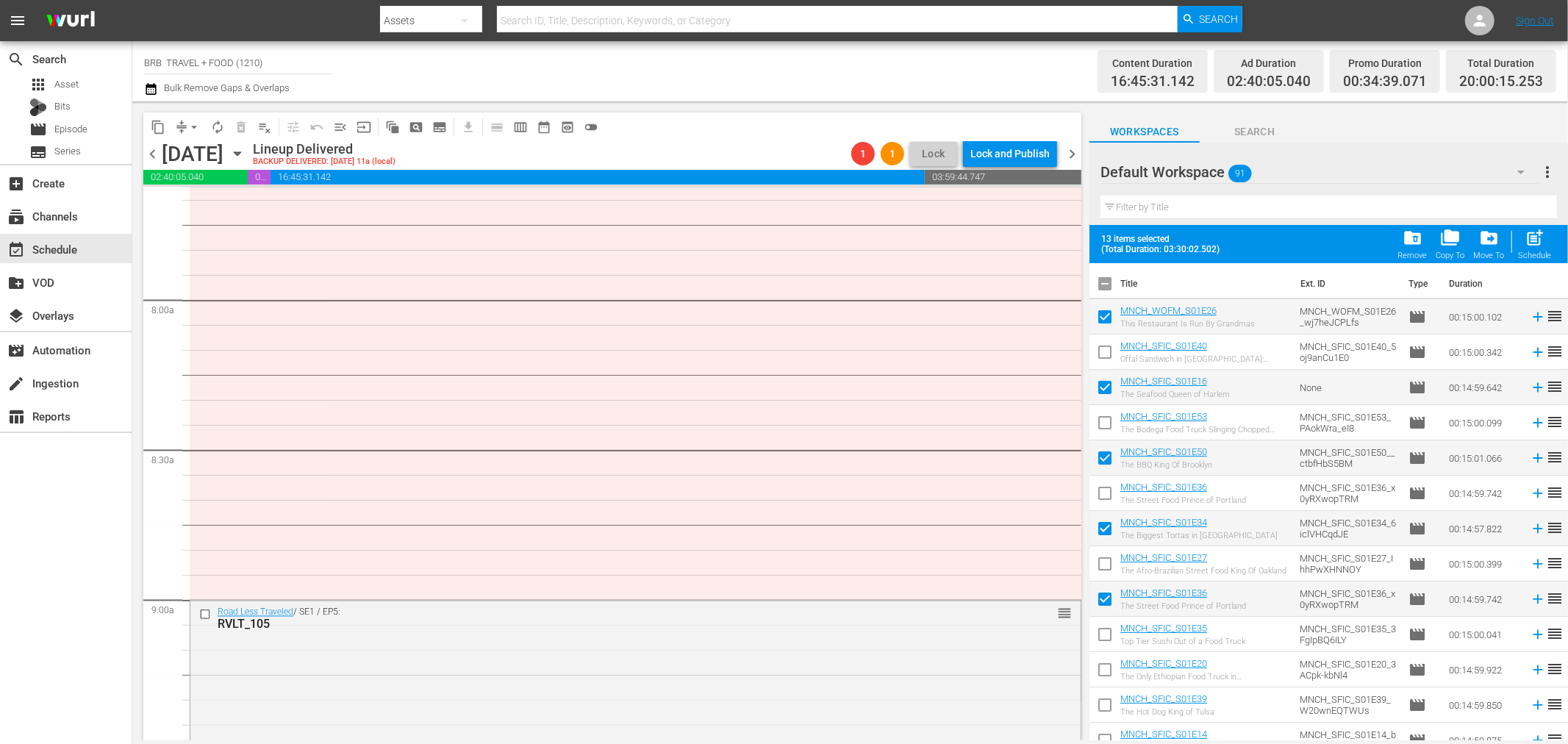
click at [1108, 671] on input "checkbox" at bounding box center [1105, 673] width 31 height 31
checkbox input "true"
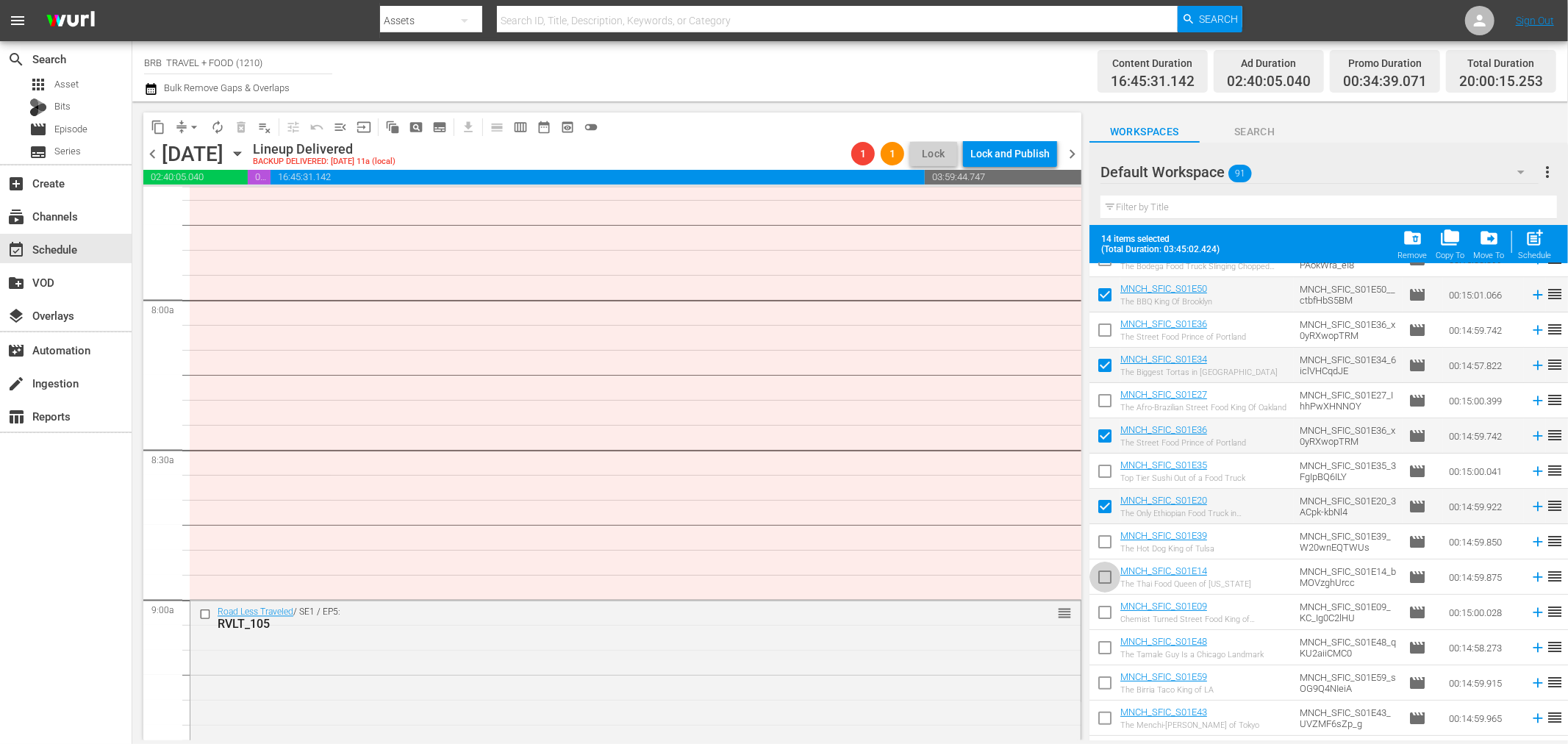
click at [1107, 585] on input "checkbox" at bounding box center [1105, 581] width 31 height 31
checkbox input "true"
click at [1108, 643] on input "checkbox" at bounding box center [1105, 651] width 31 height 31
checkbox input "true"
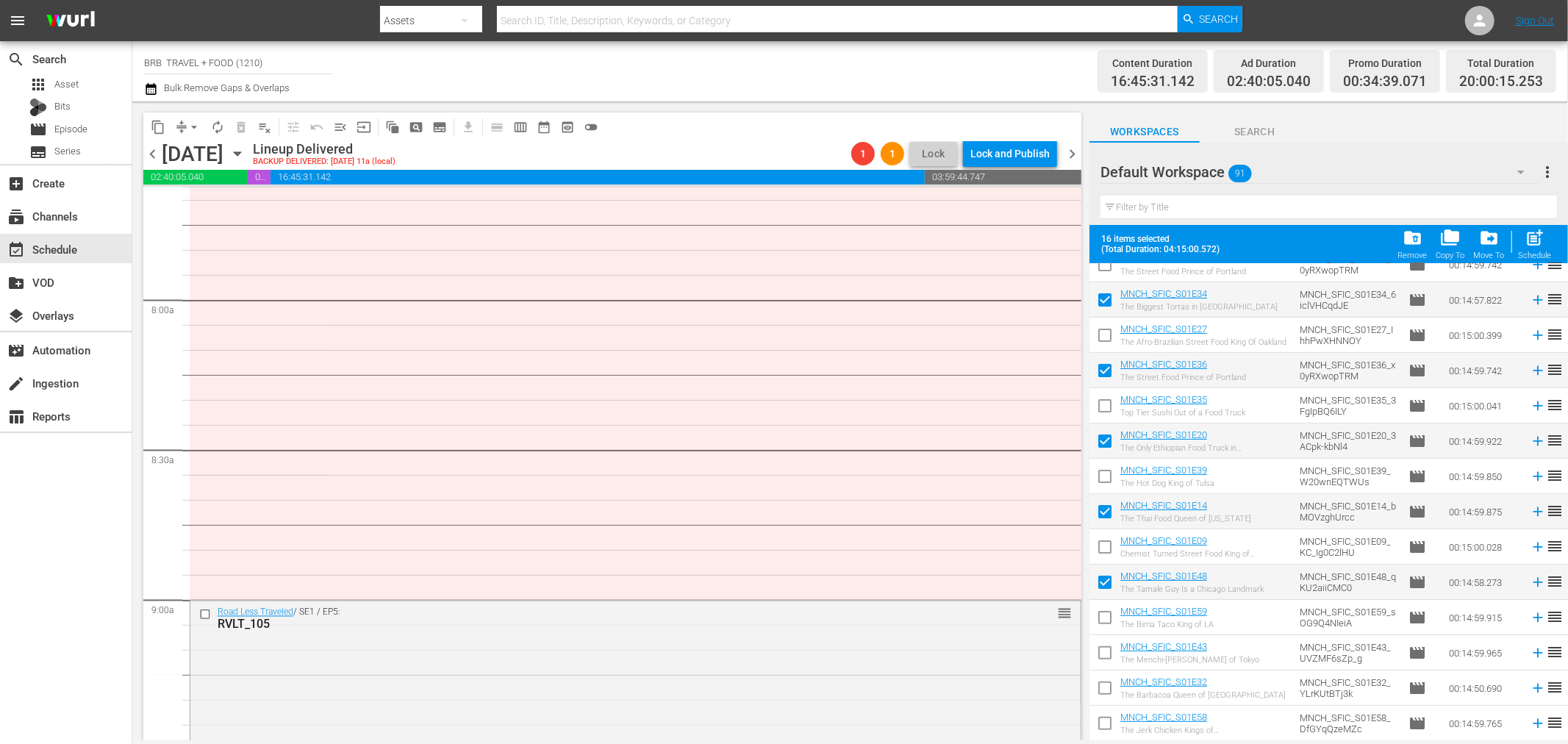
scroll to position [327, 0]
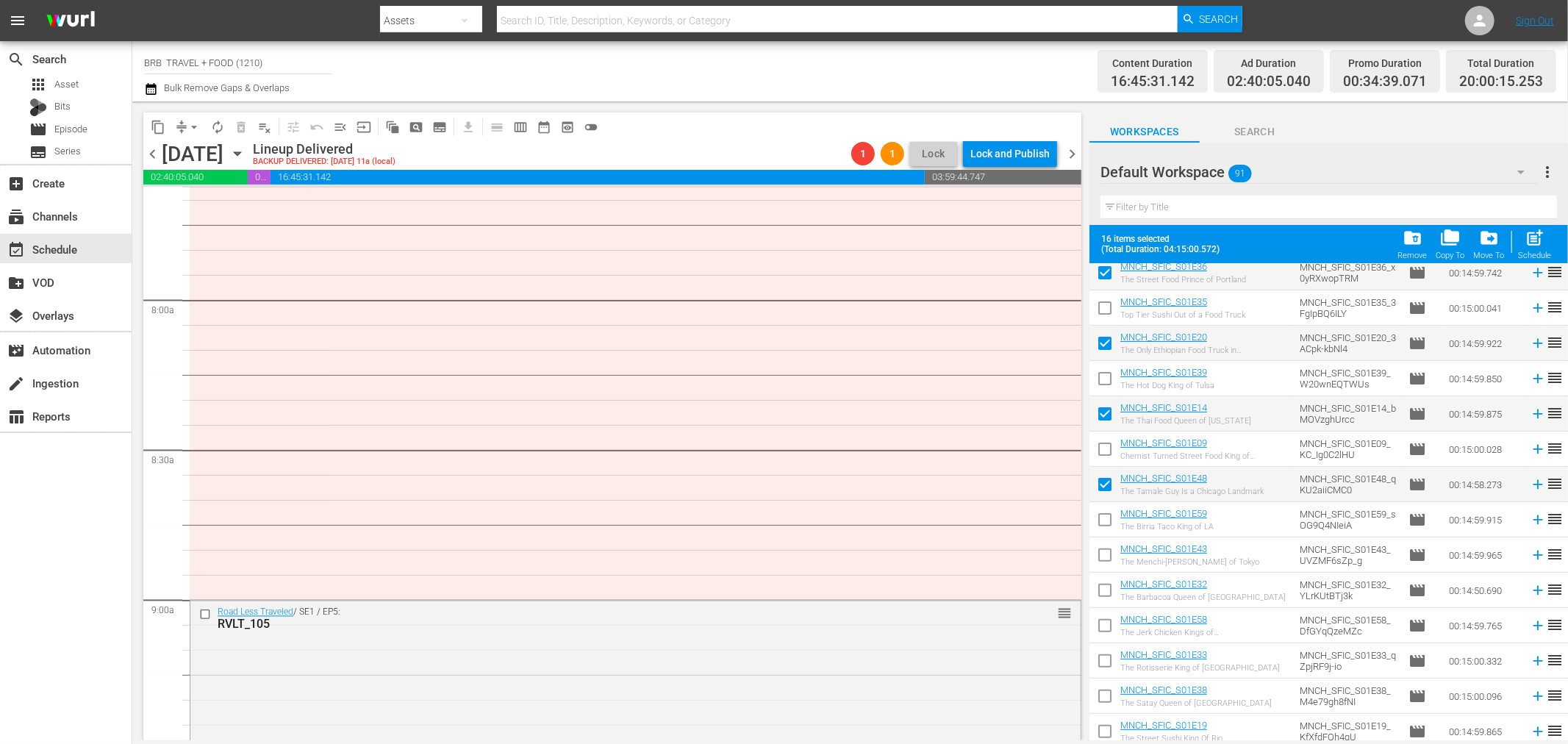
click at [1105, 561] on input "checkbox" at bounding box center [1105, 558] width 31 height 31
checkbox input "true"
click at [1106, 624] on input "checkbox" at bounding box center [1105, 629] width 31 height 31
checkbox input "true"
click at [1105, 695] on input "checkbox" at bounding box center [1105, 699] width 31 height 31
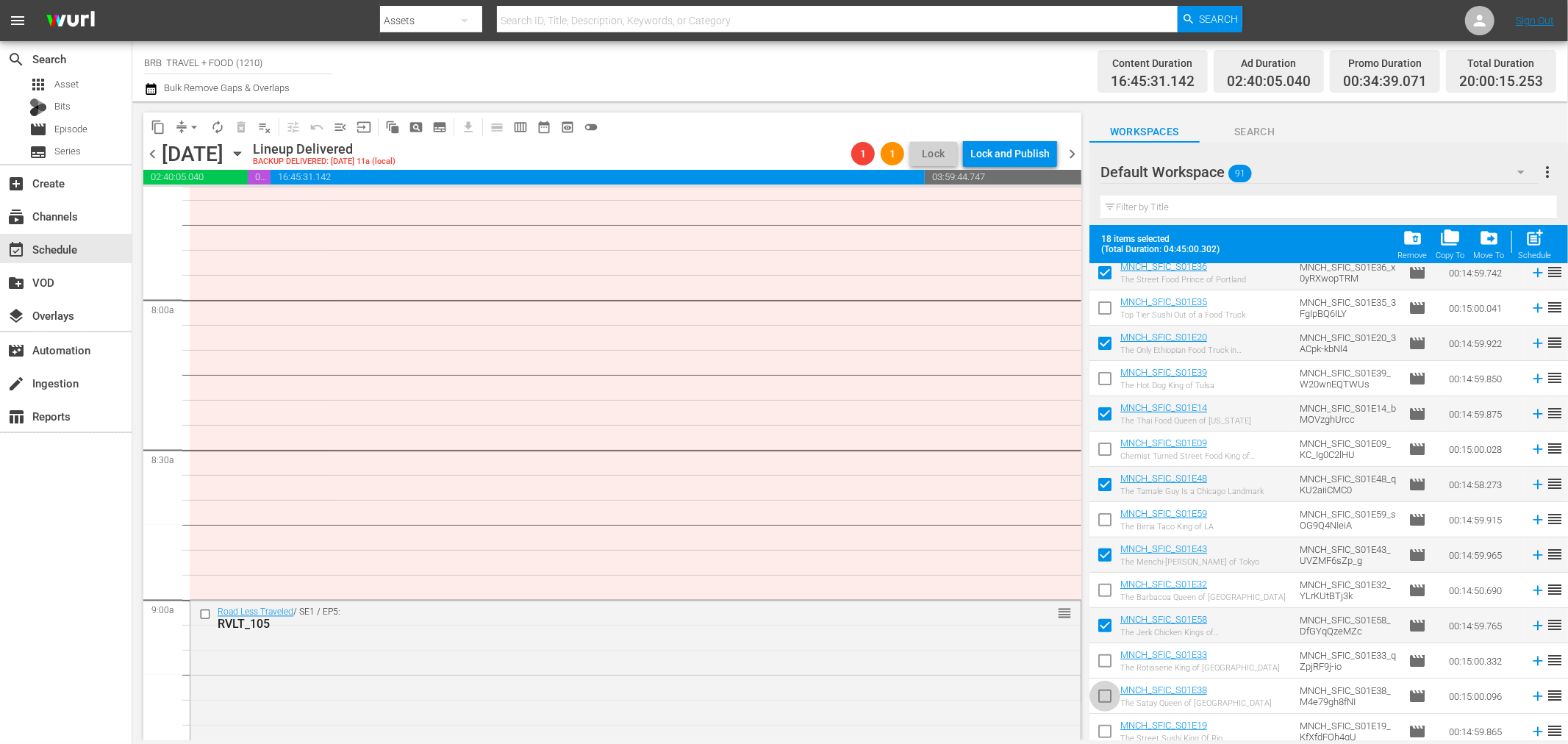
checkbox input "true"
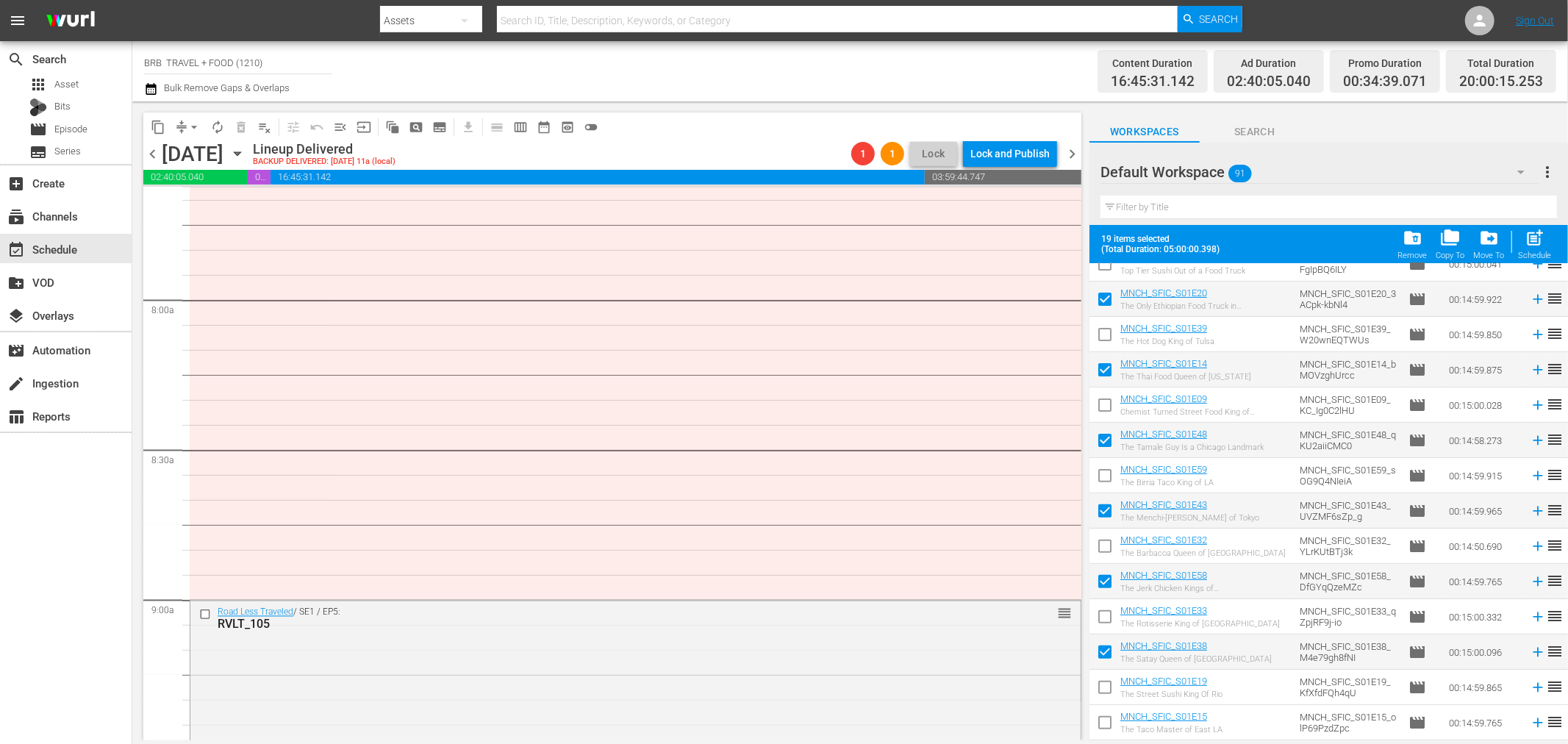
scroll to position [490, 0]
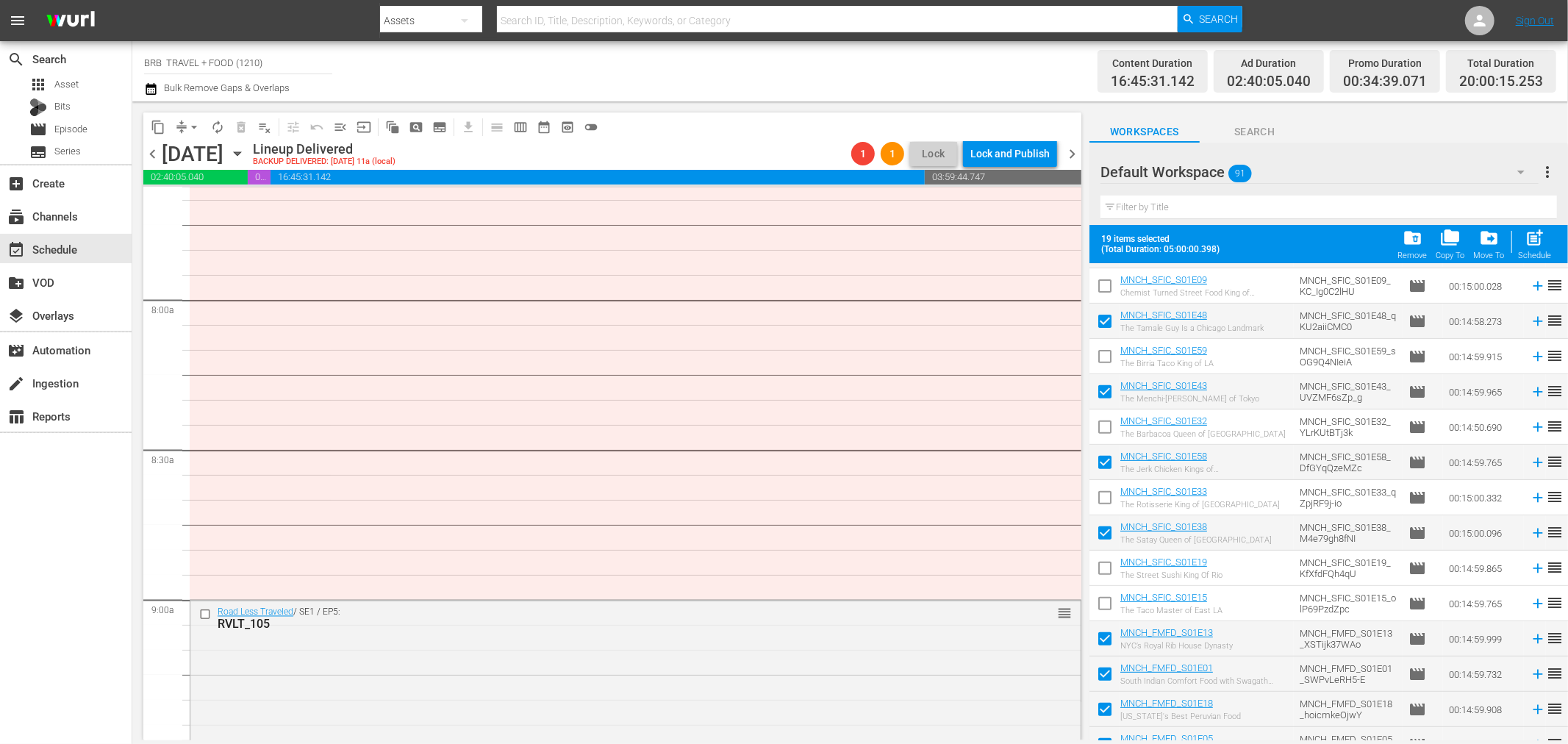
click at [1112, 605] on input "checkbox" at bounding box center [1105, 606] width 31 height 31
checkbox input "true"
click at [1107, 634] on input "checkbox" at bounding box center [1105, 642] width 31 height 31
checkbox input "false"
click at [1104, 712] on input "checkbox" at bounding box center [1105, 713] width 31 height 31
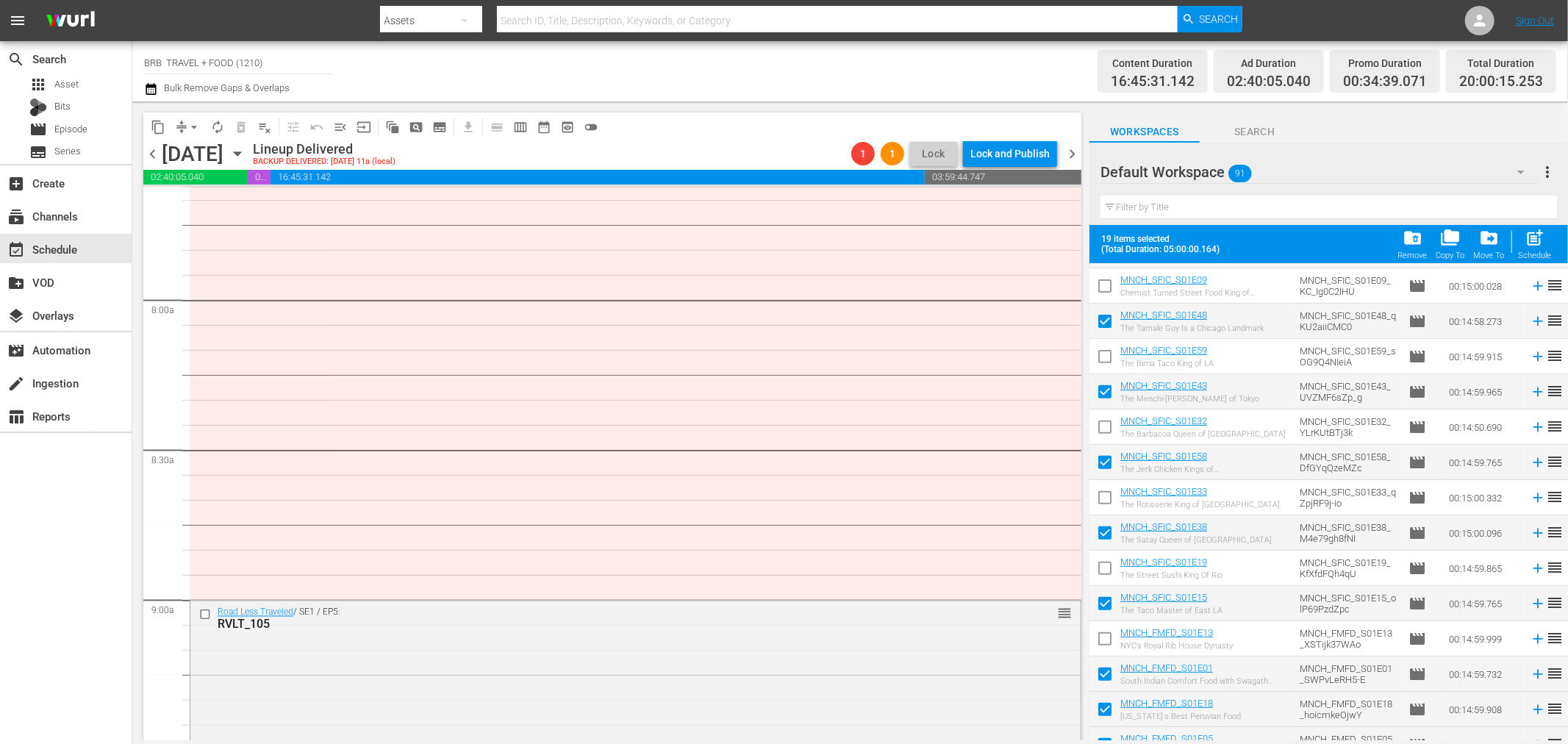
checkbox input "false"
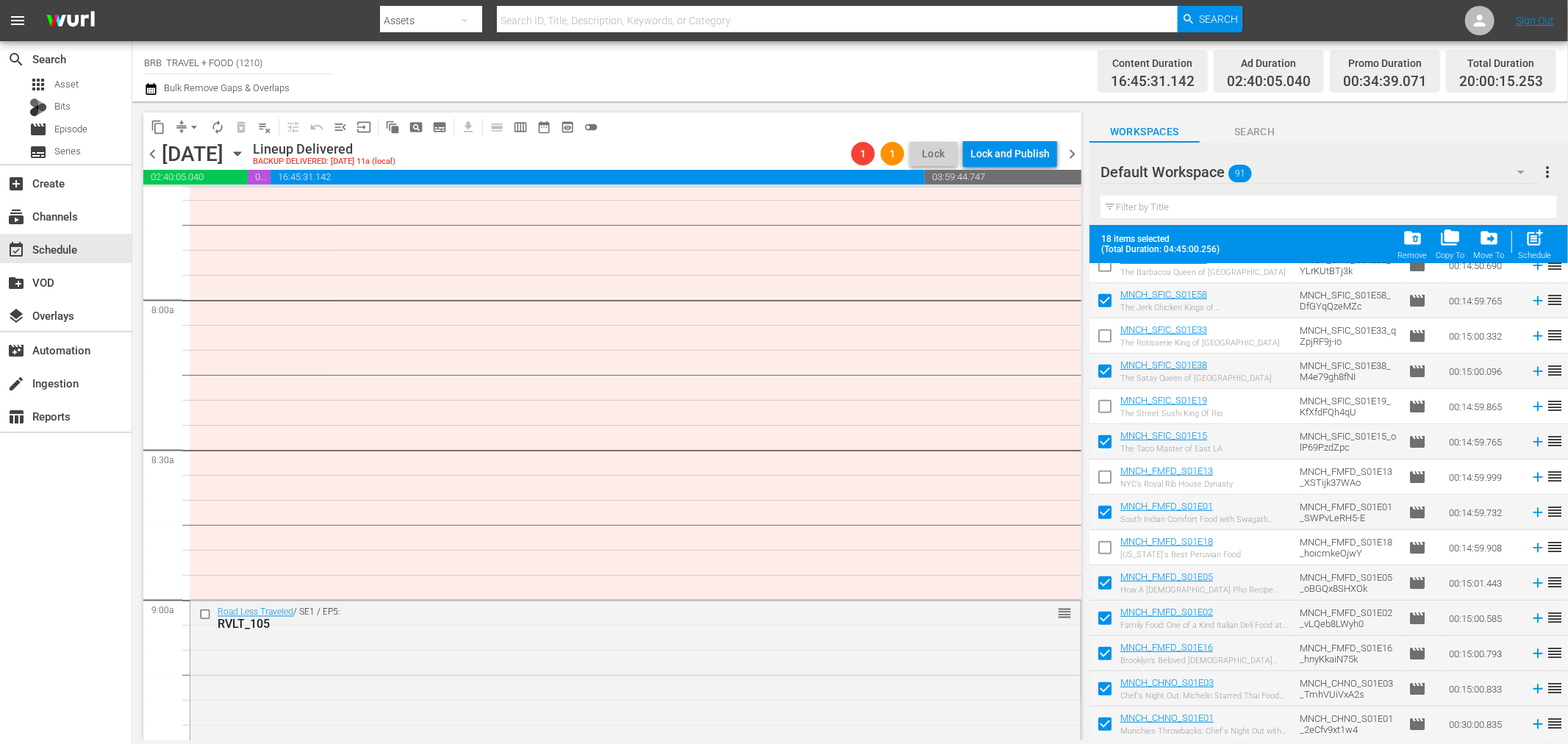
scroll to position [653, 0]
click at [1108, 614] on input "checkbox" at bounding box center [1105, 620] width 31 height 31
checkbox input "false"
click at [1106, 688] on input "checkbox" at bounding box center [1105, 691] width 31 height 31
checkbox input "false"
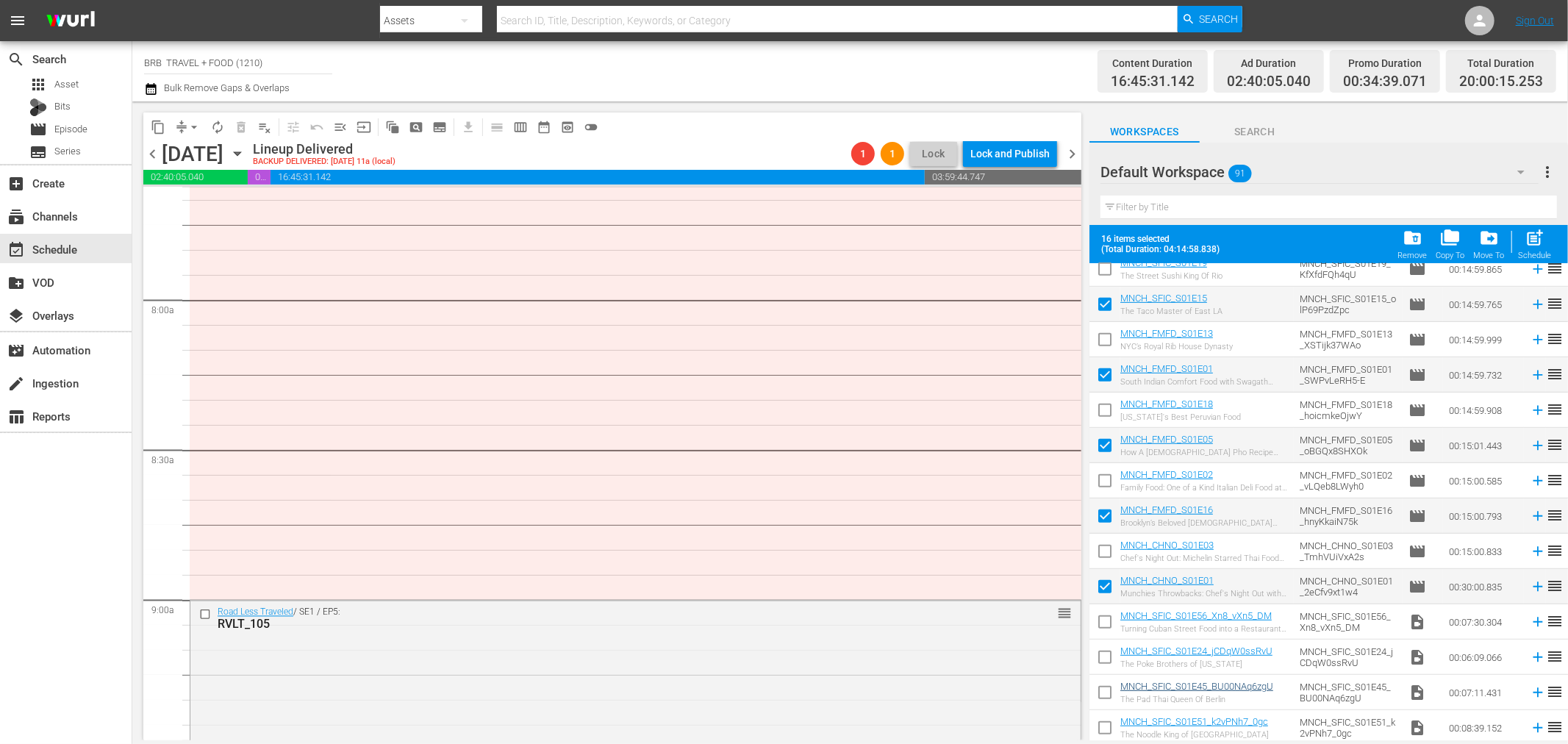
scroll to position [817, 0]
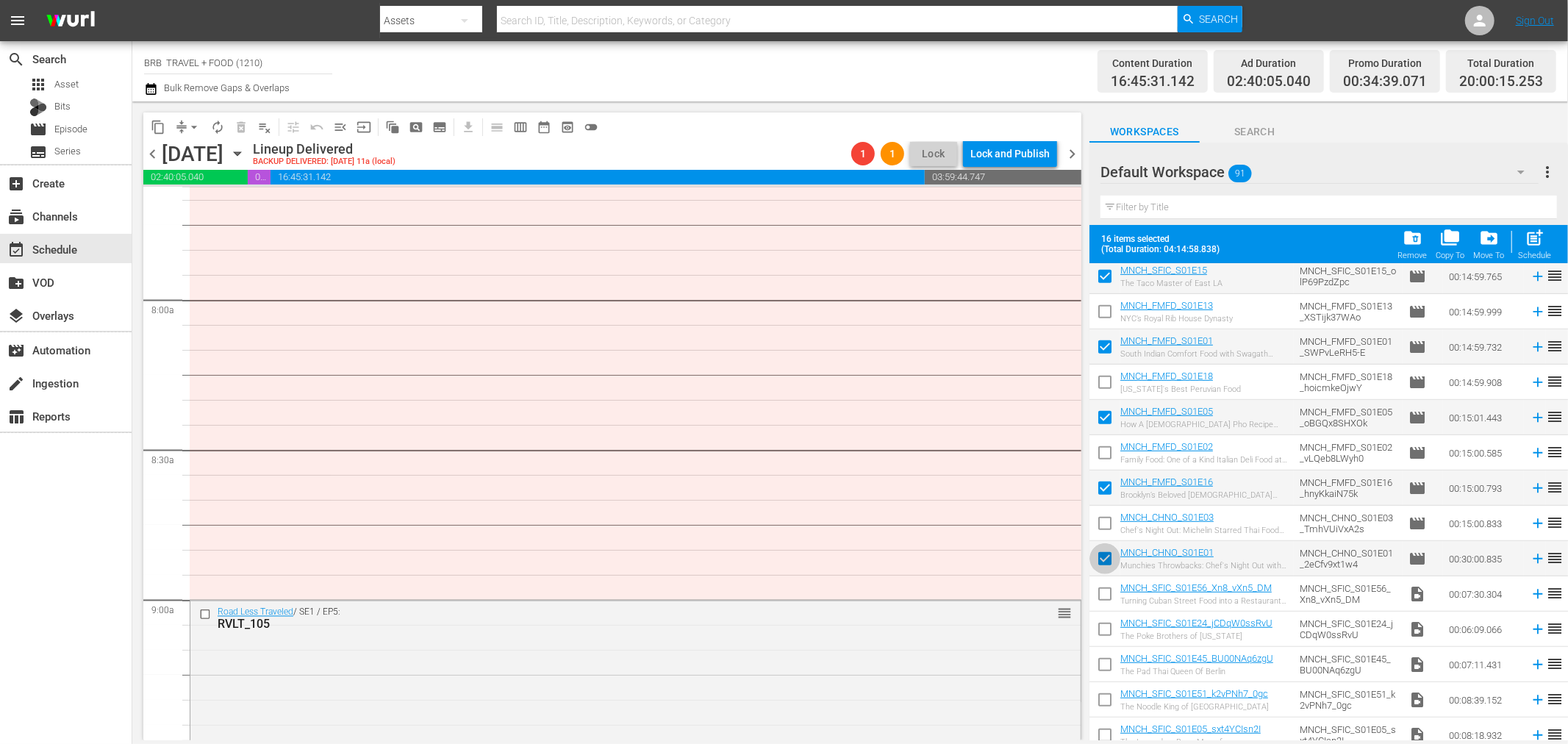
click at [1104, 556] on input "checkbox" at bounding box center [1105, 562] width 31 height 31
checkbox input "false"
click at [1106, 523] on input "checkbox" at bounding box center [1105, 527] width 31 height 31
checkbox input "true"
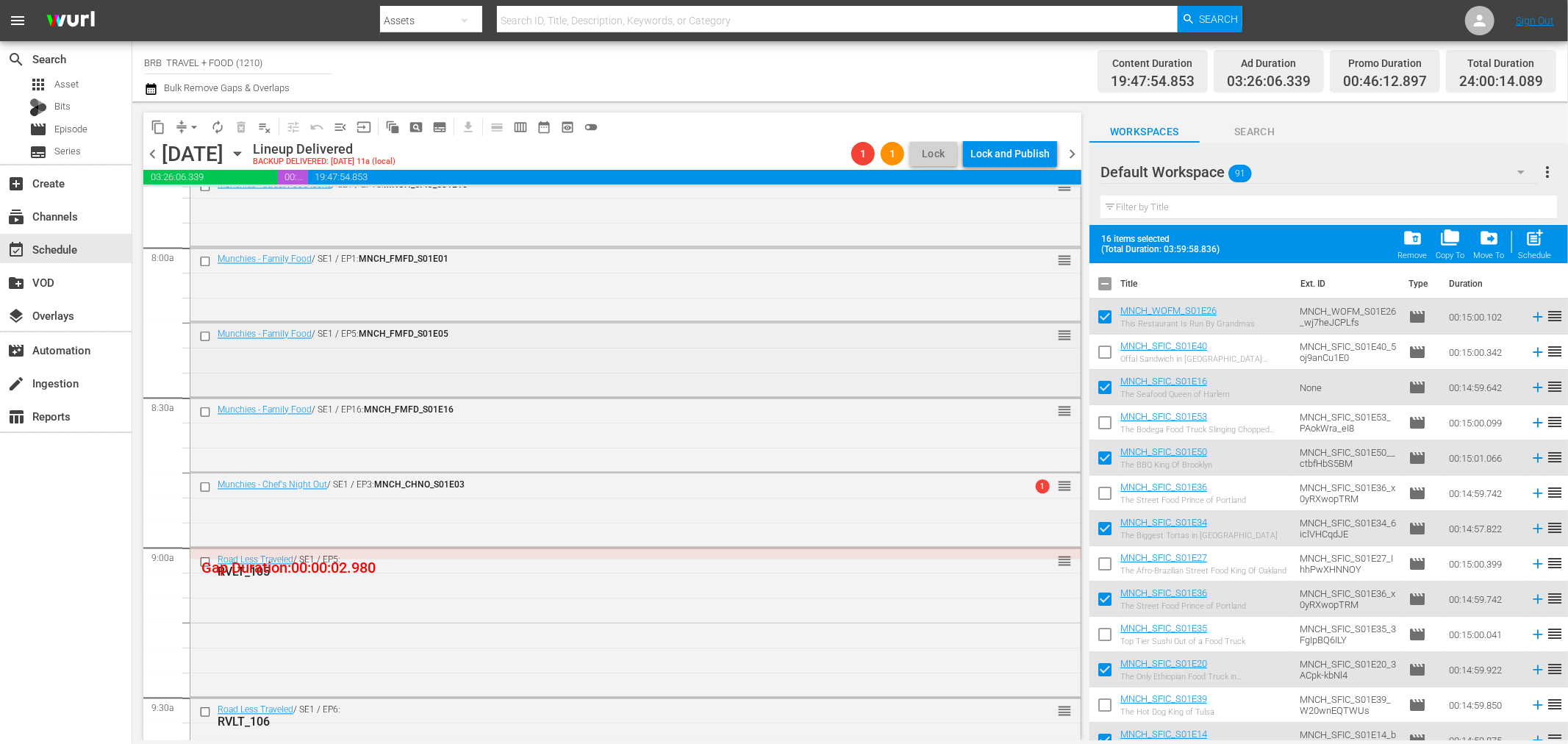
scroll to position [2370, 0]
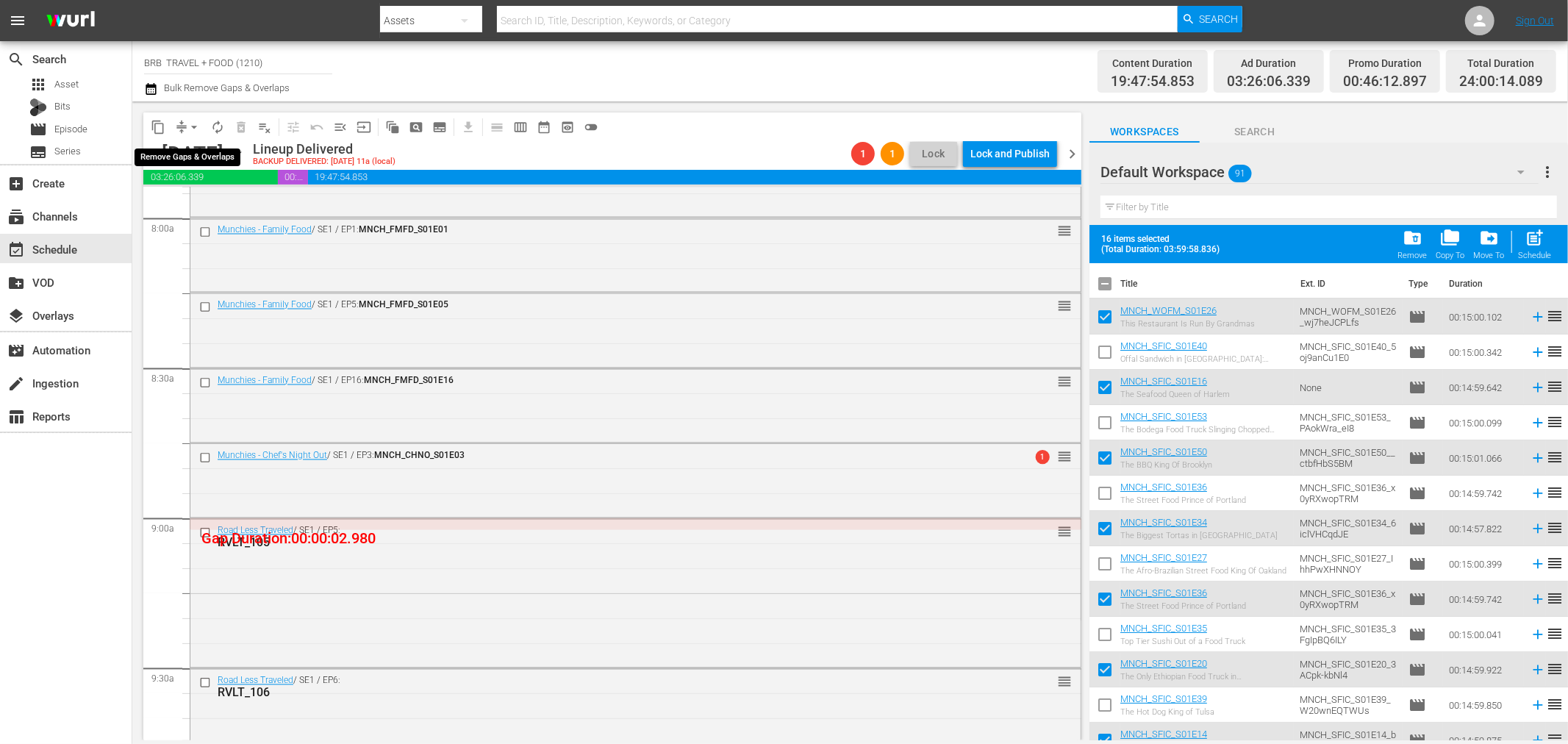
click at [183, 127] on button "arrow_drop_down" at bounding box center [194, 126] width 23 height 23
click at [188, 149] on li "Align to Midnight" at bounding box center [195, 156] width 155 height 24
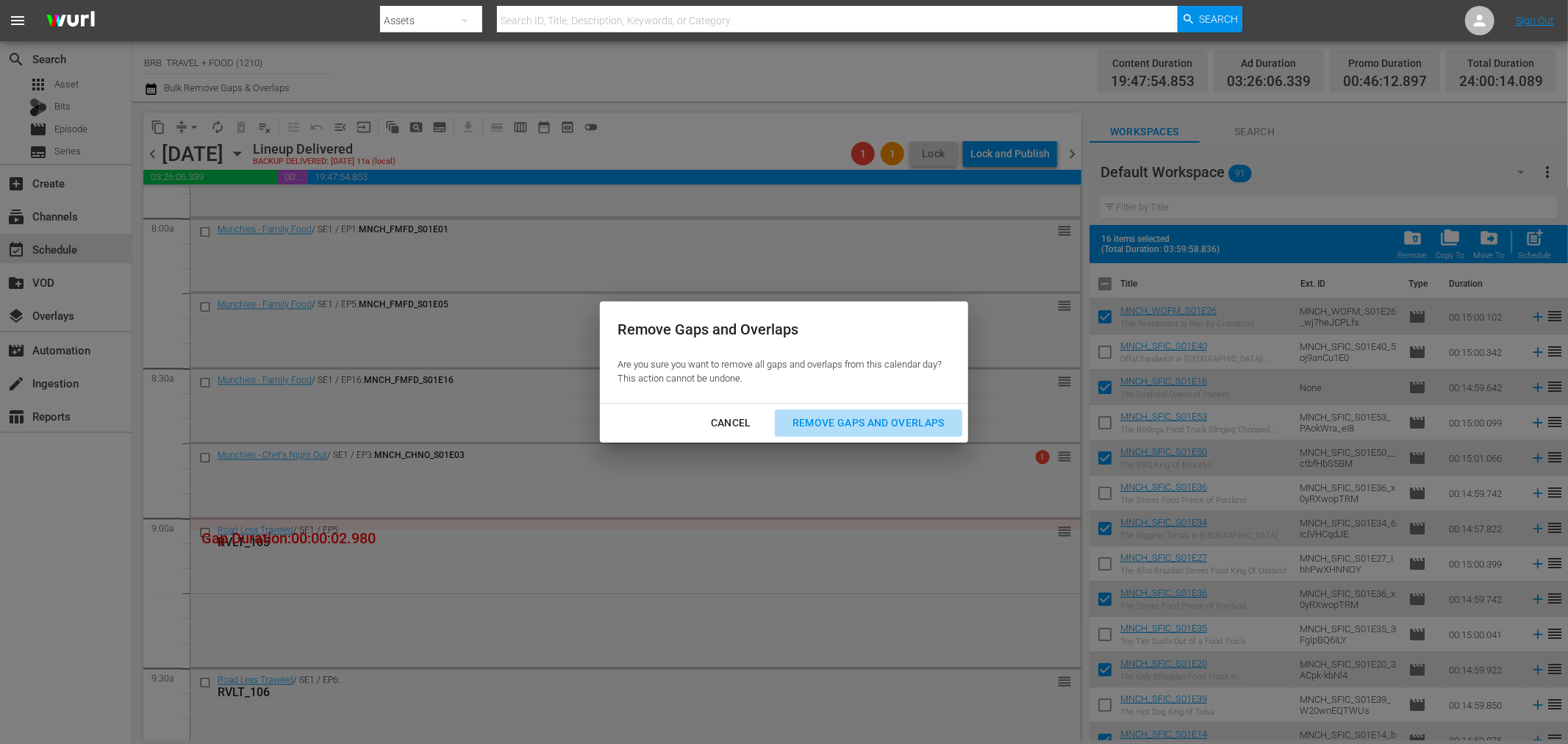
click at [835, 430] on div "Remove Gaps and Overlaps" at bounding box center [869, 423] width 175 height 19
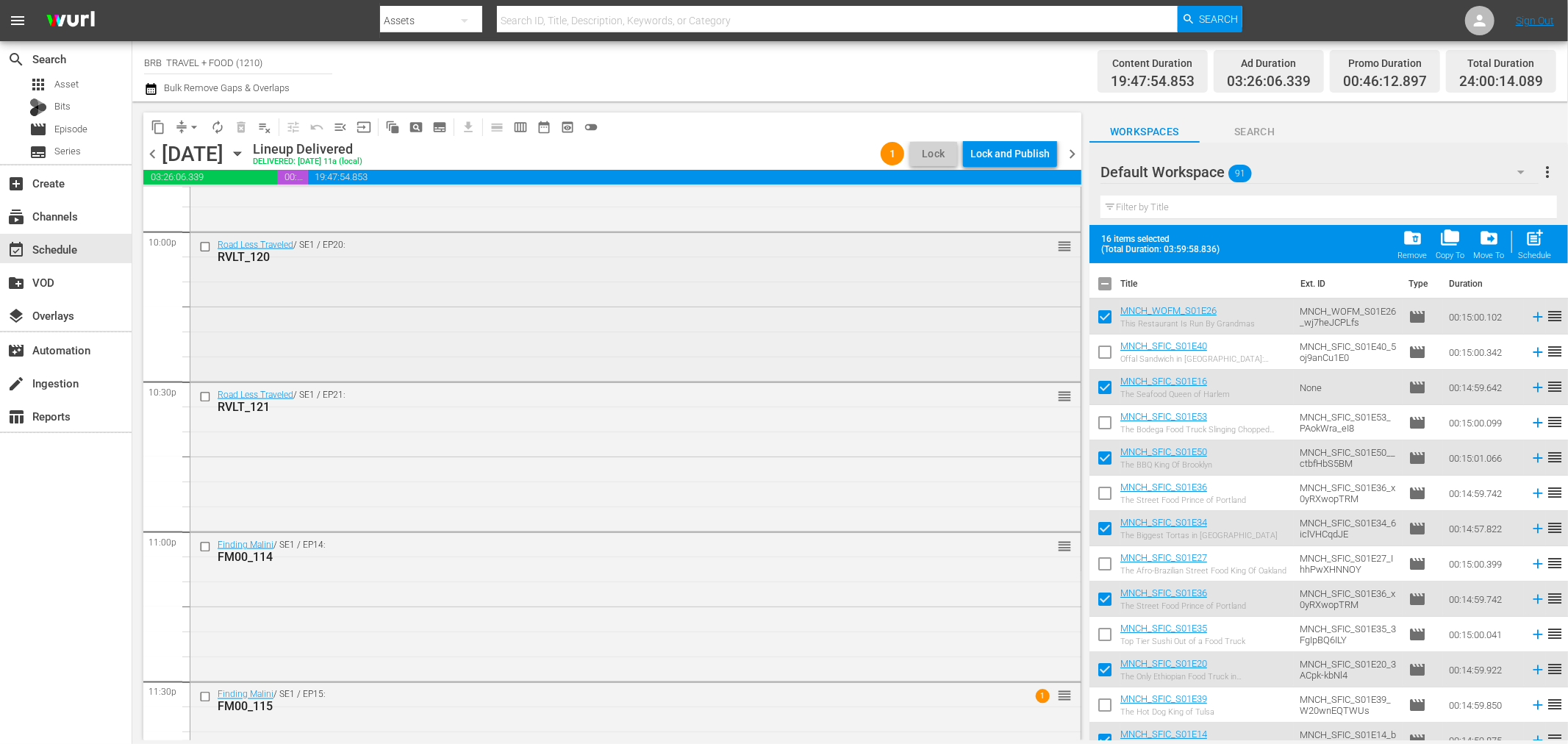
scroll to position [6650, 0]
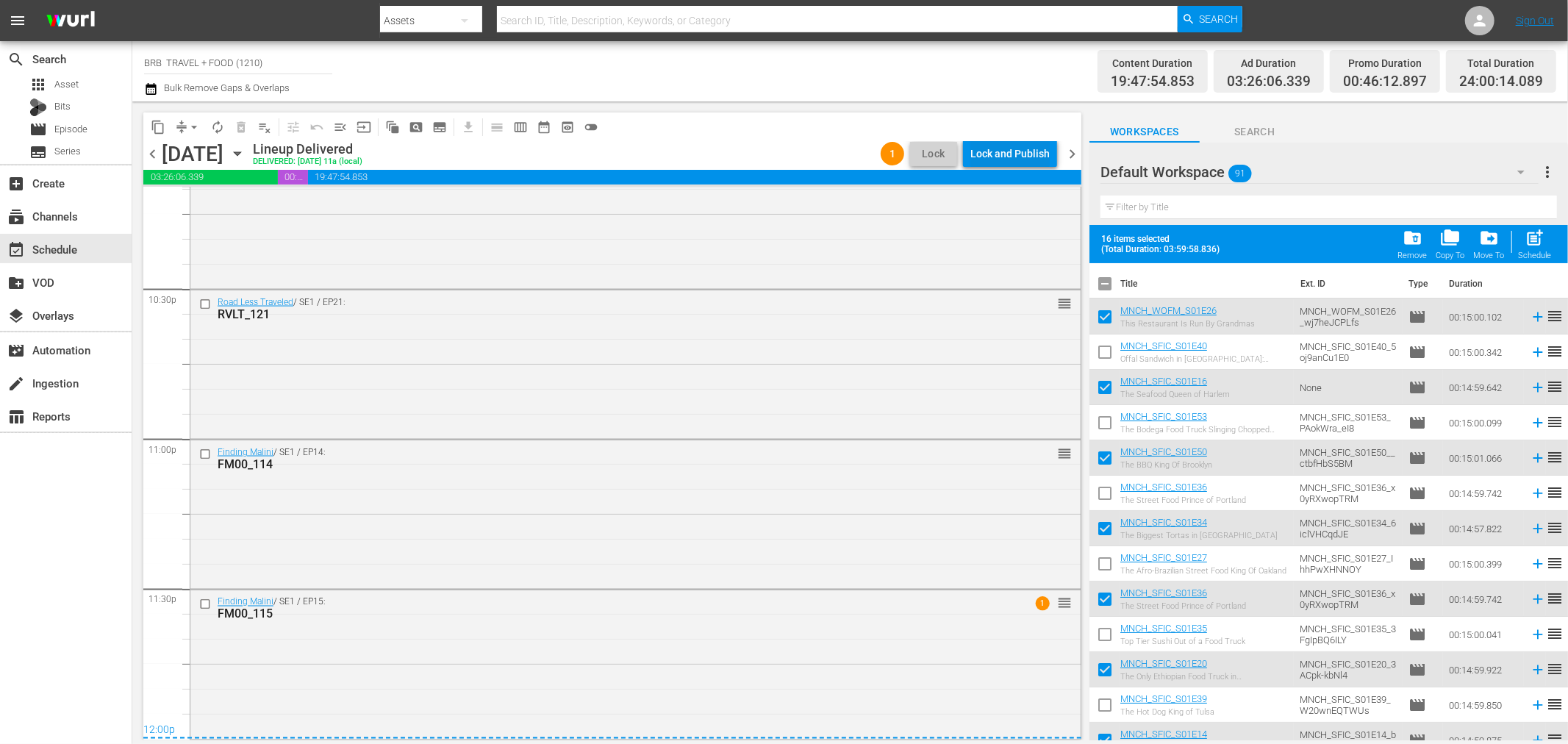
click at [996, 162] on div "Lock and Publish" at bounding box center [1010, 153] width 80 height 27
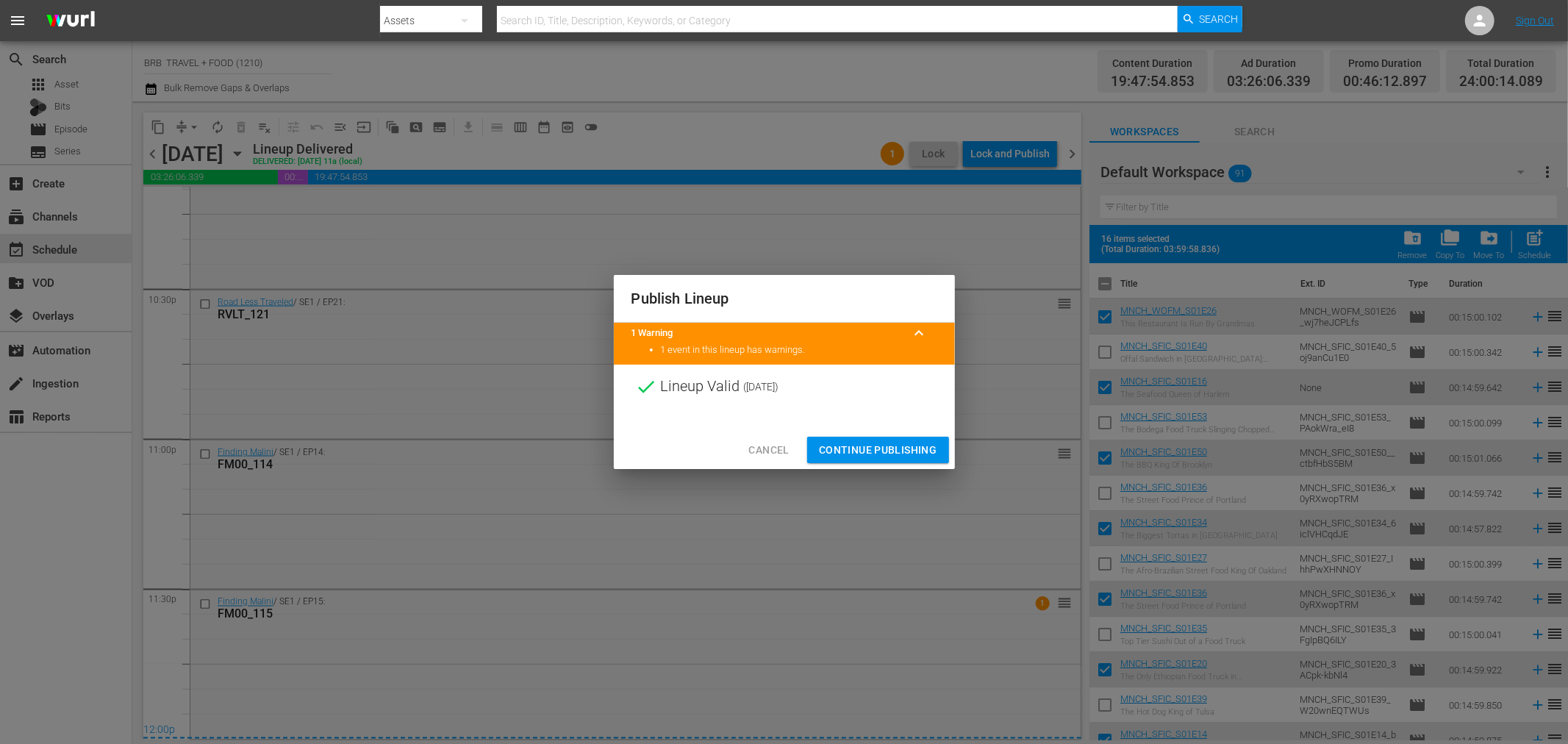
click at [848, 453] on span "Continue Publishing" at bounding box center [878, 450] width 118 height 19
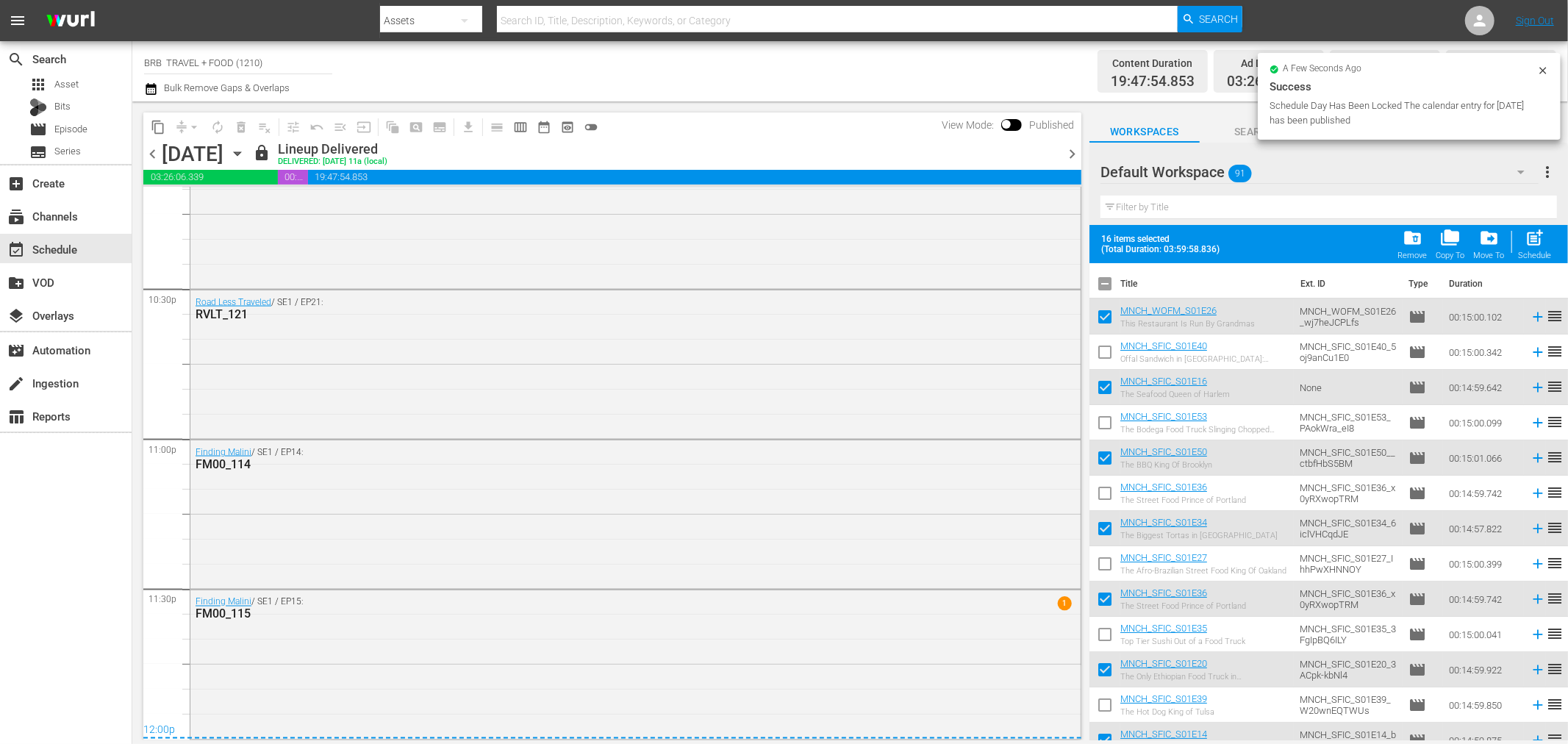
click at [153, 93] on icon "button" at bounding box center [151, 89] width 14 height 18
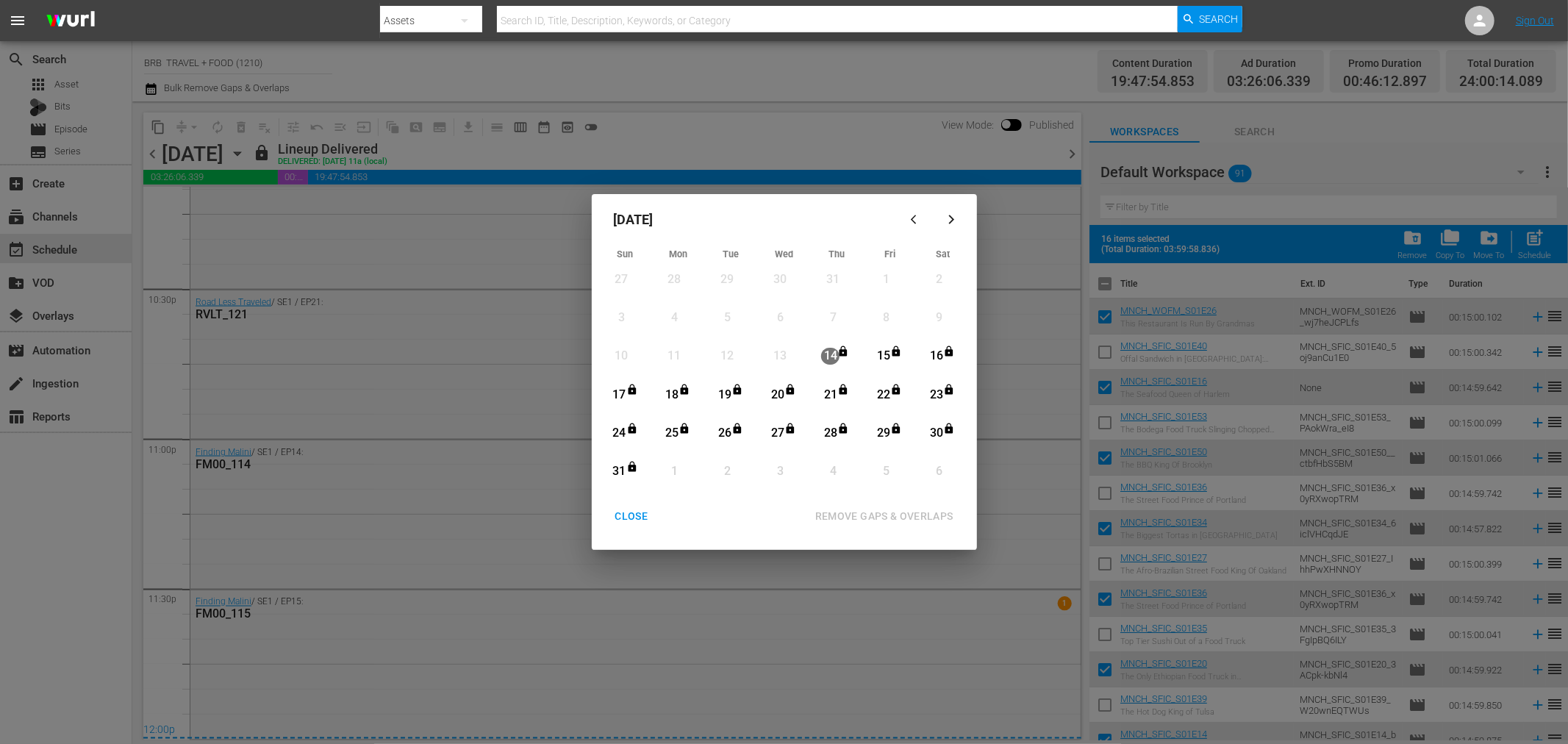
click at [627, 520] on div "CLOSE" at bounding box center [632, 516] width 56 height 19
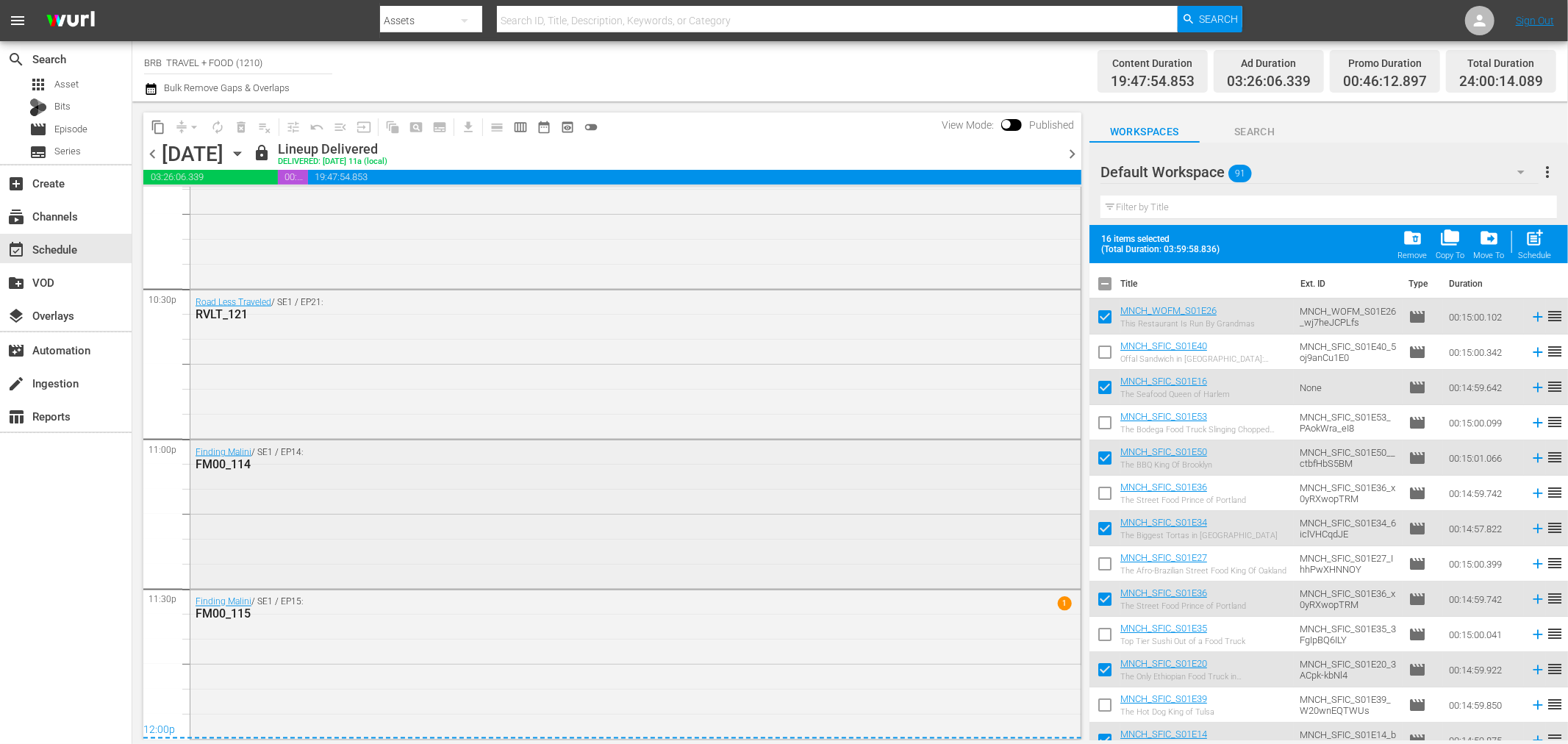
scroll to position [6078, 0]
